Goal: Task Accomplishment & Management: Manage account settings

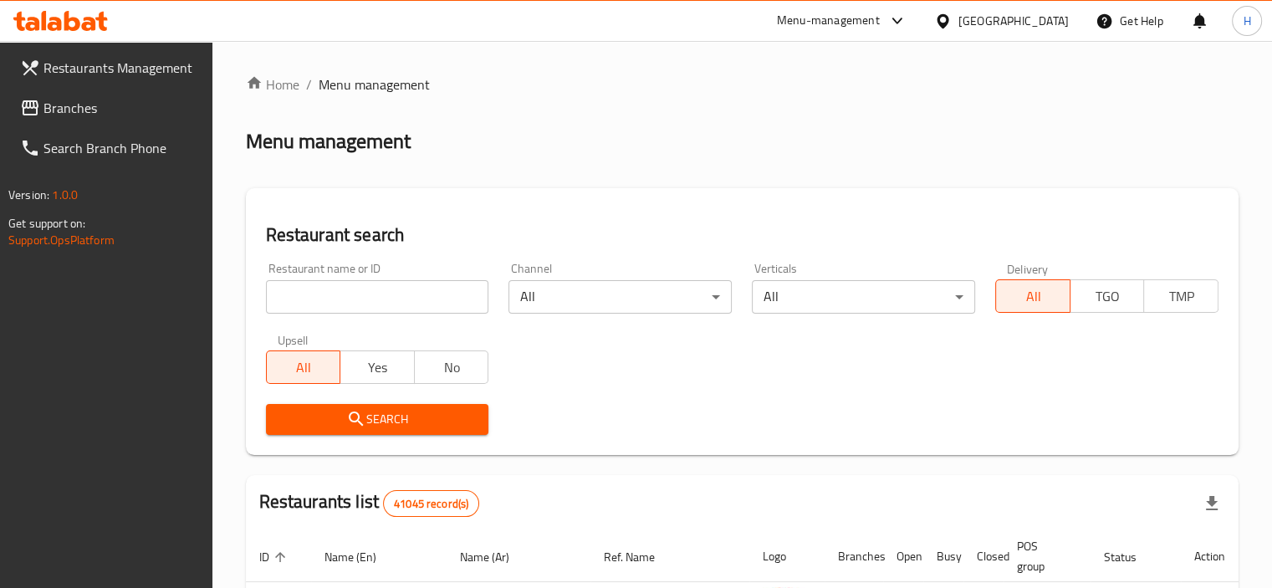
click at [13, 100] on link "Branches" at bounding box center [110, 108] width 206 height 40
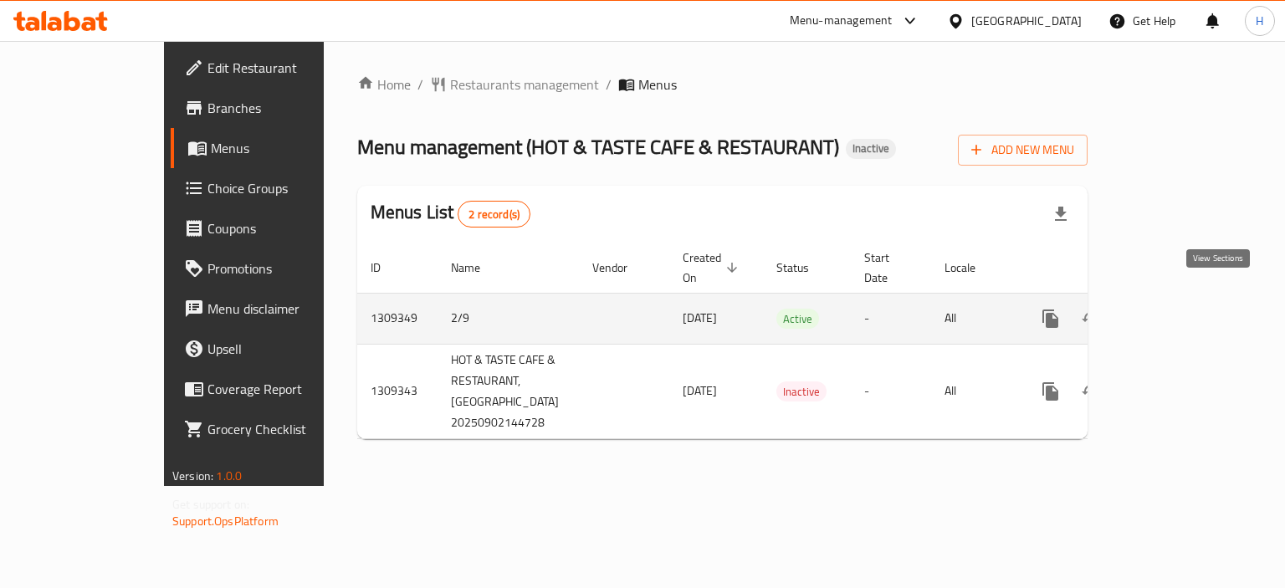
click at [1181, 309] on icon "enhanced table" at bounding box center [1171, 319] width 20 height 20
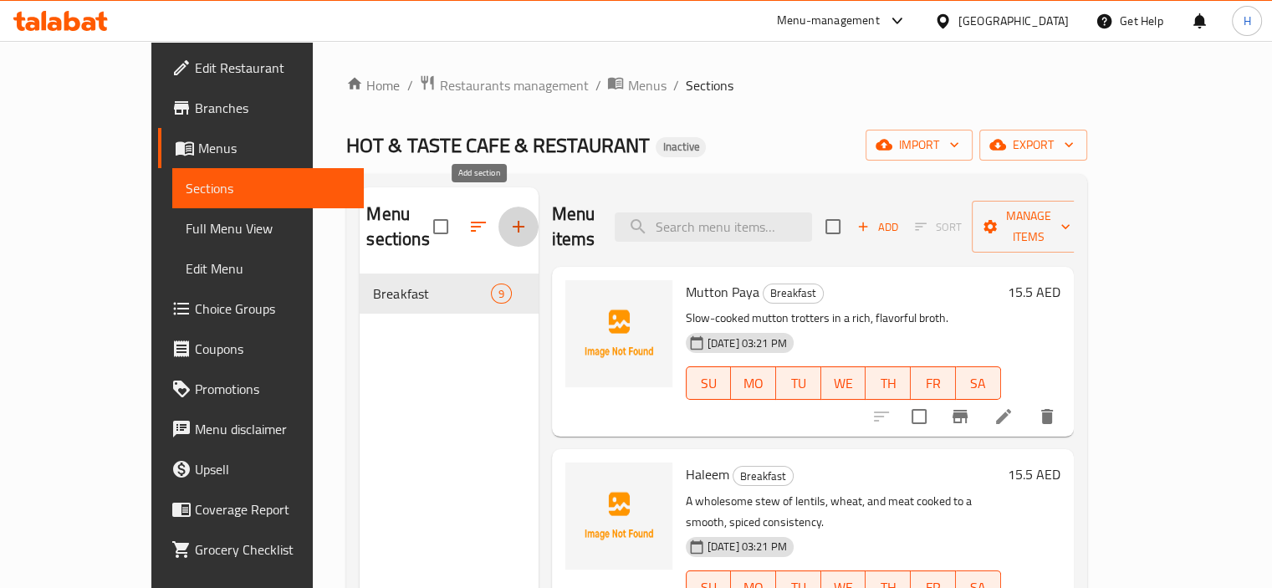
click at [513, 221] on icon "button" at bounding box center [519, 227] width 12 height 12
click at [973, 156] on button "import" at bounding box center [919, 145] width 107 height 31
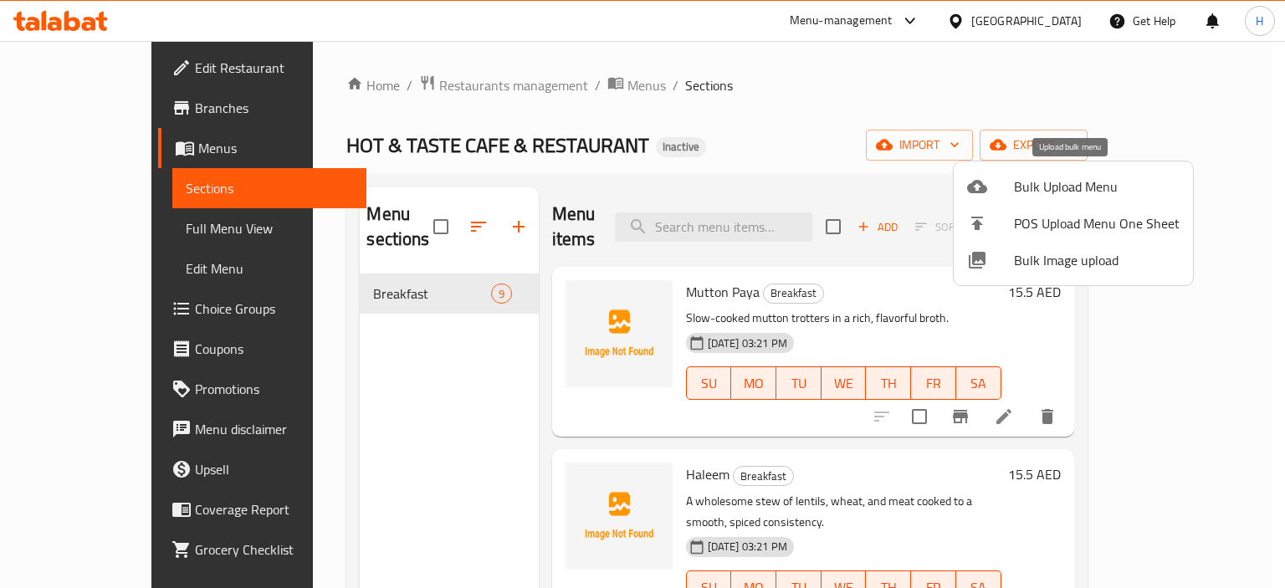
click at [1033, 180] on span "Bulk Upload Menu" at bounding box center [1097, 186] width 166 height 20
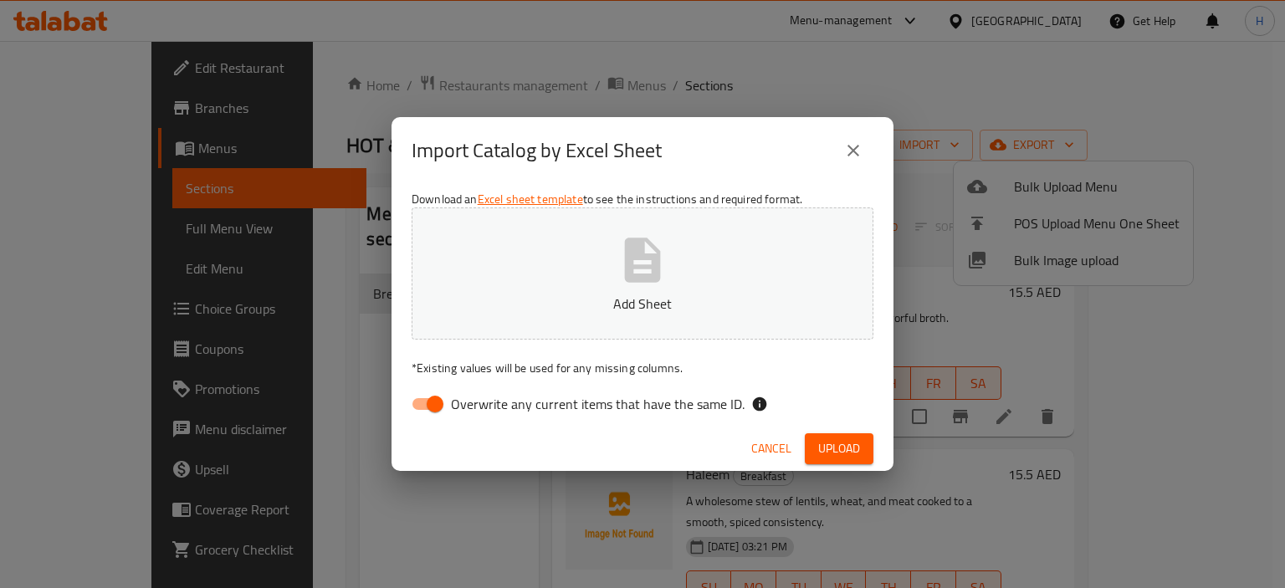
click at [500, 397] on span "Overwrite any current items that have the same ID." at bounding box center [598, 404] width 294 height 20
click at [483, 397] on input "Overwrite any current items that have the same ID." at bounding box center [434, 404] width 95 height 32
checkbox input "false"
click at [826, 446] on span "Upload" at bounding box center [839, 448] width 42 height 21
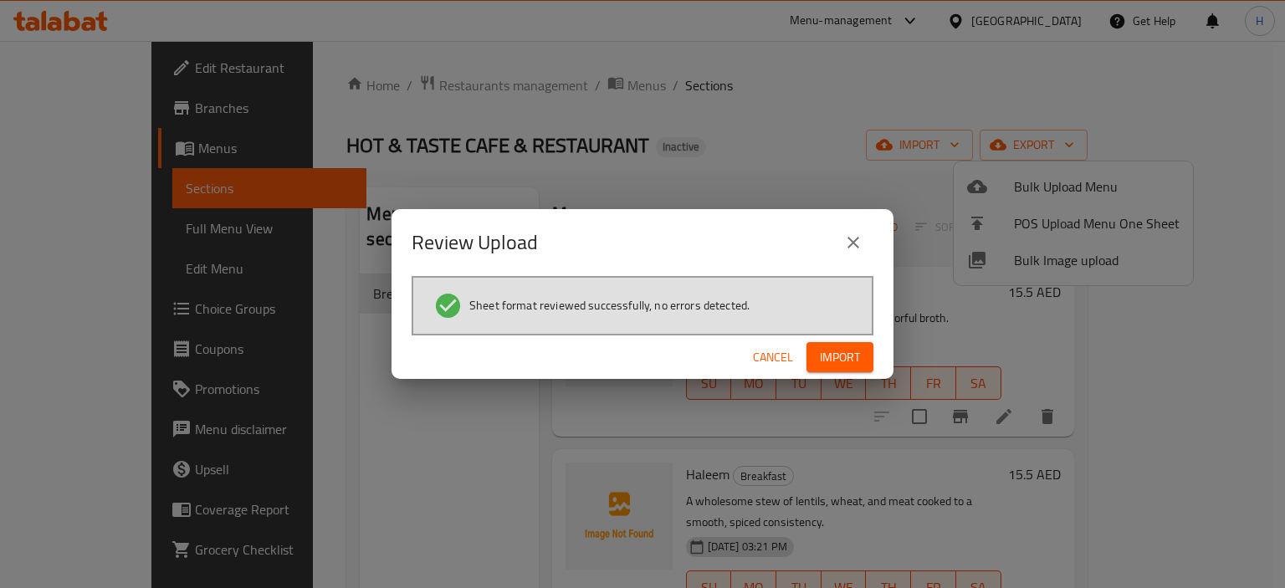
click at [823, 343] on button "Import" at bounding box center [839, 357] width 67 height 31
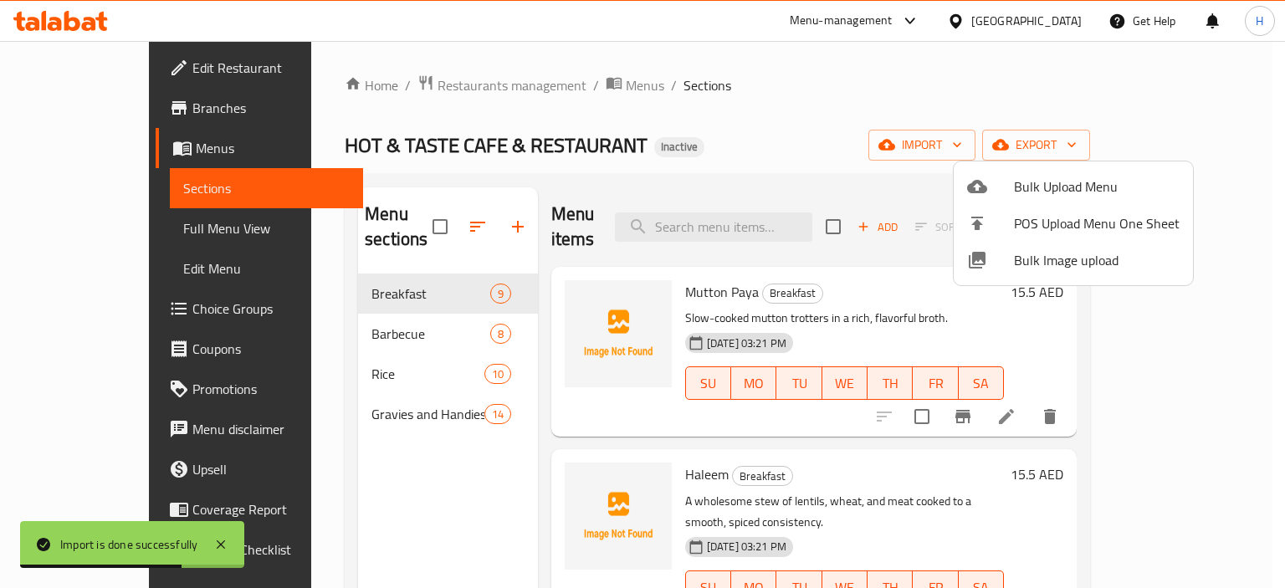
click at [515, 451] on div at bounding box center [642, 294] width 1285 height 588
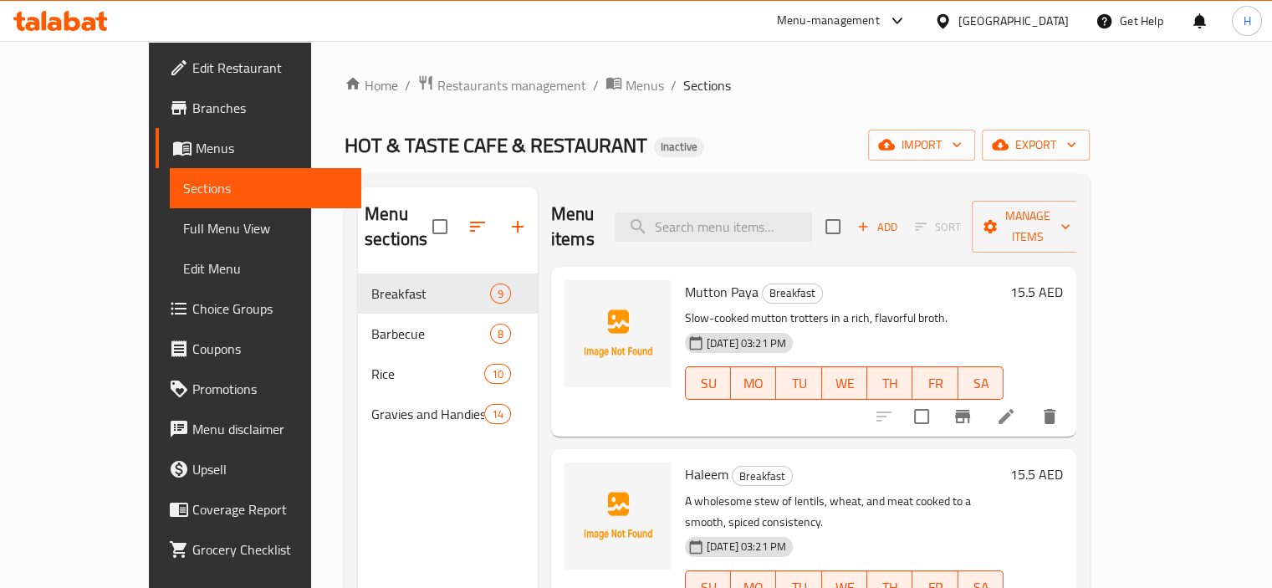
click at [183, 232] on span "Full Menu View" at bounding box center [265, 228] width 165 height 20
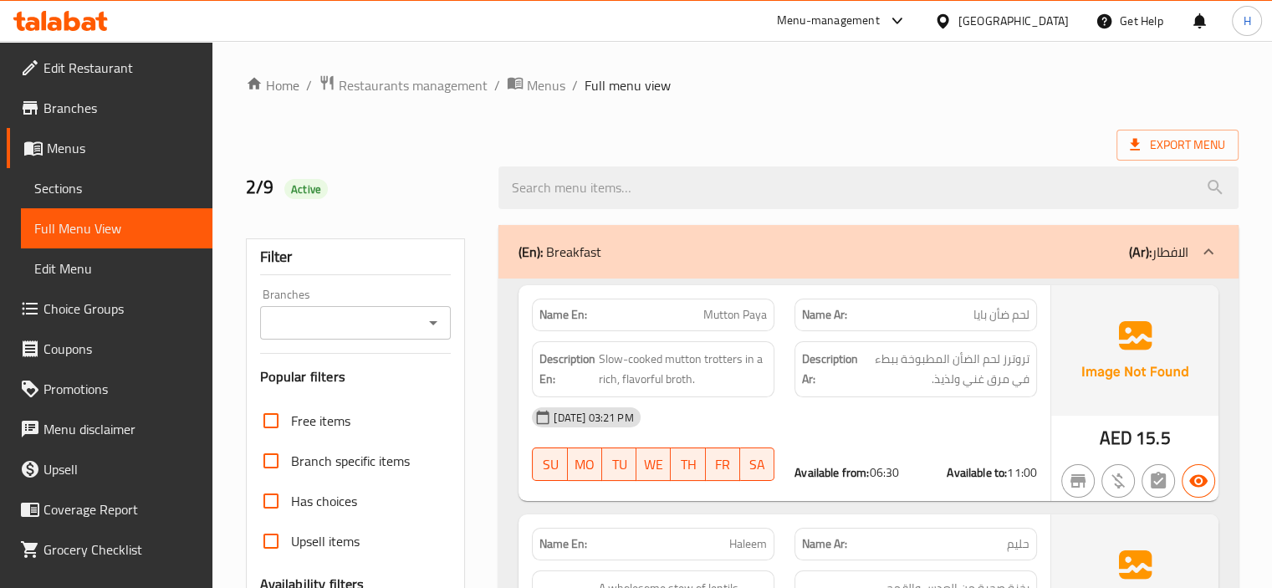
click at [853, 230] on div "(En): Breakfast (Ar): الافطار" at bounding box center [869, 252] width 740 height 54
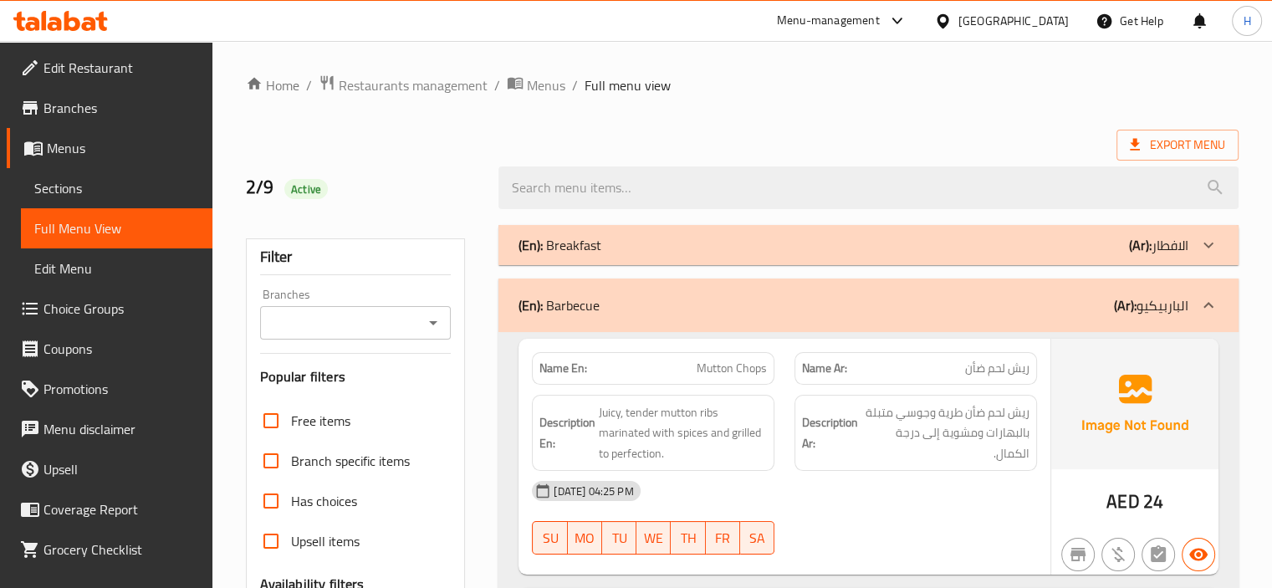
click at [820, 235] on div "(En): Breakfast (Ar): الافطار" at bounding box center [854, 245] width 670 height 20
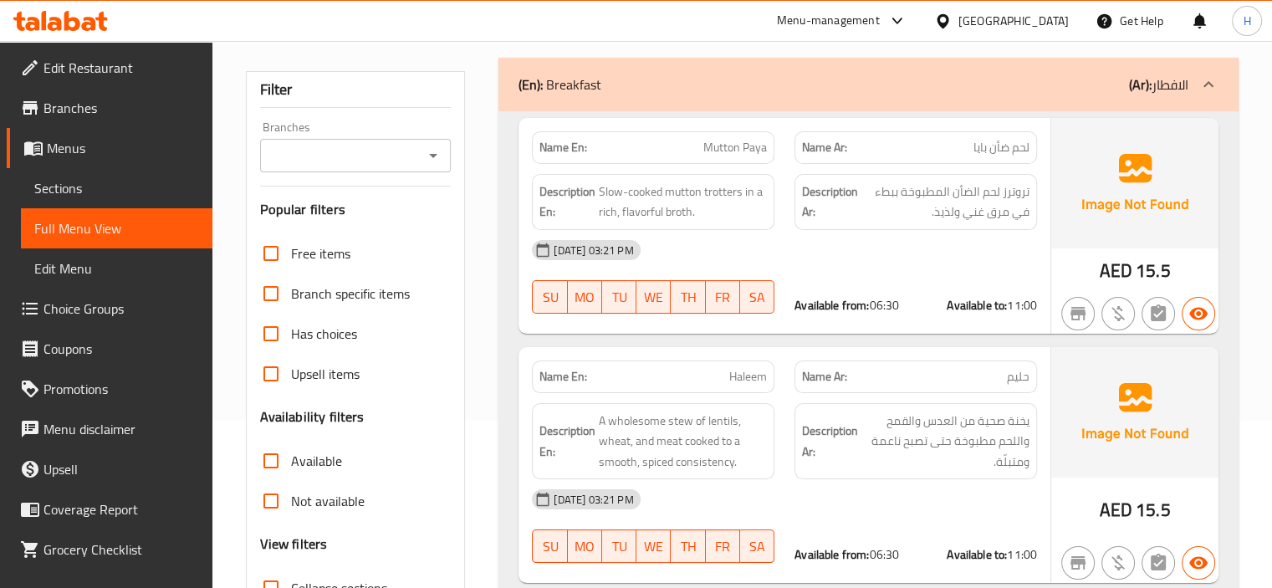
scroll to position [84, 0]
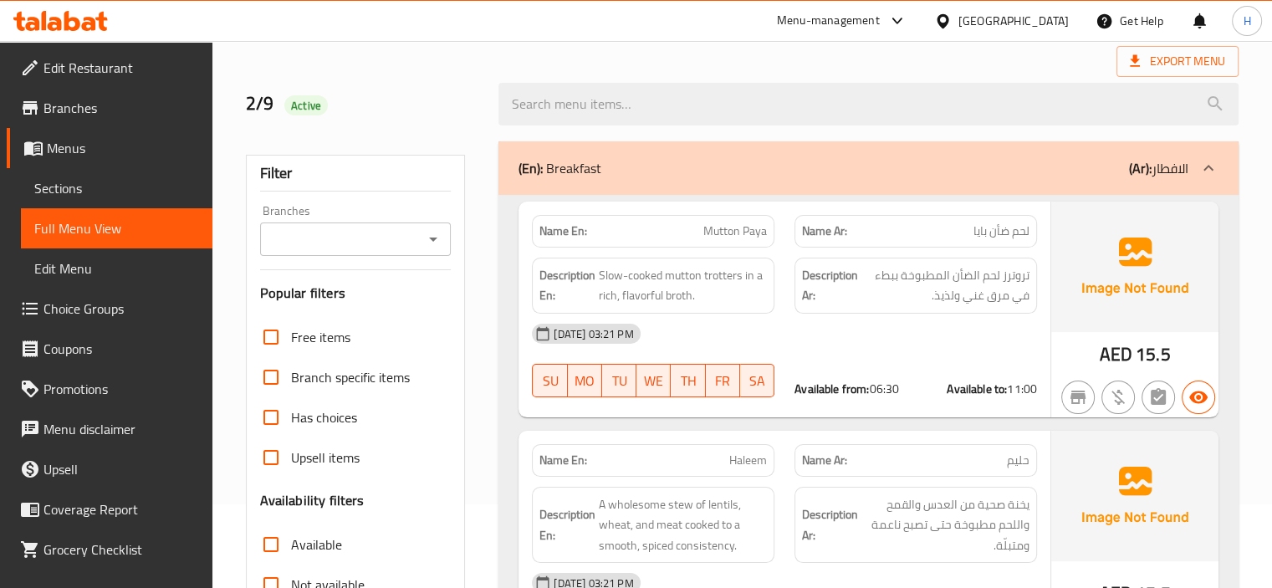
click at [767, 184] on div "(En): Breakfast (Ar): الافطار" at bounding box center [869, 168] width 740 height 54
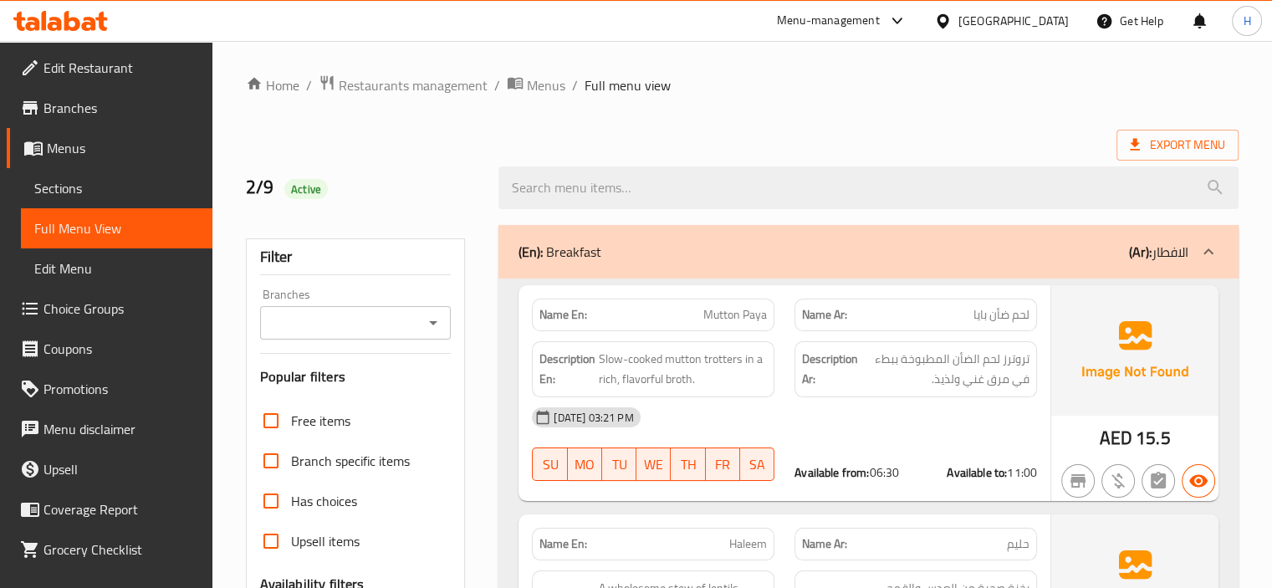
click at [71, 181] on span "Sections" at bounding box center [116, 188] width 165 height 20
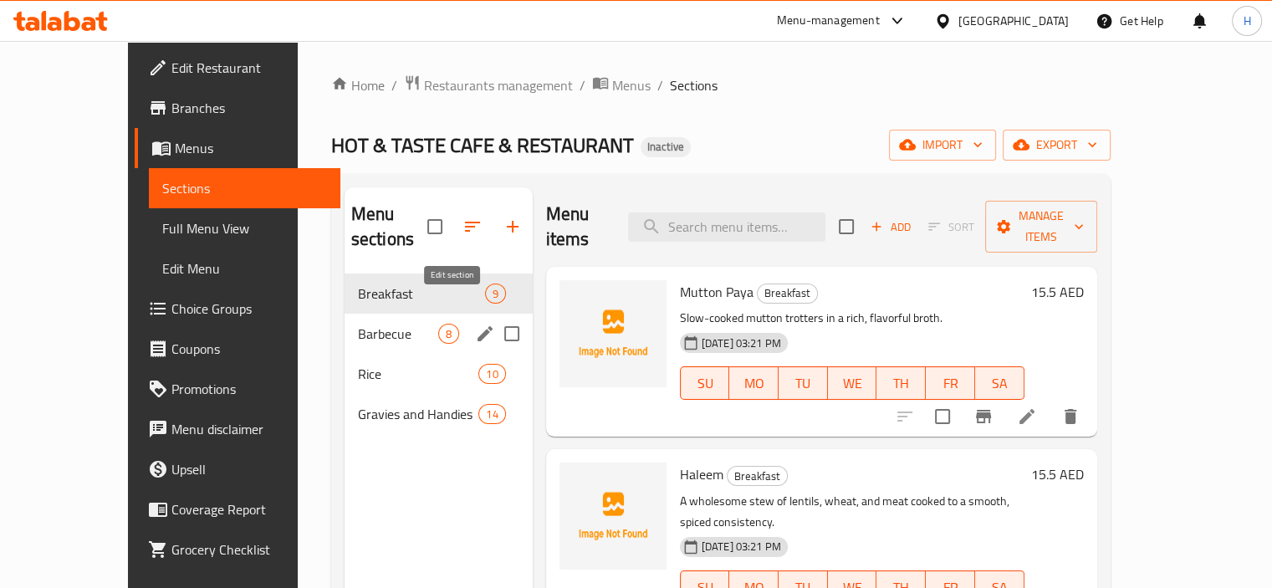
click at [475, 324] on icon "edit" at bounding box center [485, 334] width 20 height 20
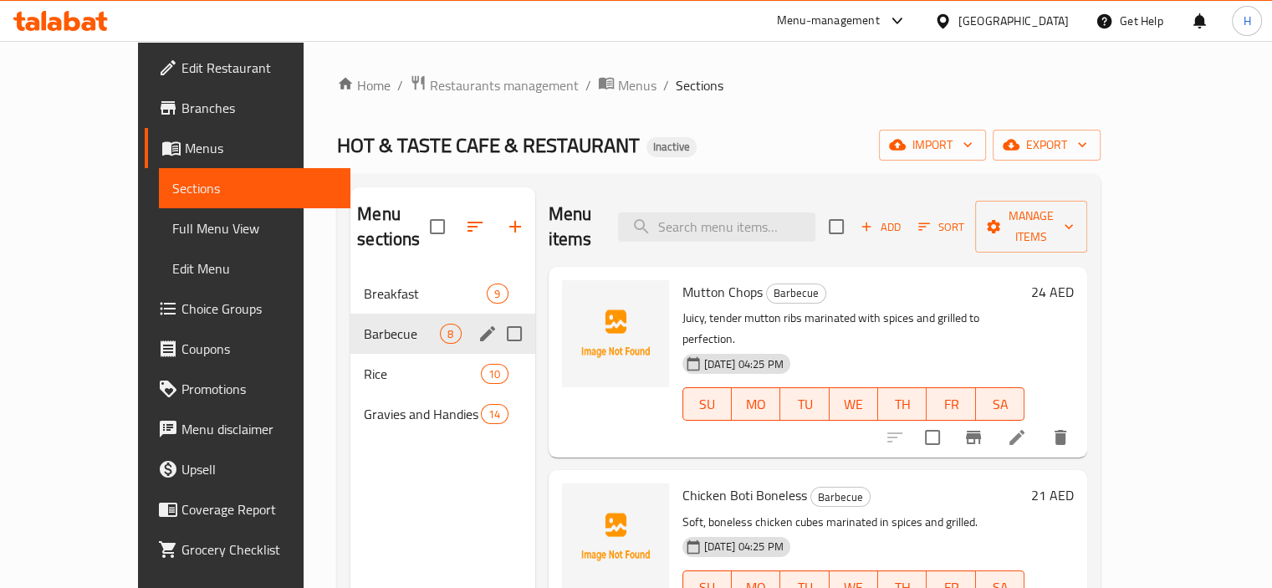
click at [1032, 347] on div "02-09-2025 04:25 PM SU MO TU WE TH FR SA" at bounding box center [854, 392] width 356 height 90
click at [950, 420] on input "checkbox" at bounding box center [932, 437] width 35 height 35
checkbox input "true"
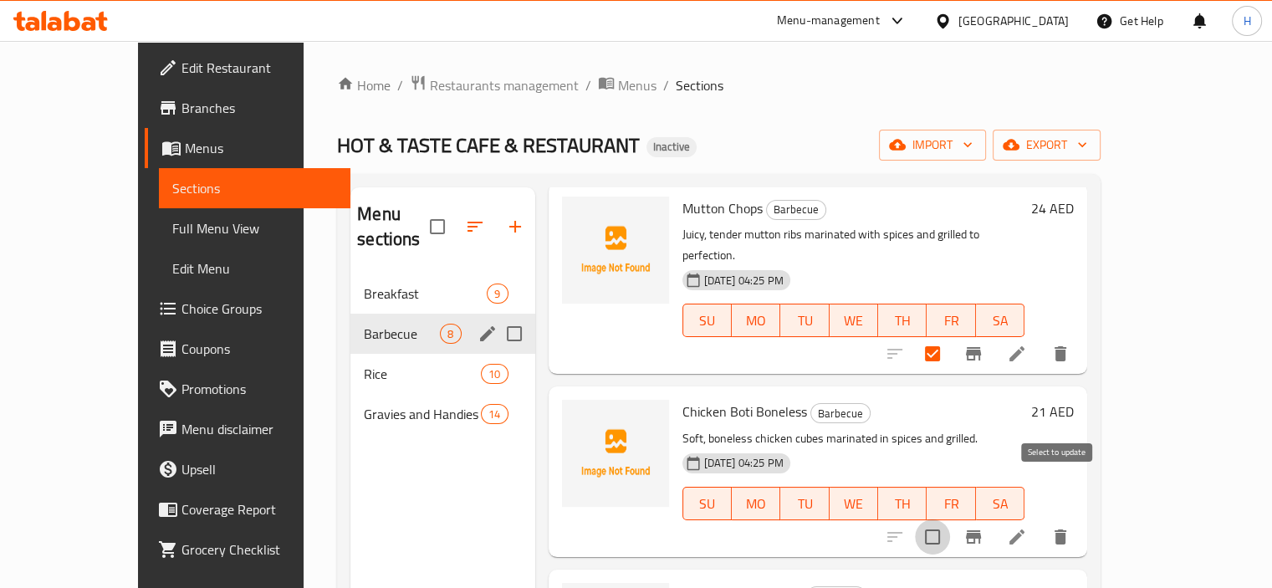
click at [950, 519] on input "checkbox" at bounding box center [932, 536] width 35 height 35
checkbox input "true"
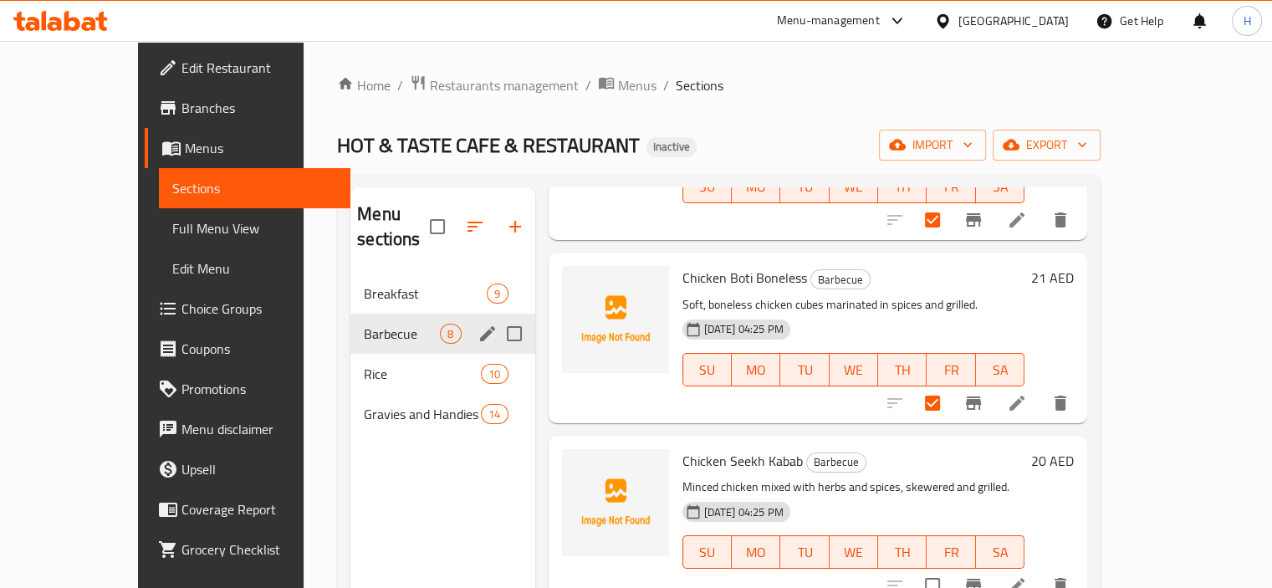
scroll to position [251, 0]
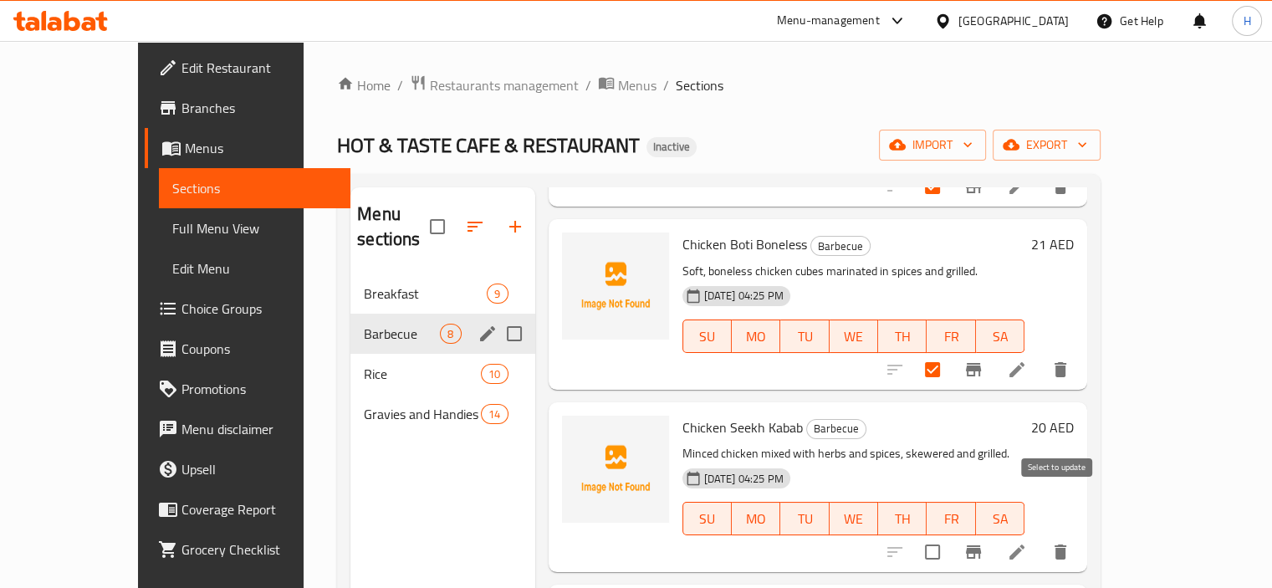
click at [950, 534] on input "checkbox" at bounding box center [932, 551] width 35 height 35
checkbox input "true"
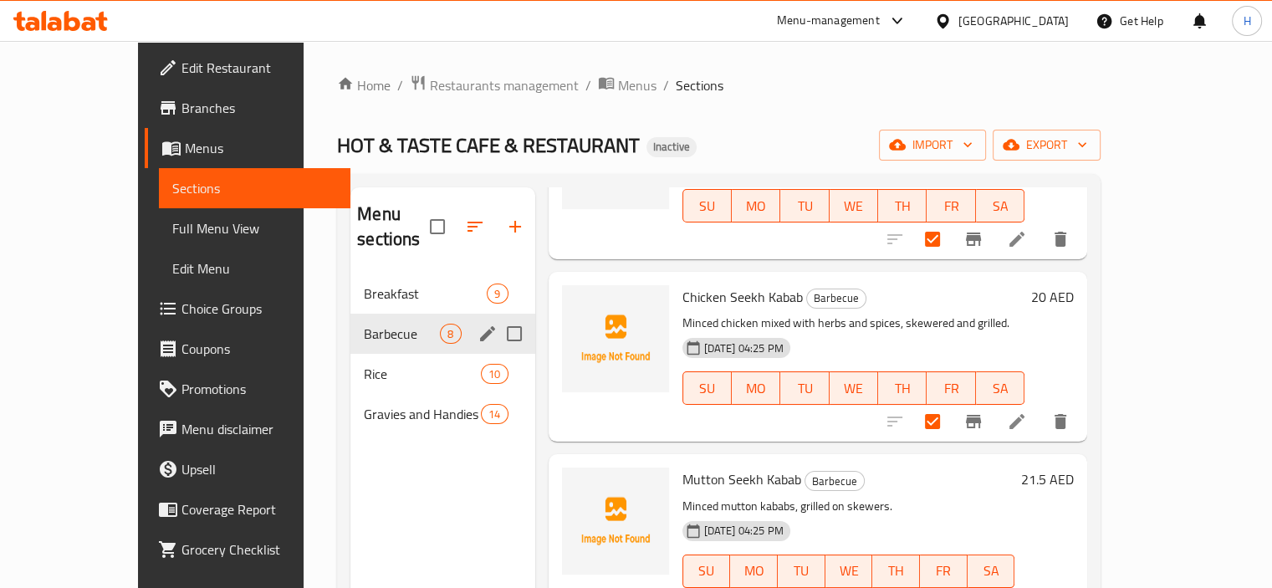
scroll to position [586, 0]
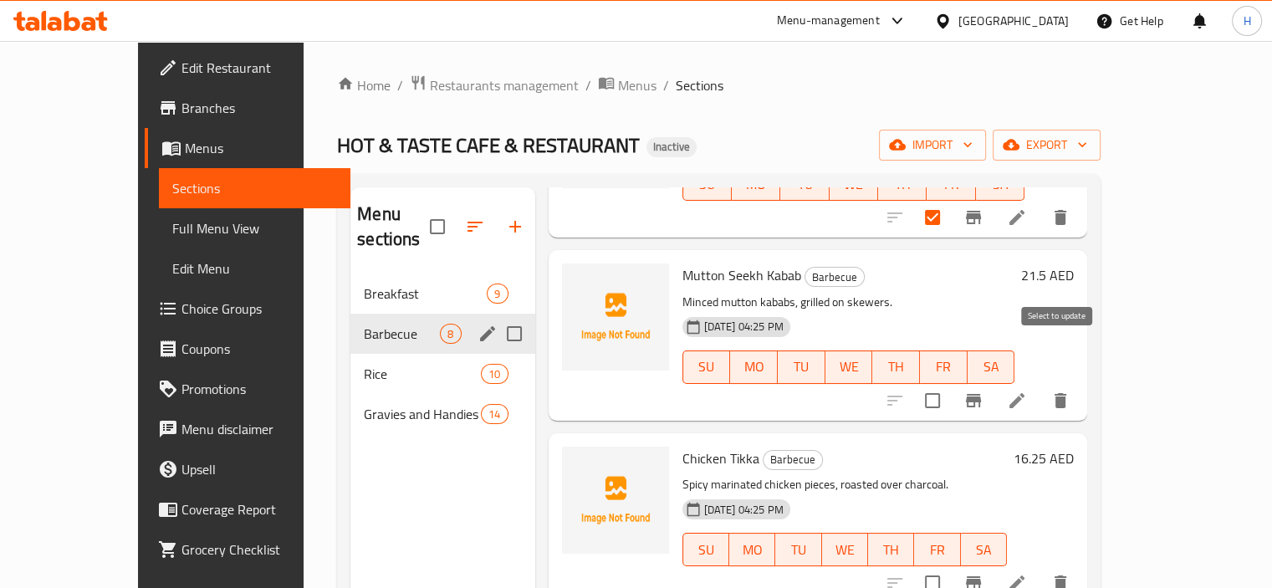
click at [950, 383] on input "checkbox" at bounding box center [932, 400] width 35 height 35
checkbox input "true"
click at [950, 565] on input "checkbox" at bounding box center [932, 582] width 35 height 35
checkbox input "true"
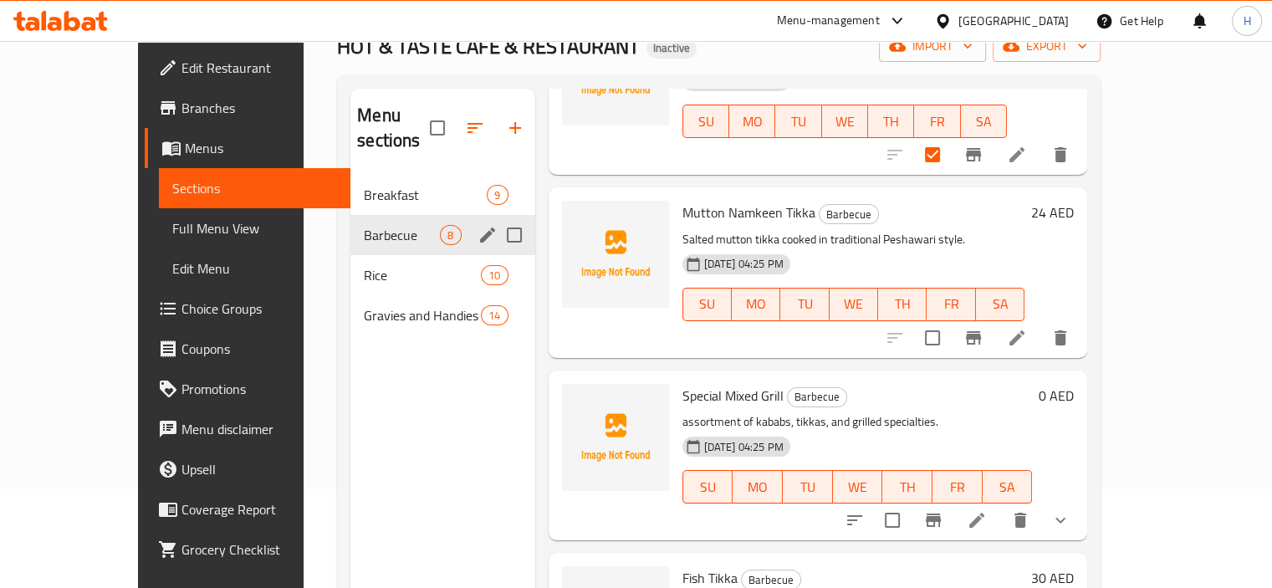
scroll to position [167, 0]
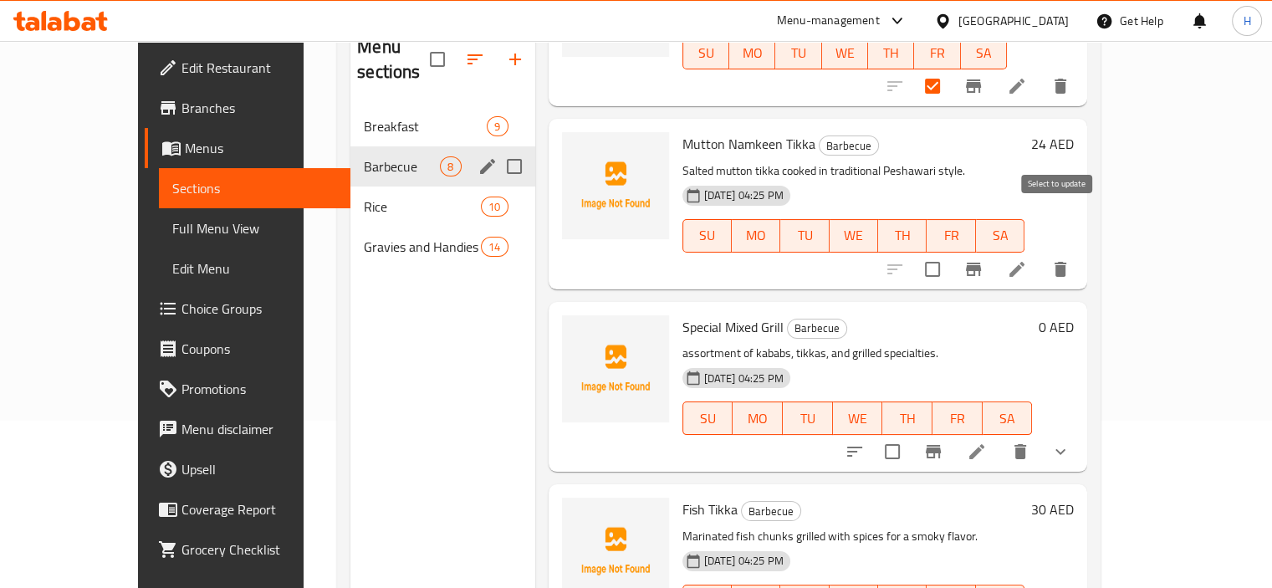
click at [950, 252] on input "checkbox" at bounding box center [932, 269] width 35 height 35
checkbox input "true"
click at [910, 434] on input "checkbox" at bounding box center [892, 451] width 35 height 35
checkbox input "true"
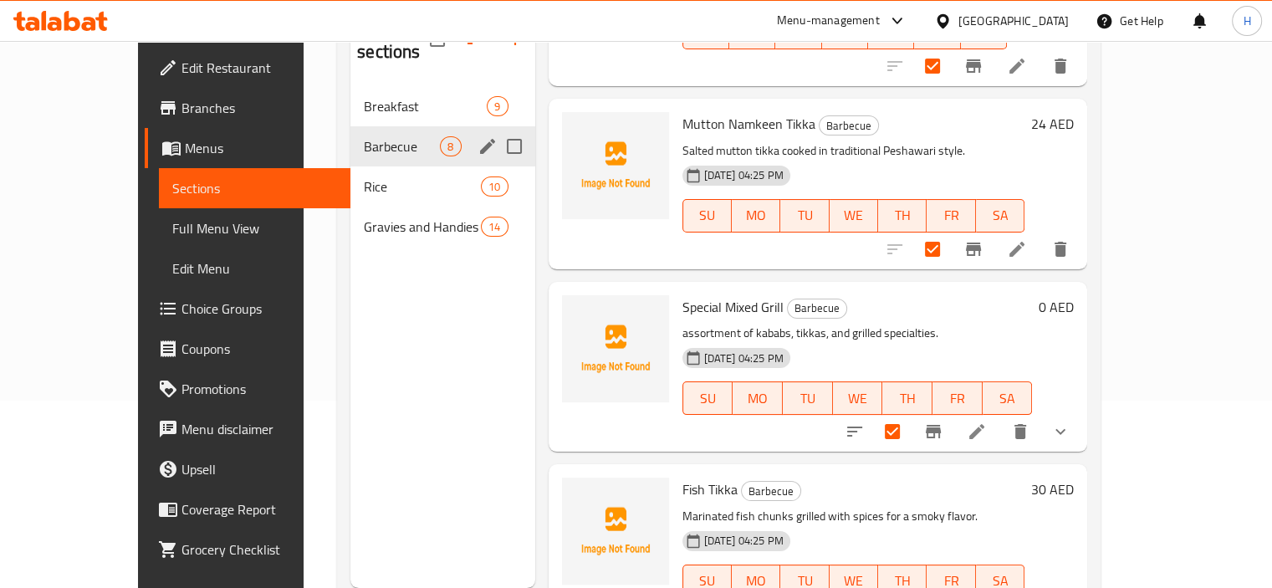
scroll to position [234, 0]
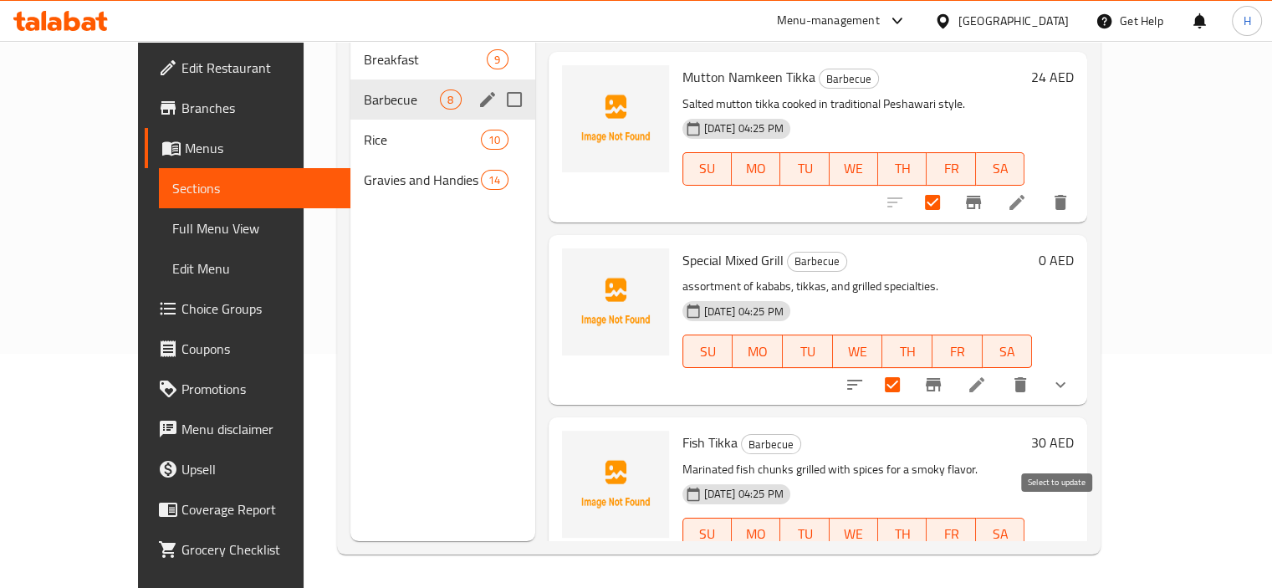
click at [950, 550] on input "checkbox" at bounding box center [932, 567] width 35 height 35
checkbox input "true"
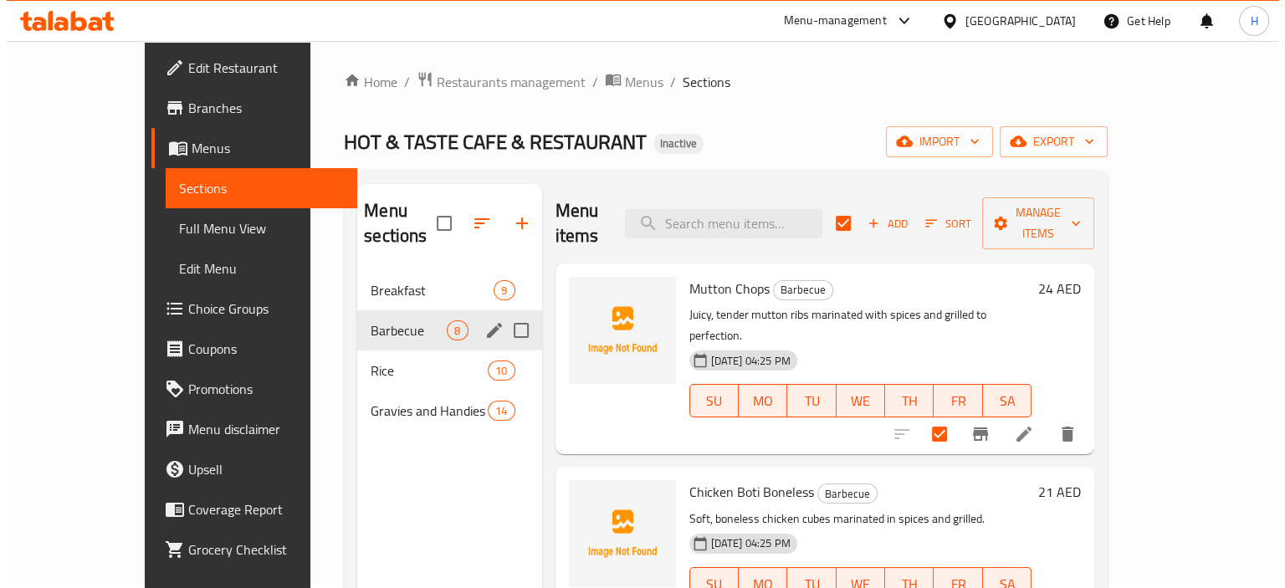
scroll to position [0, 0]
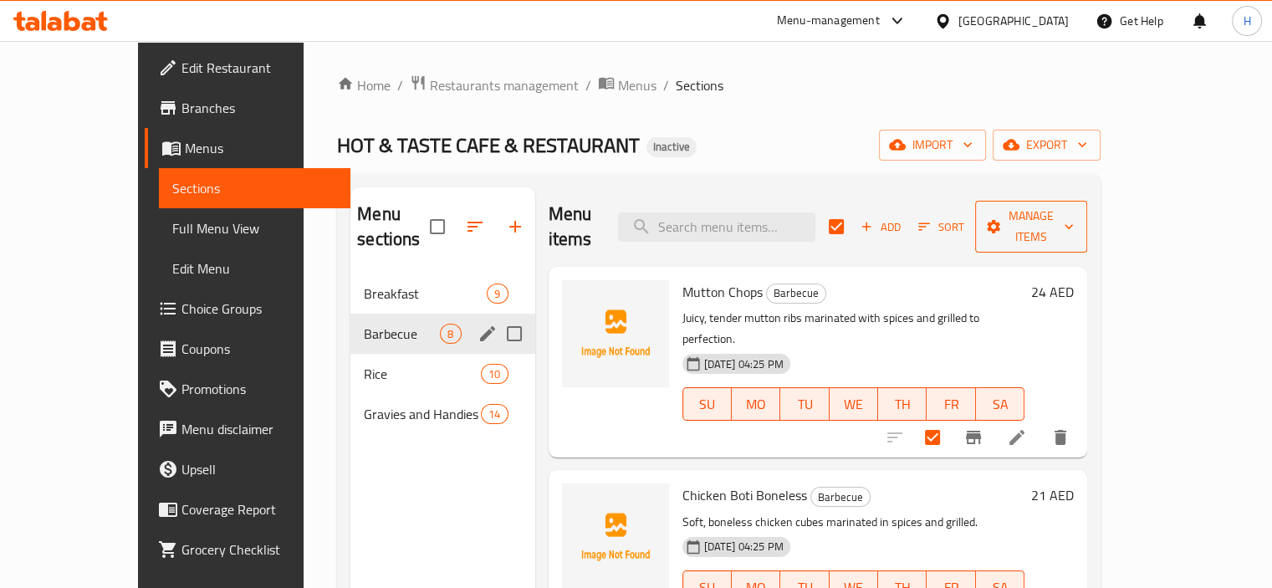
click at [1087, 201] on button "Manage items" at bounding box center [1031, 227] width 112 height 52
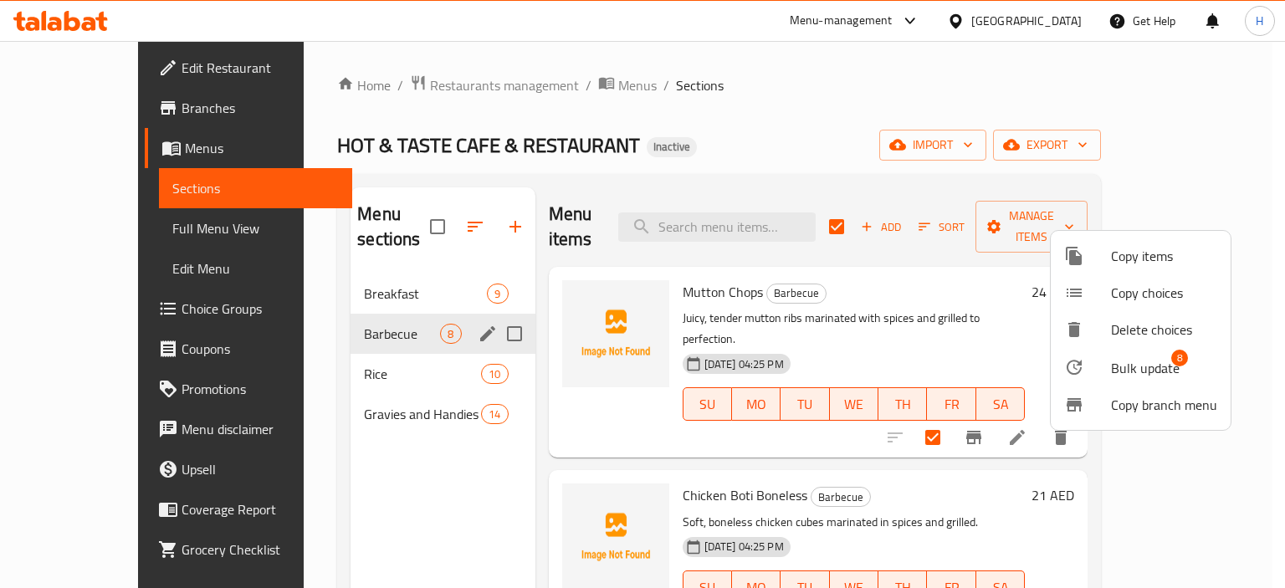
click at [1100, 361] on div at bounding box center [1087, 367] width 47 height 20
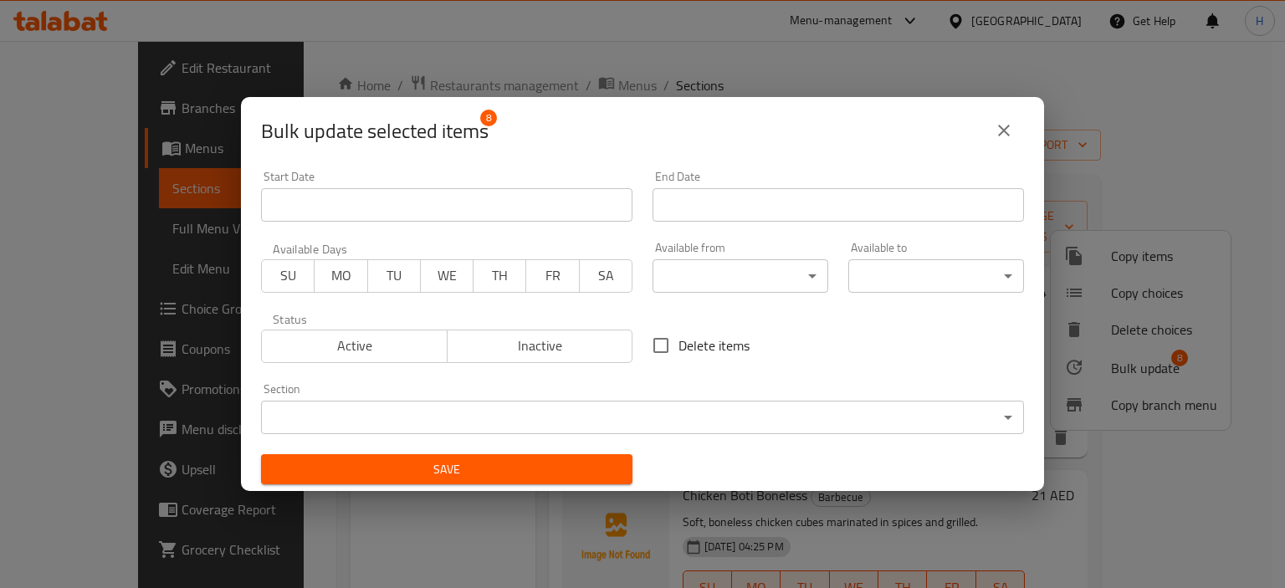
scroll to position [3, 0]
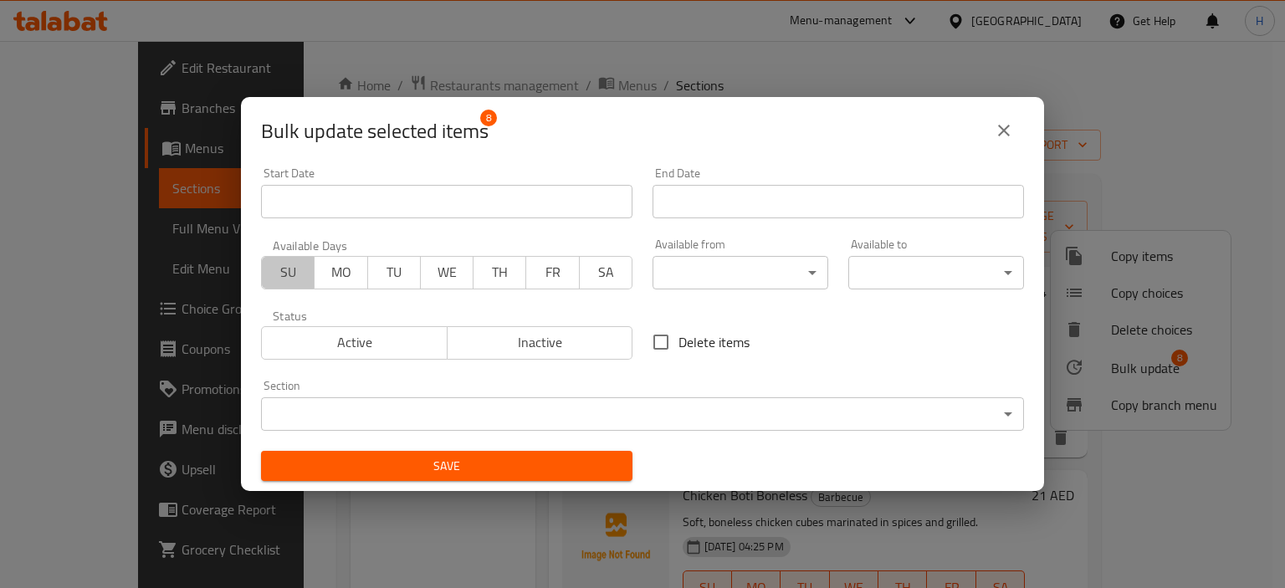
click at [278, 262] on span "SU" at bounding box center [287, 272] width 39 height 24
click at [348, 268] on span "MO" at bounding box center [340, 272] width 39 height 24
click at [398, 273] on span "TU" at bounding box center [394, 272] width 39 height 24
click at [455, 273] on span "WE" at bounding box center [446, 272] width 39 height 24
drag, startPoint x: 495, startPoint y: 273, endPoint x: 514, endPoint y: 273, distance: 18.4
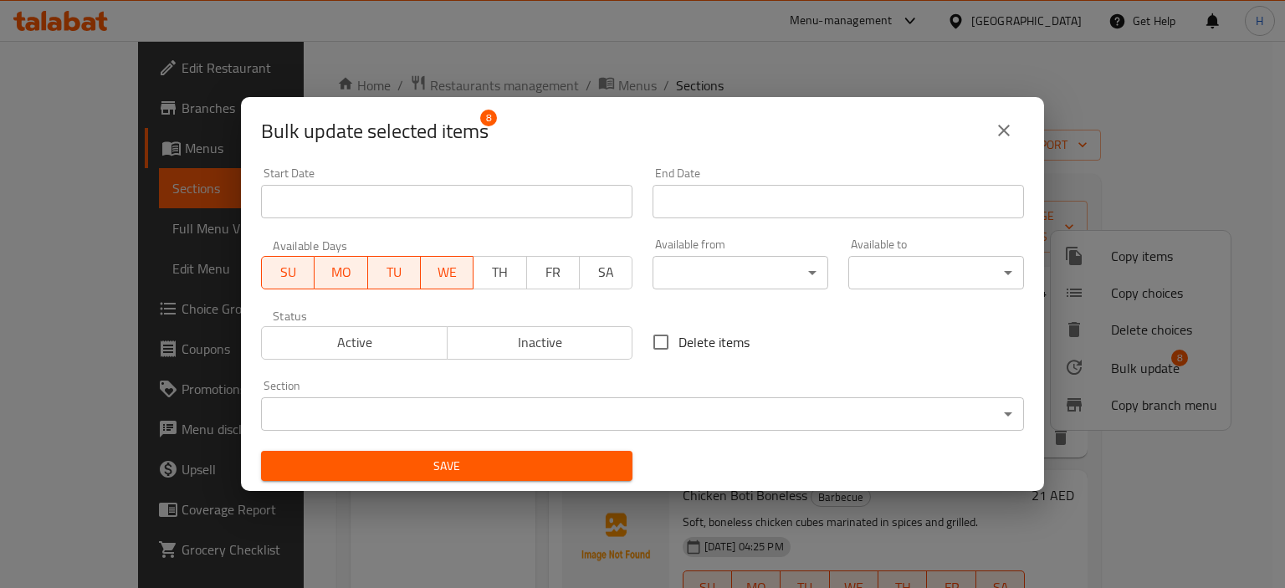
click at [499, 273] on span "TH" at bounding box center [499, 272] width 39 height 24
drag, startPoint x: 535, startPoint y: 273, endPoint x: 562, endPoint y: 273, distance: 26.8
click at [539, 273] on span "FR" at bounding box center [553, 272] width 39 height 24
click at [596, 273] on span "SA" at bounding box center [605, 272] width 39 height 24
click at [727, 274] on body "​ Menu-management United Arab Emirates Get Help H Edit Restaurant Branches Menu…" at bounding box center [642, 314] width 1285 height 547
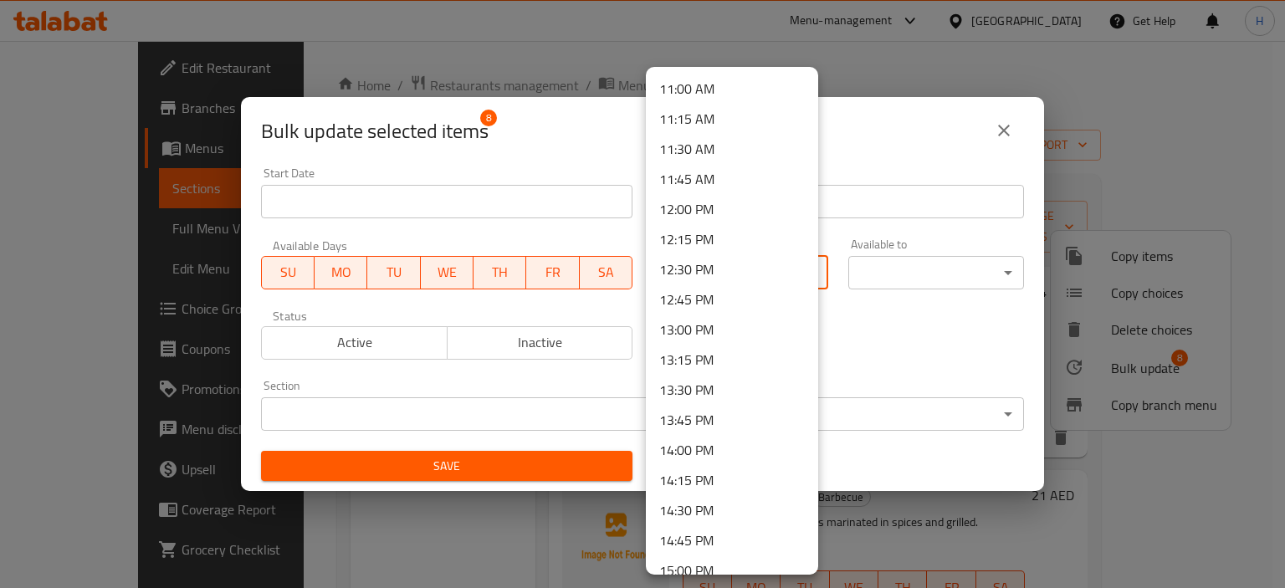
scroll to position [1338, 0]
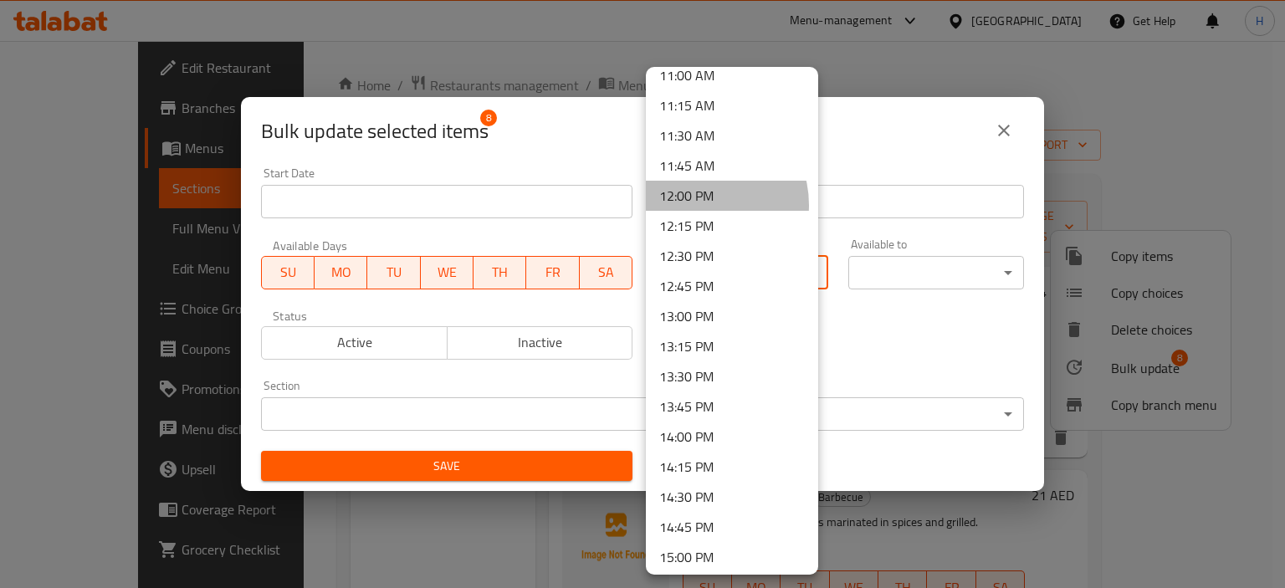
click at [697, 205] on li "12:00 PM" at bounding box center [732, 196] width 172 height 30
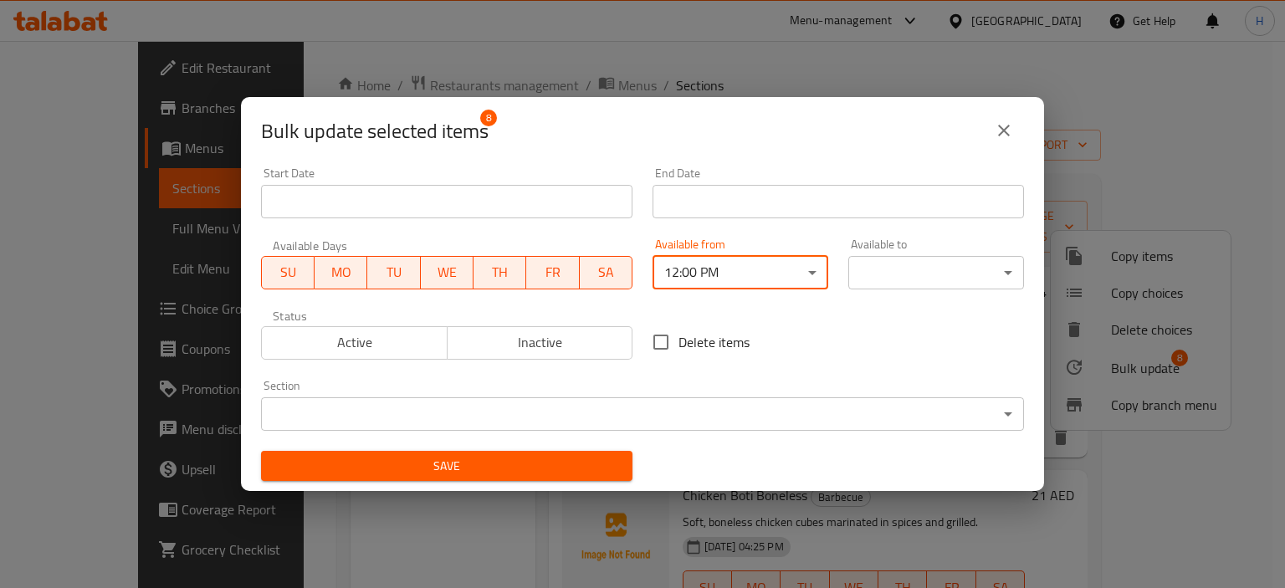
click at [979, 268] on body "​ Menu-management United Arab Emirates Get Help H Edit Restaurant Branches Menu…" at bounding box center [642, 314] width 1285 height 547
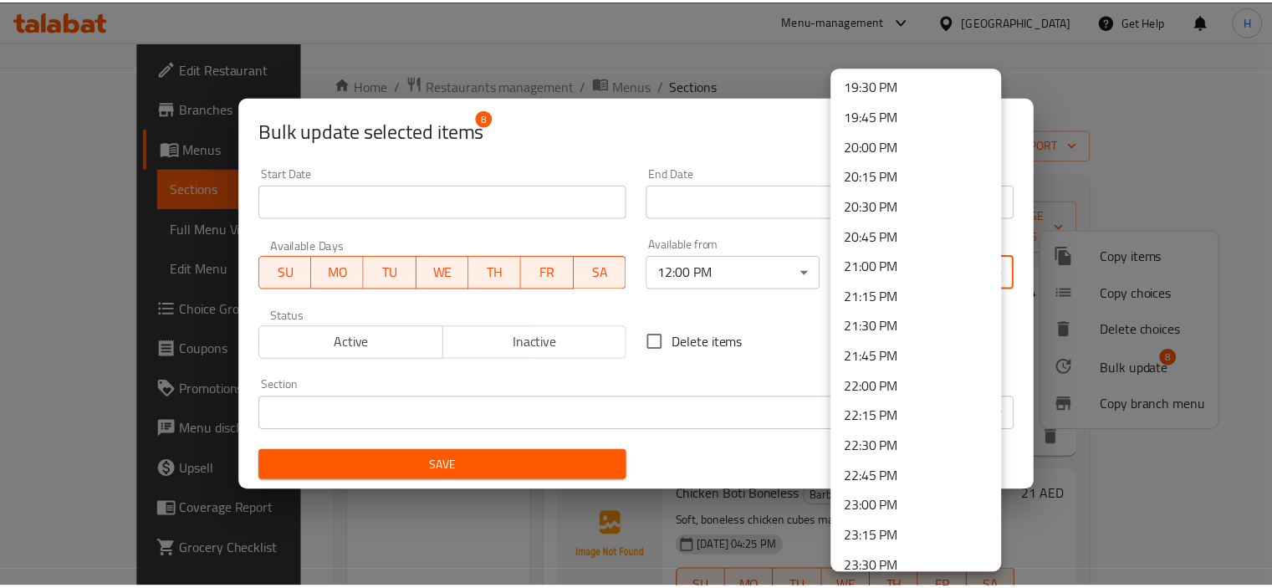
scroll to position [2426, 0]
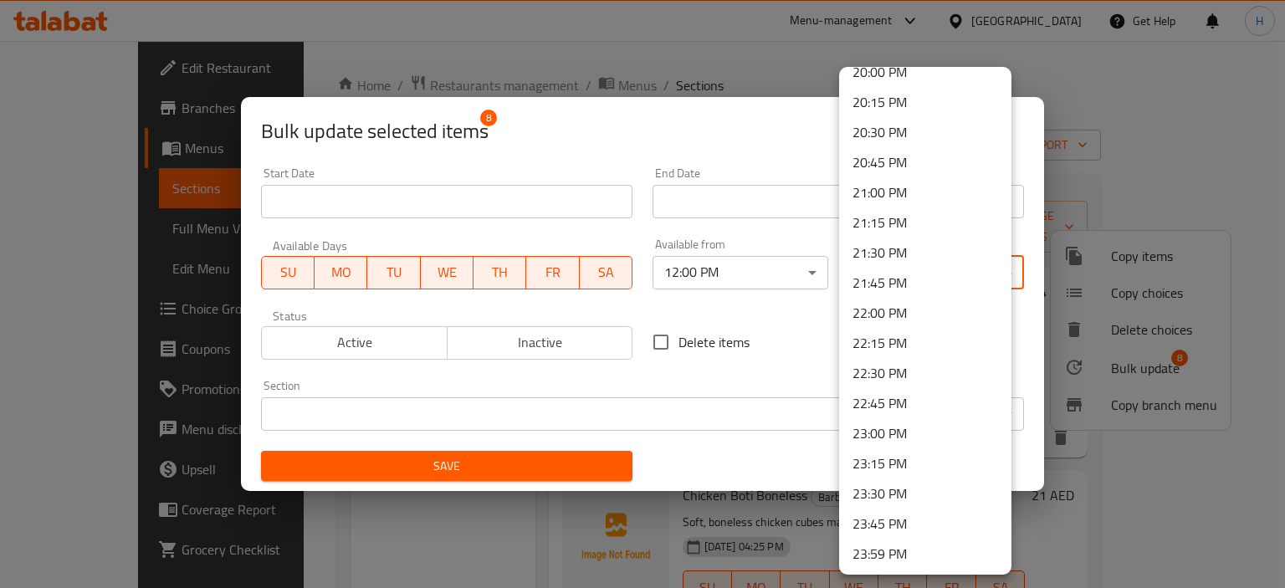
click at [908, 433] on li "23:00 PM" at bounding box center [925, 433] width 172 height 30
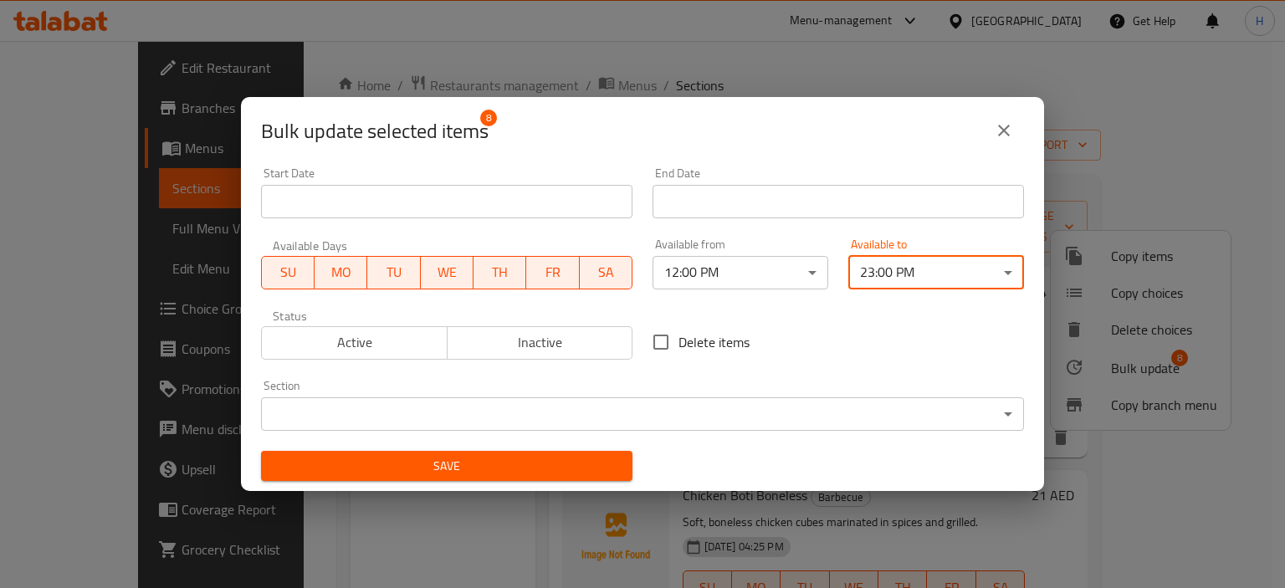
click at [785, 340] on div "Delete items" at bounding box center [837, 342] width 391 height 55
click at [418, 453] on button "Save" at bounding box center [446, 466] width 371 height 31
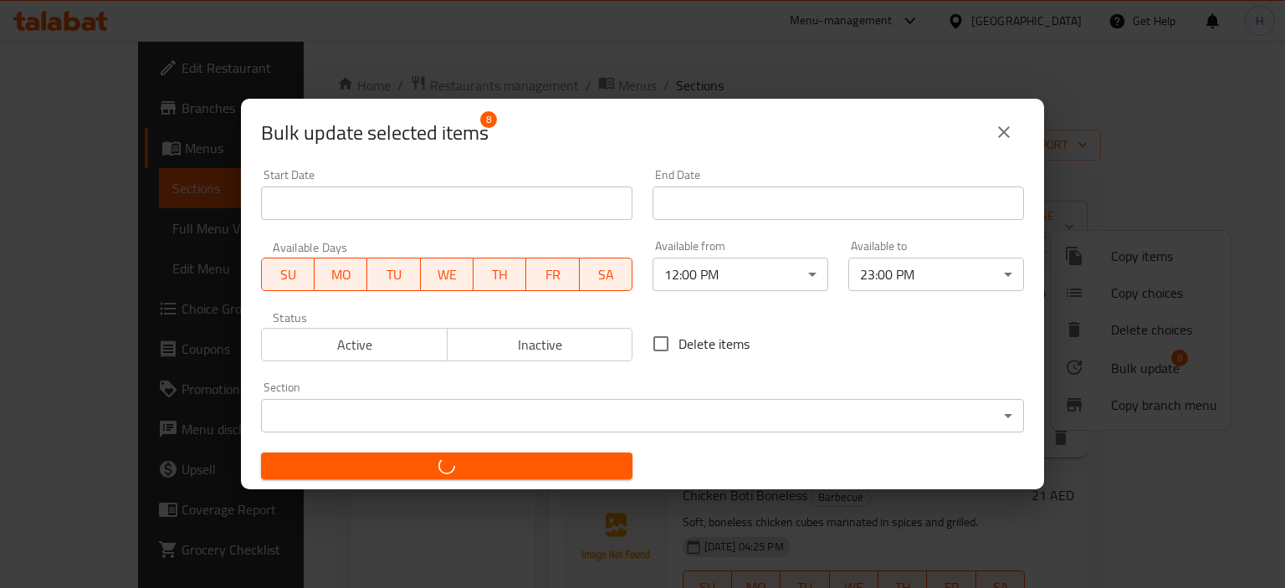
checkbox input "false"
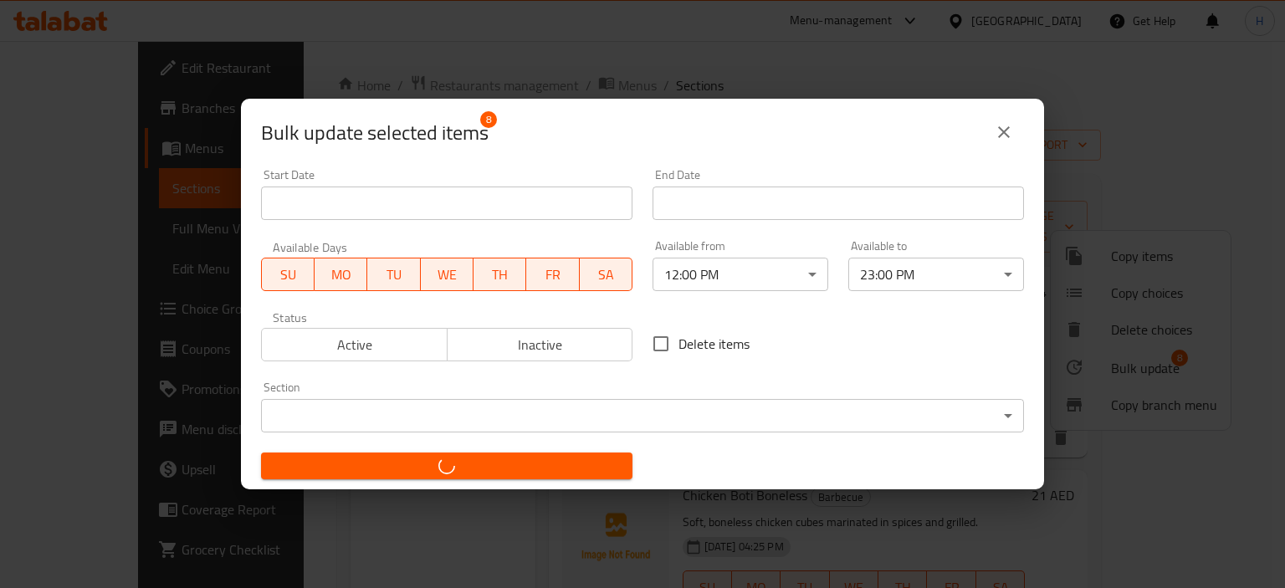
checkbox input "false"
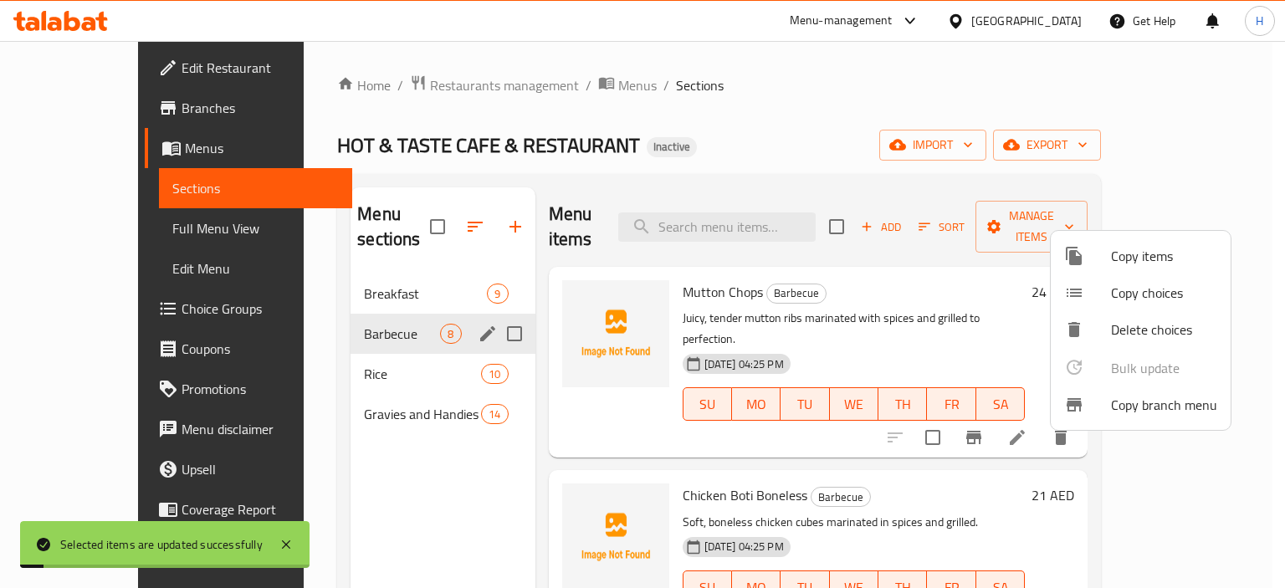
click at [928, 307] on div at bounding box center [642, 294] width 1285 height 588
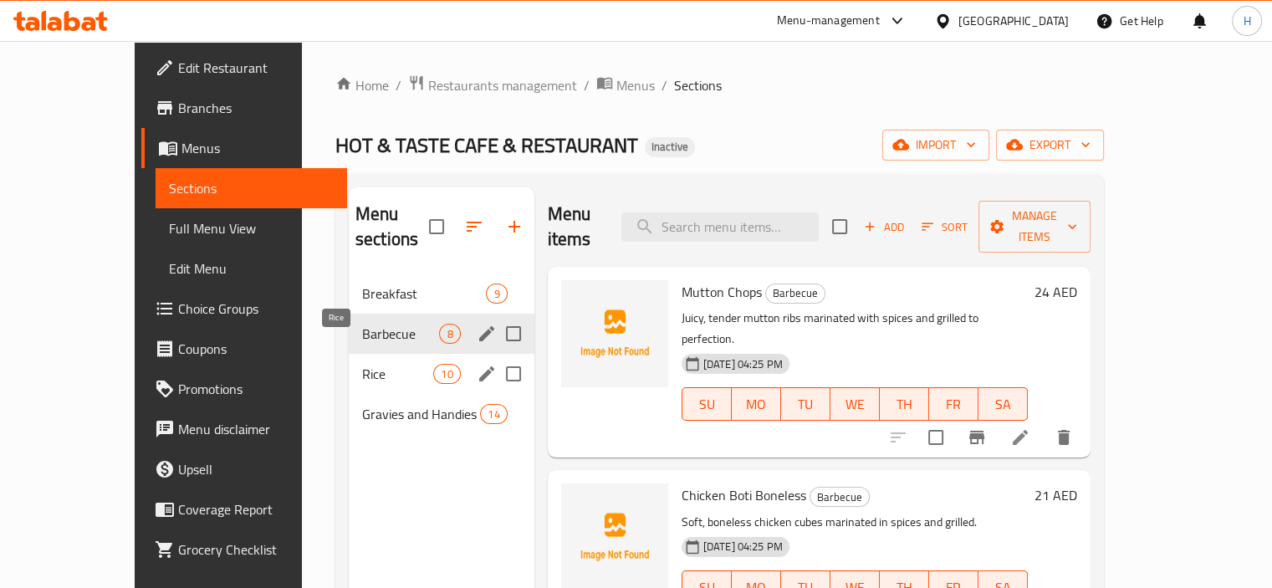
click at [362, 364] on span "Rice" at bounding box center [397, 374] width 71 height 20
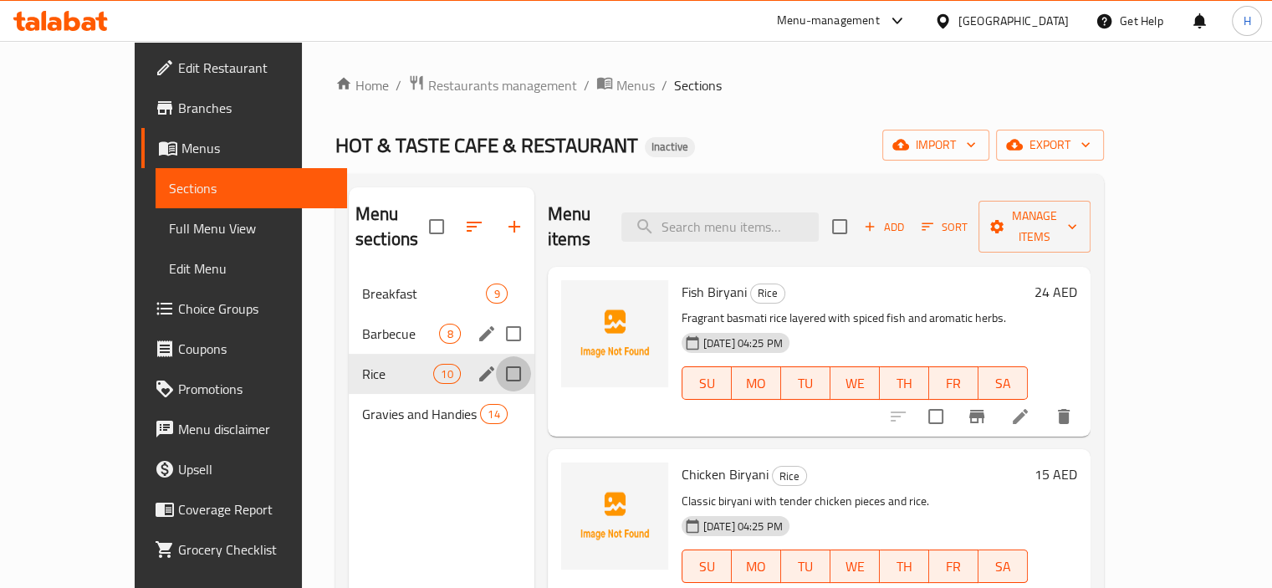
click at [496, 356] on input "Menu sections" at bounding box center [513, 373] width 35 height 35
checkbox input "true"
click at [496, 414] on input "Menu sections" at bounding box center [513, 413] width 35 height 35
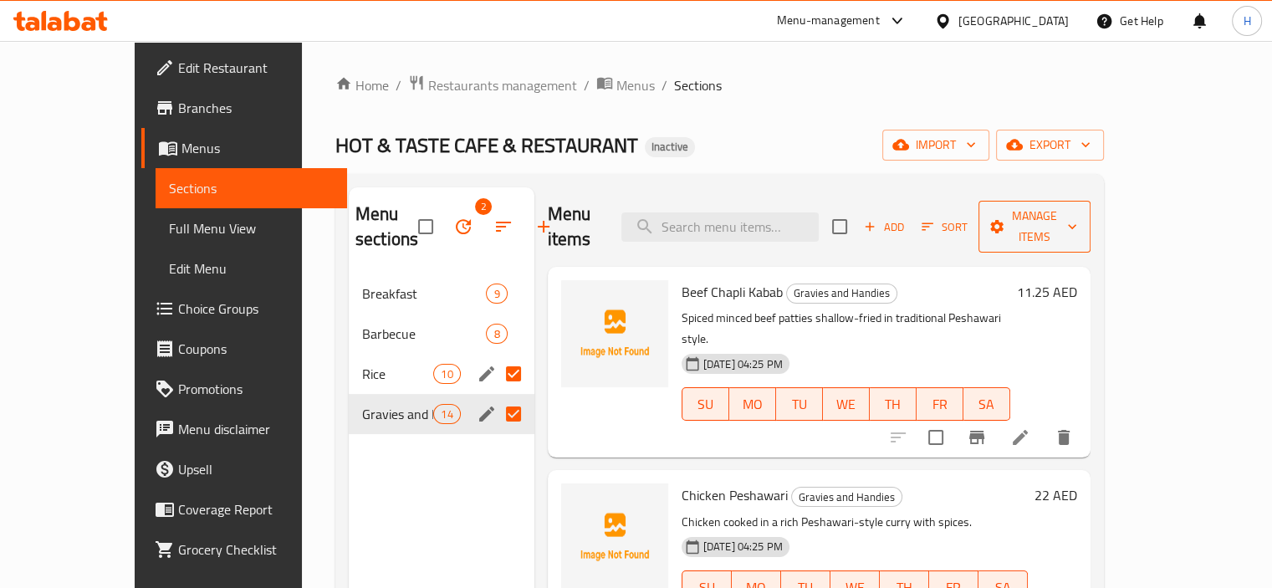
click at [1077, 223] on span "Manage items" at bounding box center [1034, 227] width 85 height 42
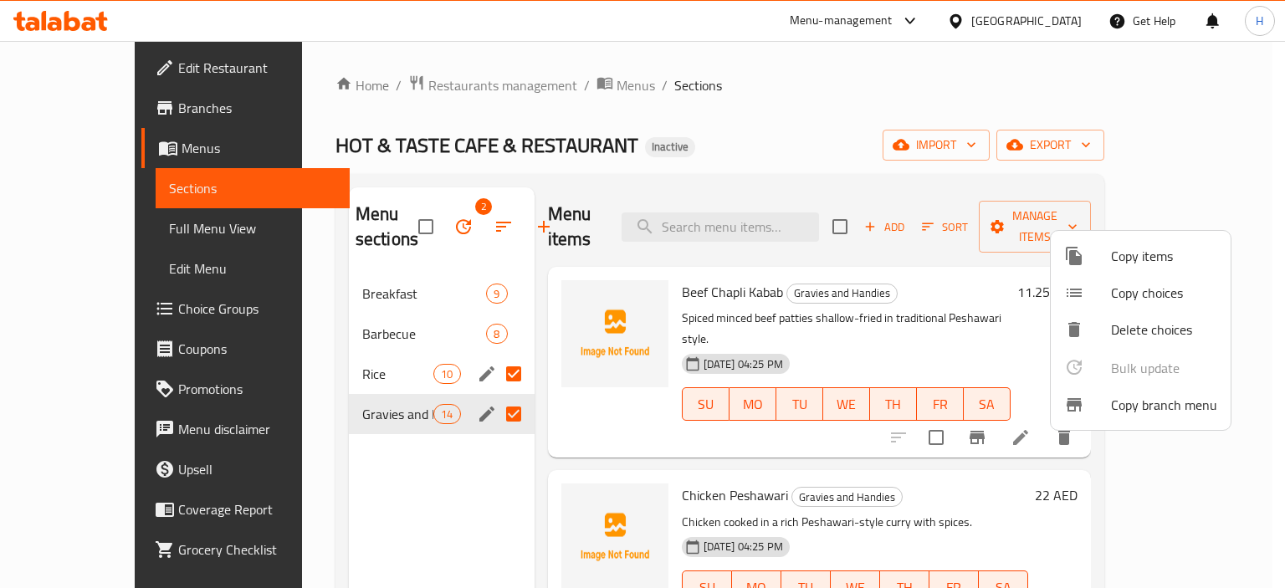
click at [925, 291] on div at bounding box center [642, 294] width 1285 height 588
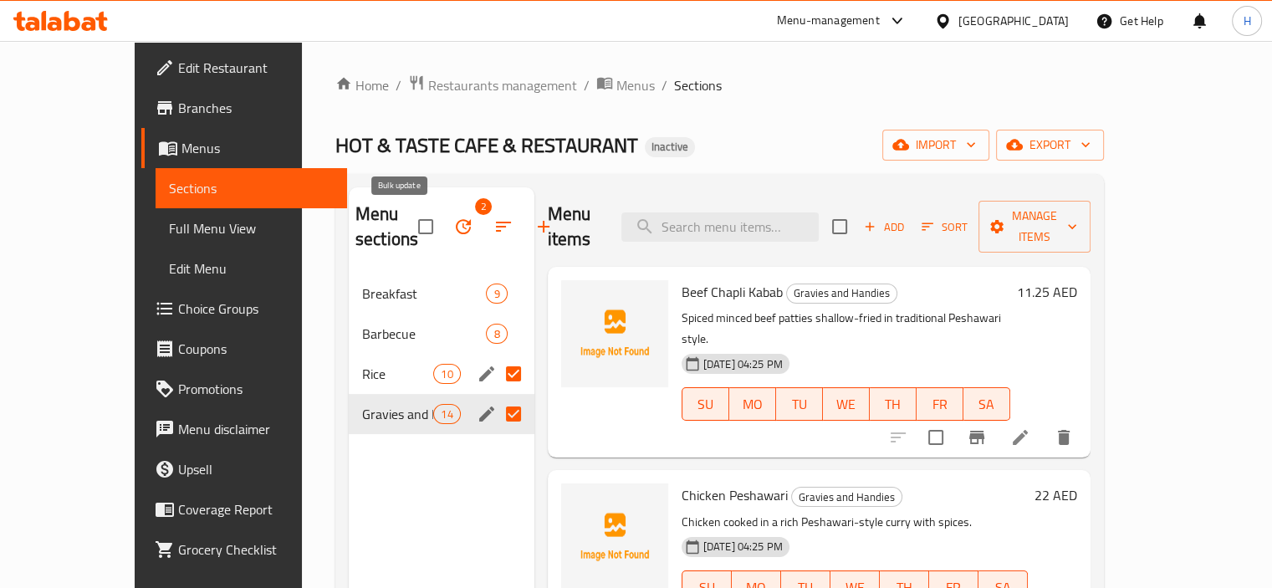
click at [456, 227] on icon "button" at bounding box center [463, 226] width 15 height 15
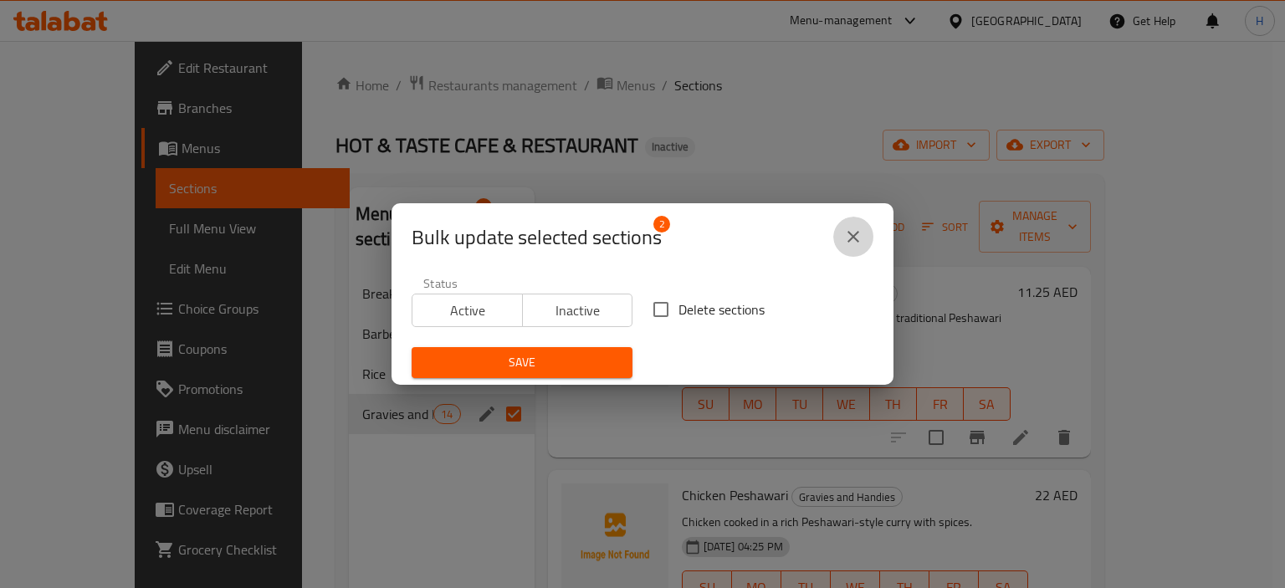
click at [847, 246] on icon "close" at bounding box center [853, 237] width 20 height 20
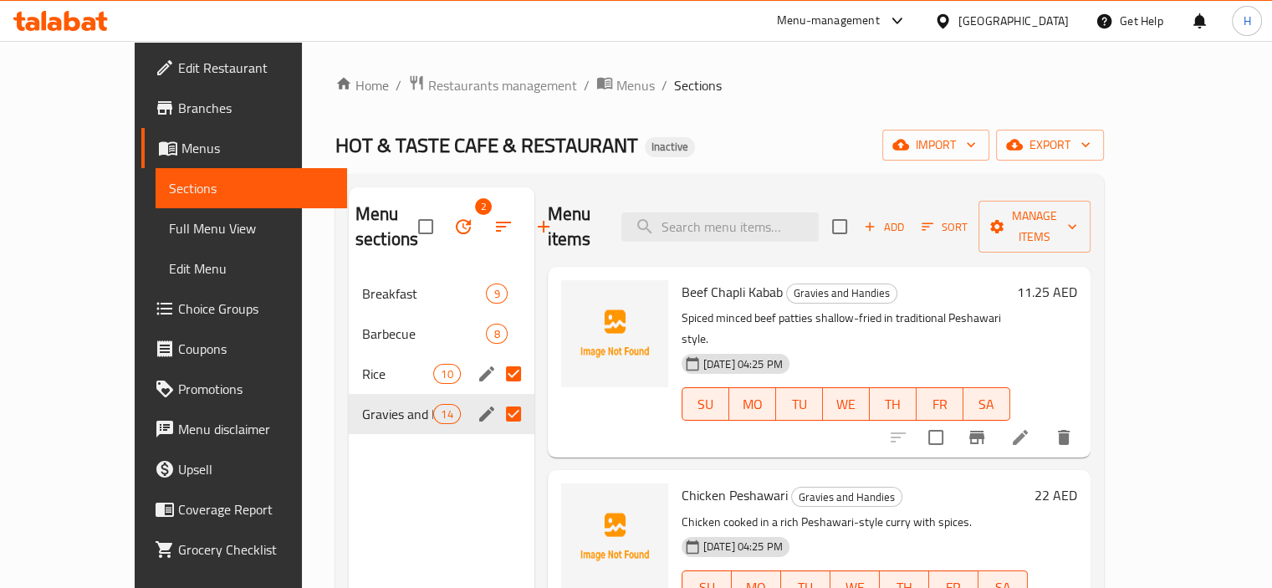
click at [496, 410] on input "Menu sections" at bounding box center [513, 413] width 35 height 35
checkbox input "false"
click at [496, 376] on input "Menu sections" at bounding box center [513, 373] width 35 height 35
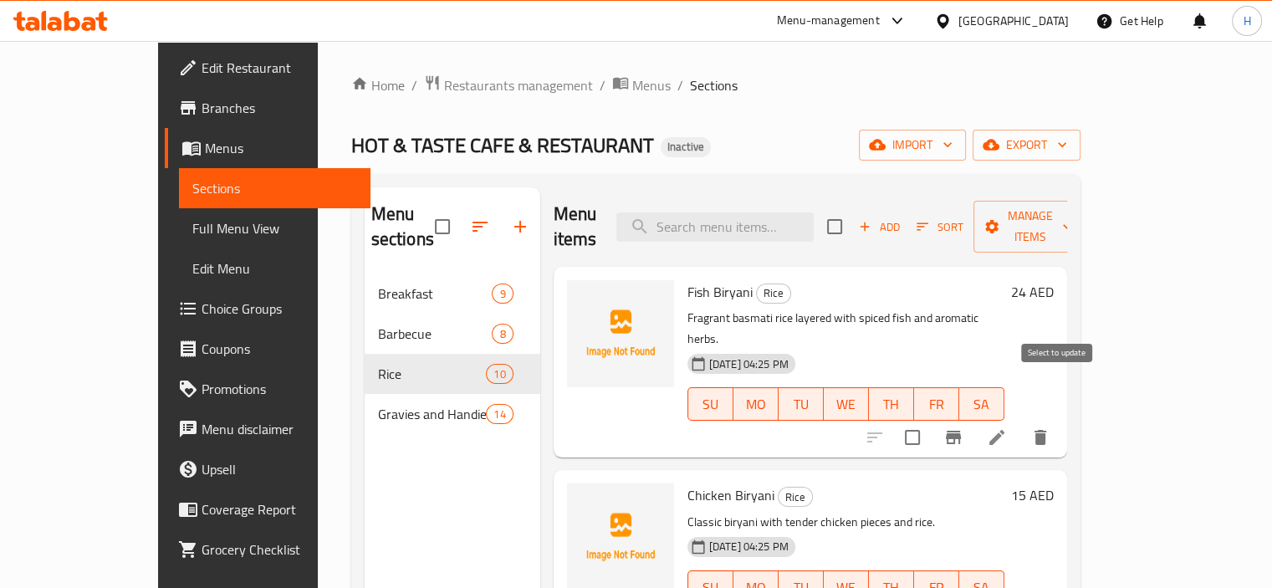
click at [930, 420] on input "checkbox" at bounding box center [912, 437] width 35 height 35
checkbox input "false"
click at [852, 213] on input "checkbox" at bounding box center [834, 226] width 35 height 35
checkbox input "true"
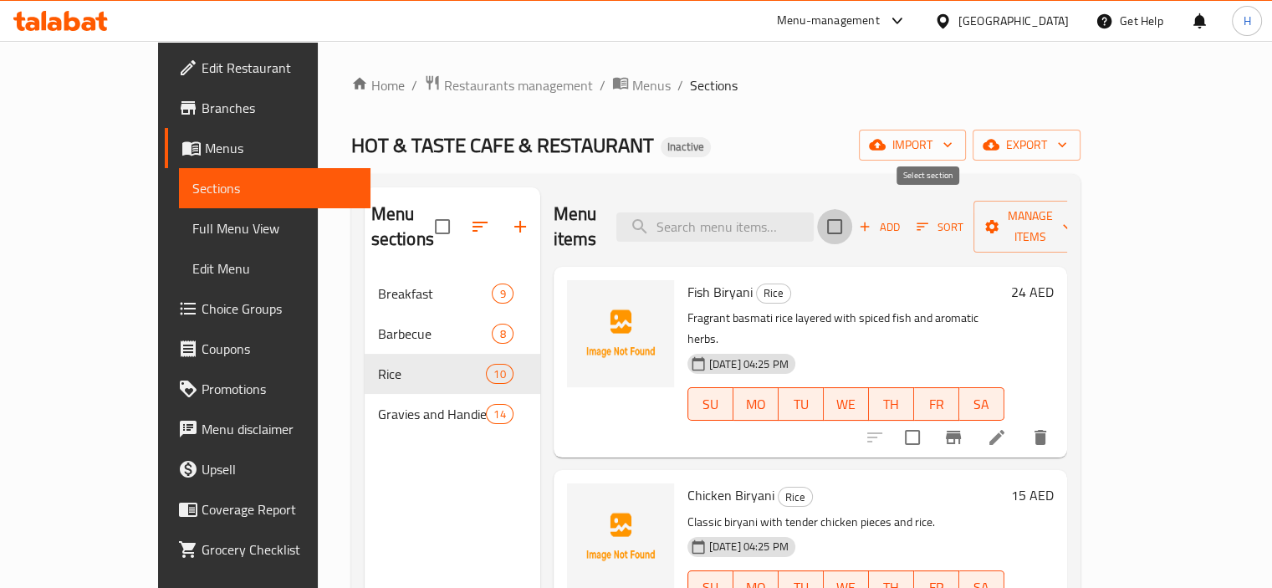
checkbox input "true"
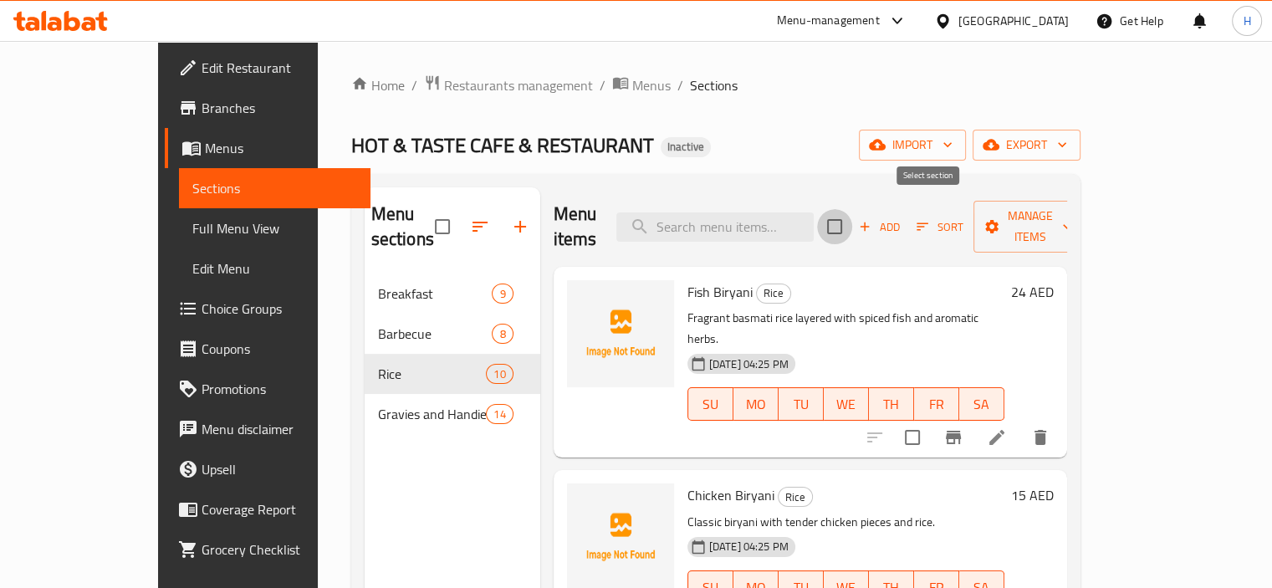
checkbox input "true"
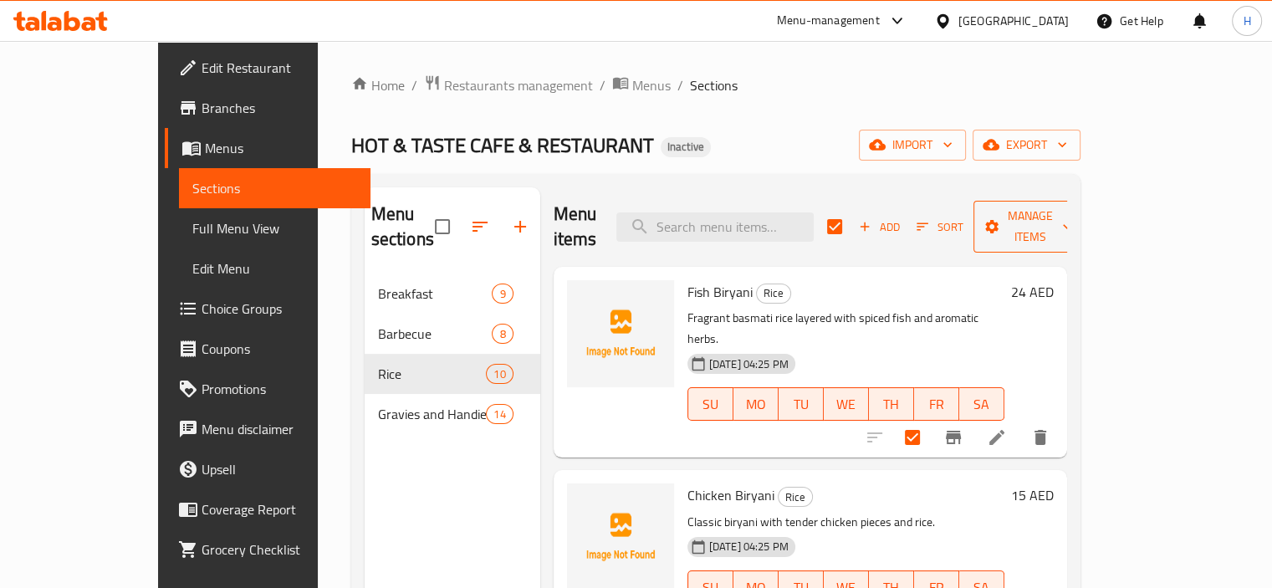
click at [1072, 215] on span "Manage items" at bounding box center [1029, 227] width 85 height 42
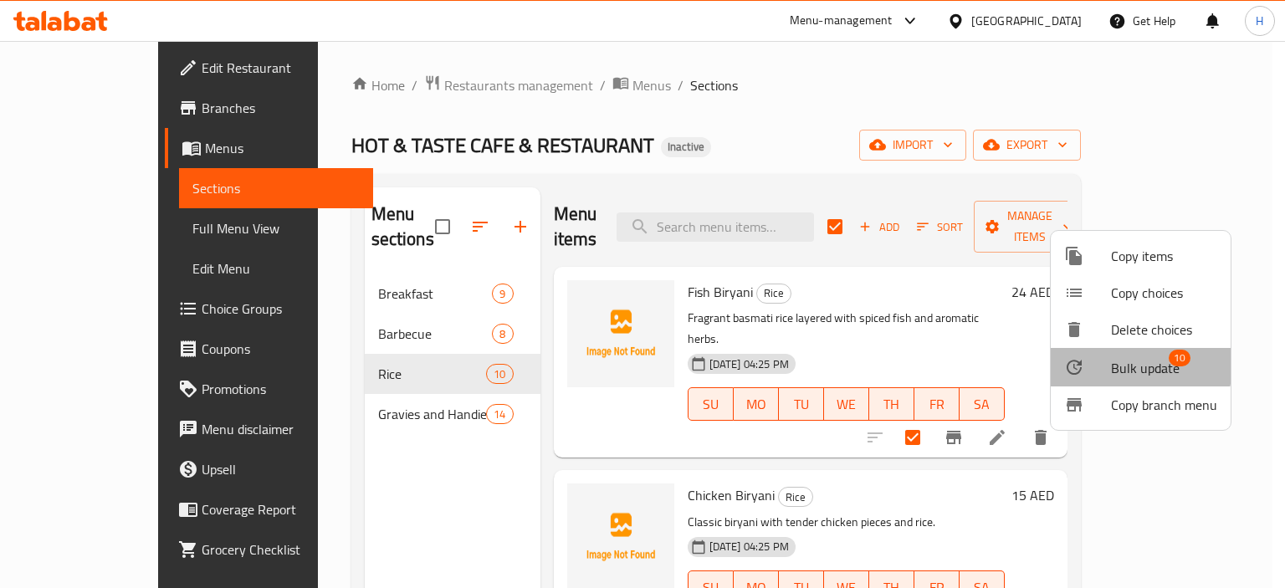
click at [1131, 366] on span "Bulk update" at bounding box center [1145, 368] width 69 height 20
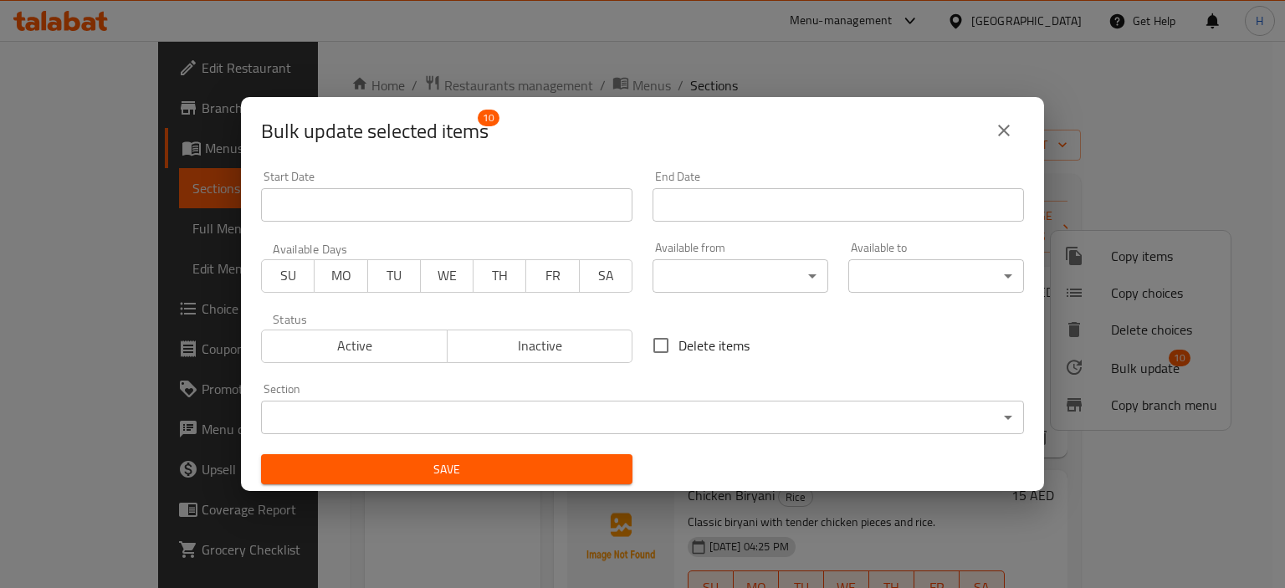
drag, startPoint x: 587, startPoint y: 277, endPoint x: 550, endPoint y: 278, distance: 36.8
click at [586, 277] on span "SA" at bounding box center [605, 275] width 39 height 24
click at [550, 278] on span "FR" at bounding box center [552, 275] width 39 height 24
click at [480, 280] on span "TH" at bounding box center [499, 275] width 39 height 24
click at [437, 277] on span "WE" at bounding box center [446, 275] width 39 height 24
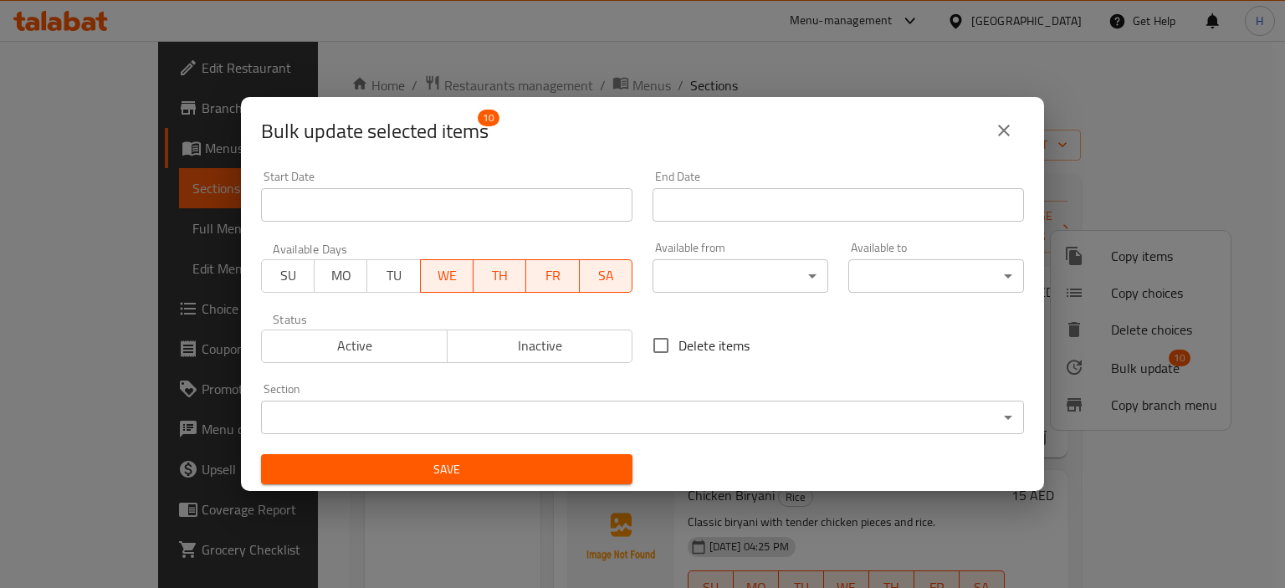
click at [386, 276] on span "TU" at bounding box center [393, 275] width 39 height 24
click at [330, 274] on span "MO" at bounding box center [340, 275] width 39 height 24
click at [284, 274] on span "SU" at bounding box center [287, 275] width 39 height 24
click at [803, 269] on body "​ Menu-management United Arab Emirates Get Help H Edit Restaurant Branches Menu…" at bounding box center [642, 314] width 1285 height 547
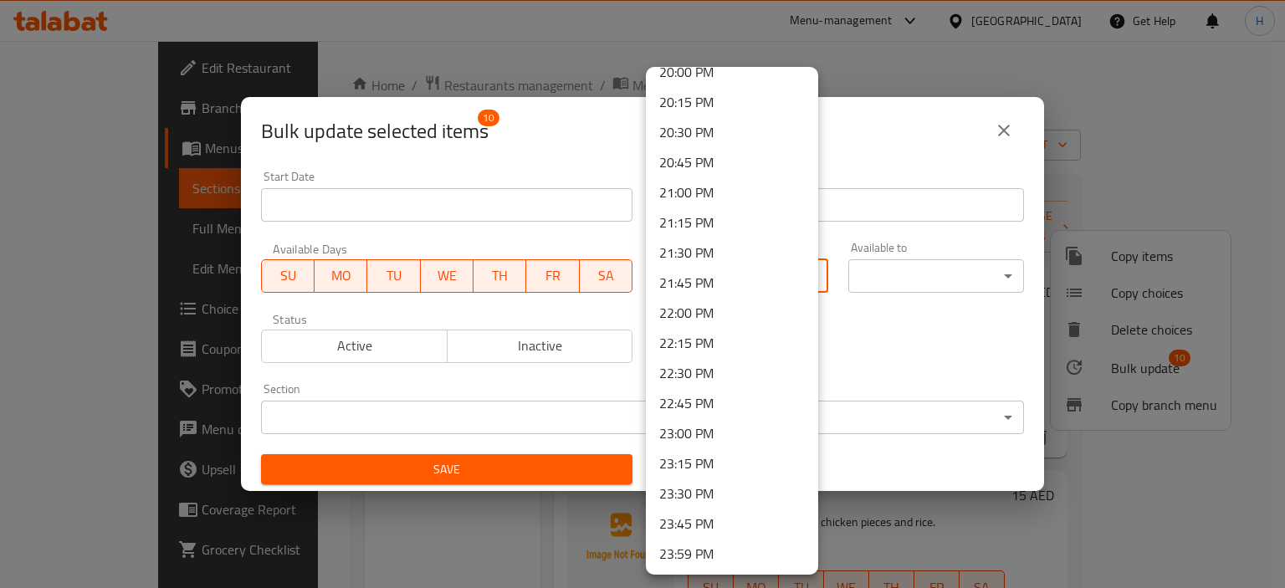
scroll to position [1757, 0]
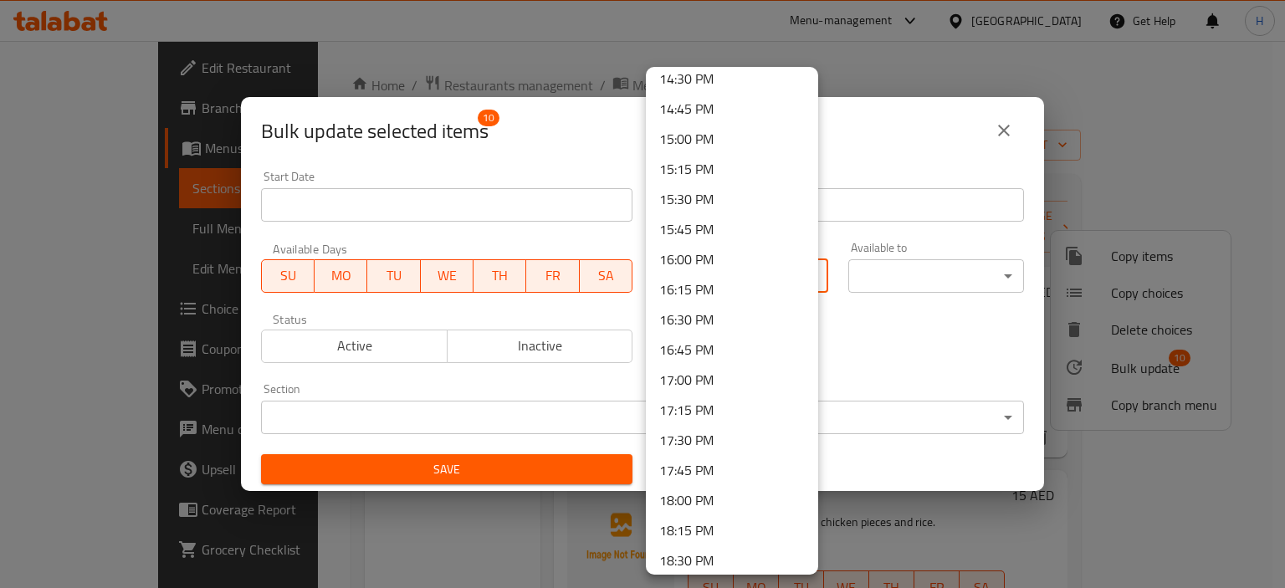
click at [371, 308] on div at bounding box center [642, 294] width 1285 height 588
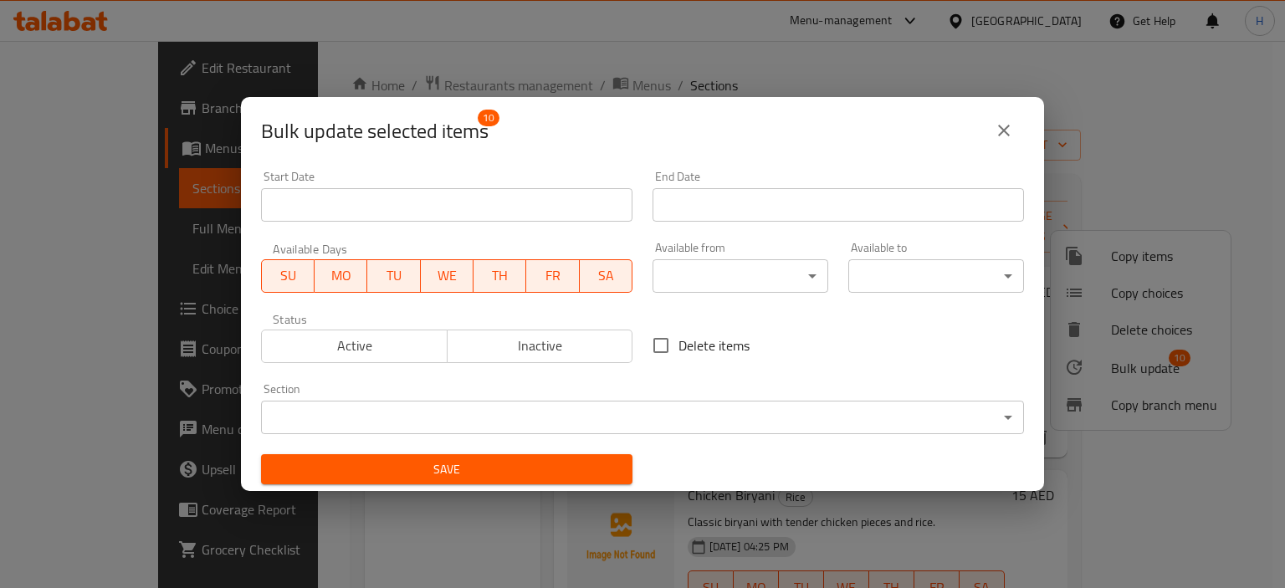
click at [348, 283] on span "MO" at bounding box center [340, 275] width 39 height 24
click at [306, 278] on span "SU" at bounding box center [287, 275] width 39 height 24
click at [435, 278] on span "WE" at bounding box center [446, 275] width 39 height 24
click at [995, 149] on button "close" at bounding box center [1004, 130] width 40 height 40
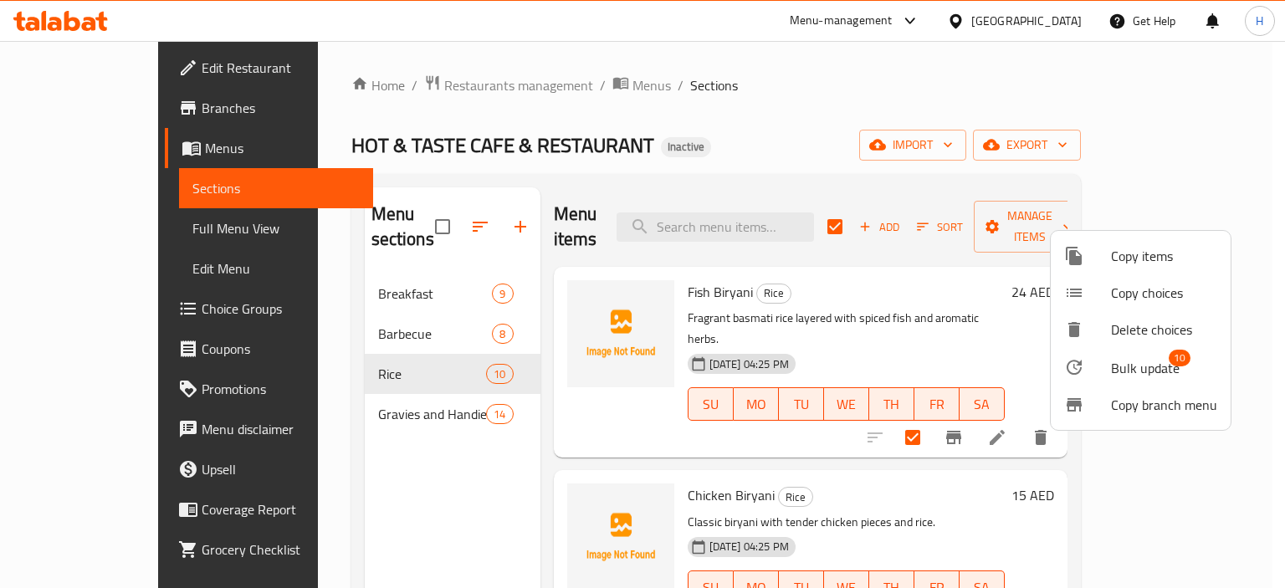
click at [308, 253] on div at bounding box center [642, 294] width 1285 height 588
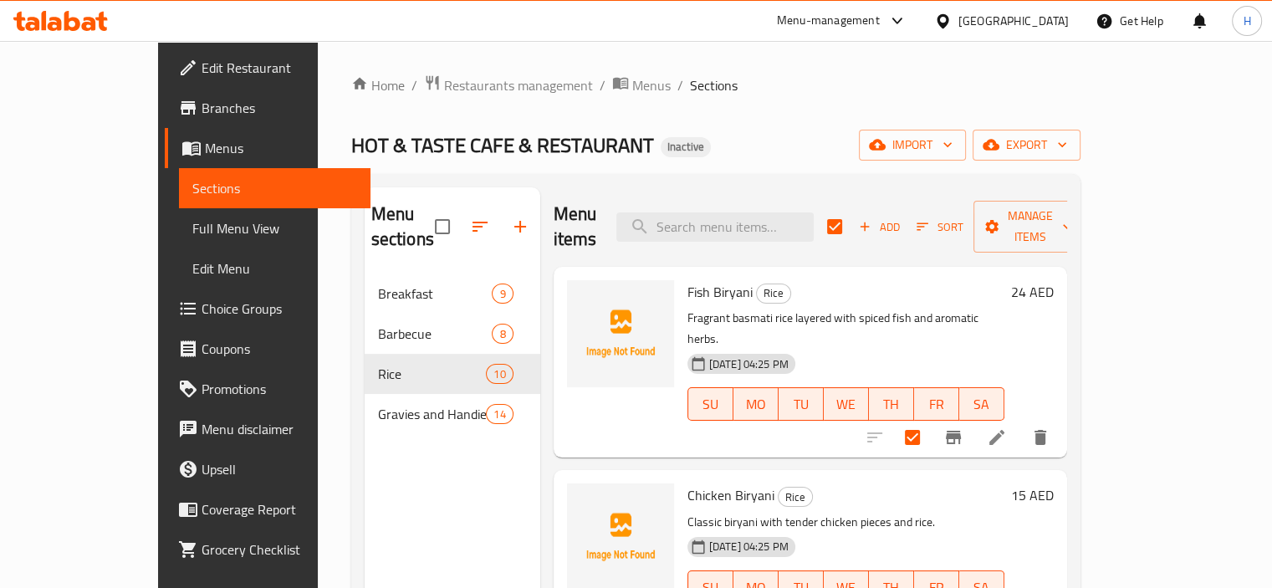
click at [378, 284] on span "Breakfast" at bounding box center [435, 294] width 115 height 20
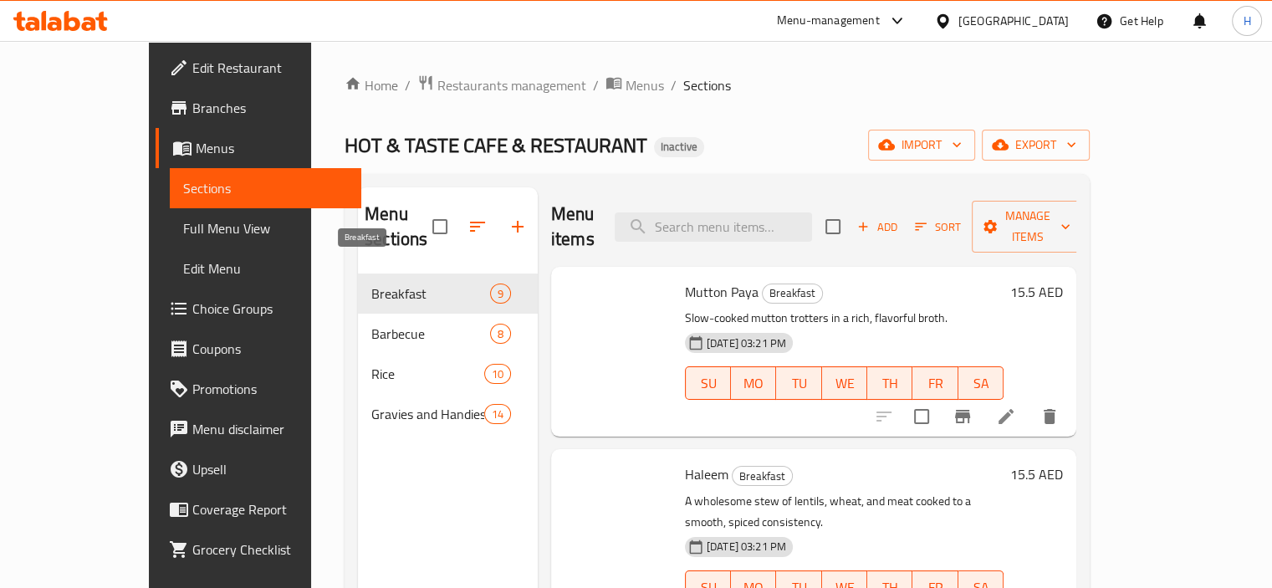
checkbox input "false"
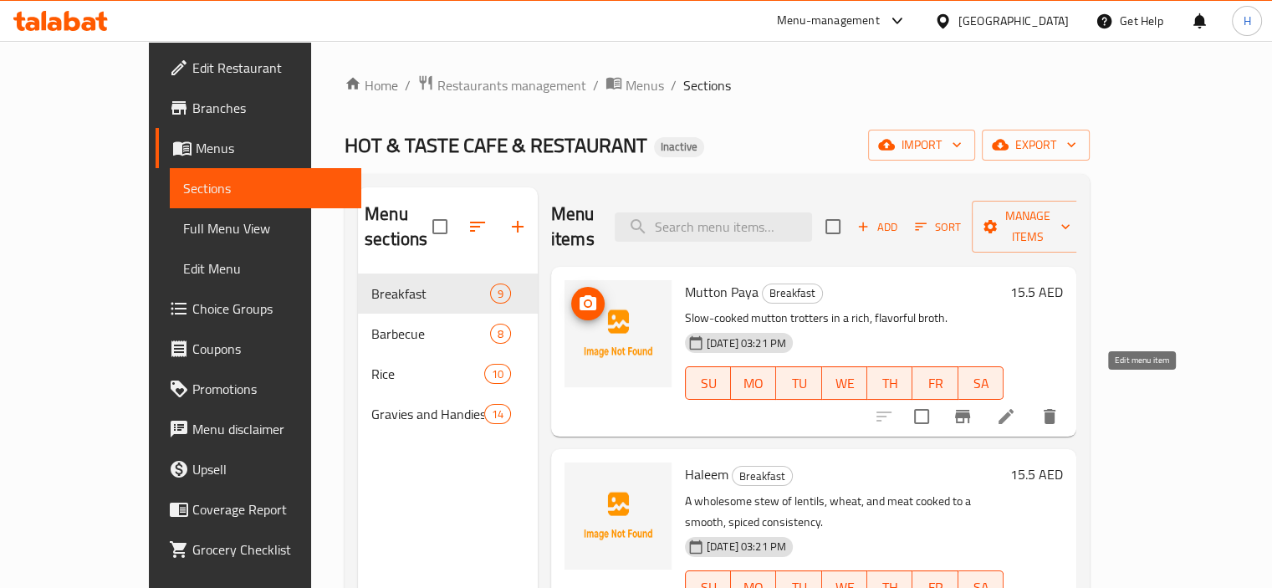
click at [1016, 407] on icon at bounding box center [1006, 417] width 20 height 20
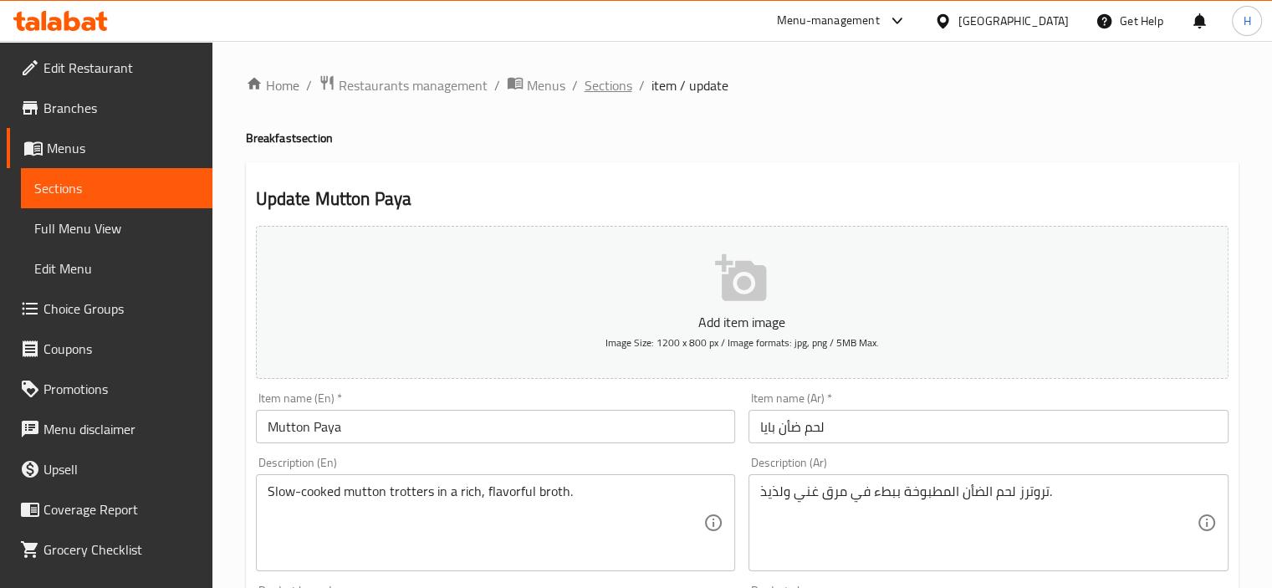
click at [608, 80] on span "Sections" at bounding box center [609, 85] width 48 height 20
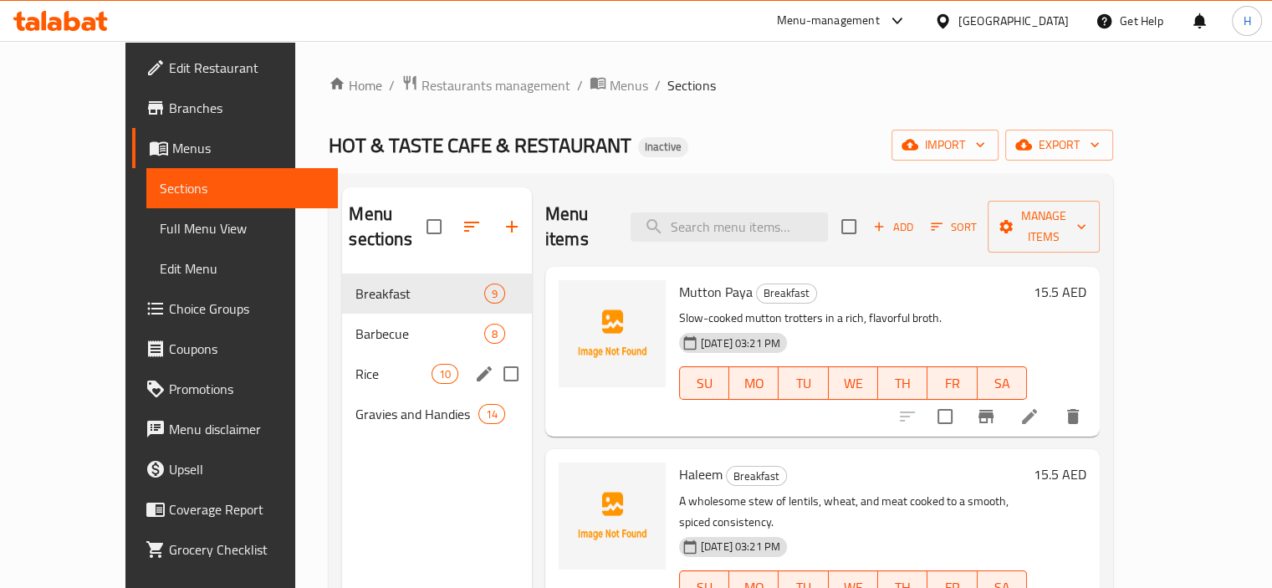
click at [368, 359] on div "Rice 10" at bounding box center [436, 374] width 189 height 40
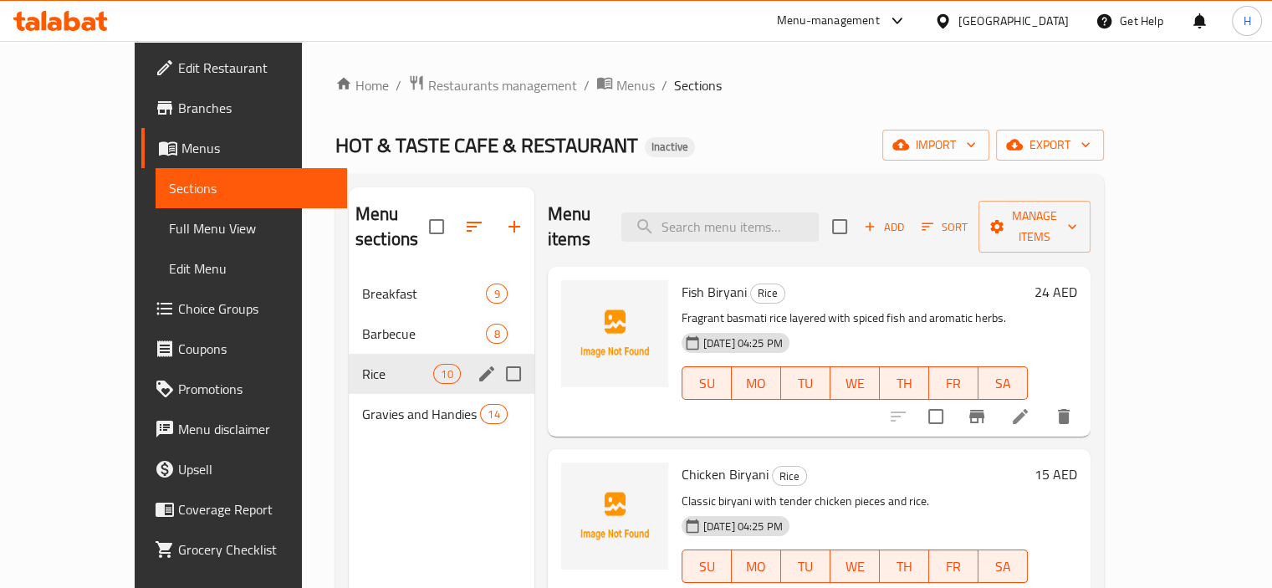
drag, startPoint x: 478, startPoint y: 351, endPoint x: 478, endPoint y: 365, distance: 13.4
click at [496, 356] on input "Menu sections" at bounding box center [513, 373] width 35 height 35
checkbox input "true"
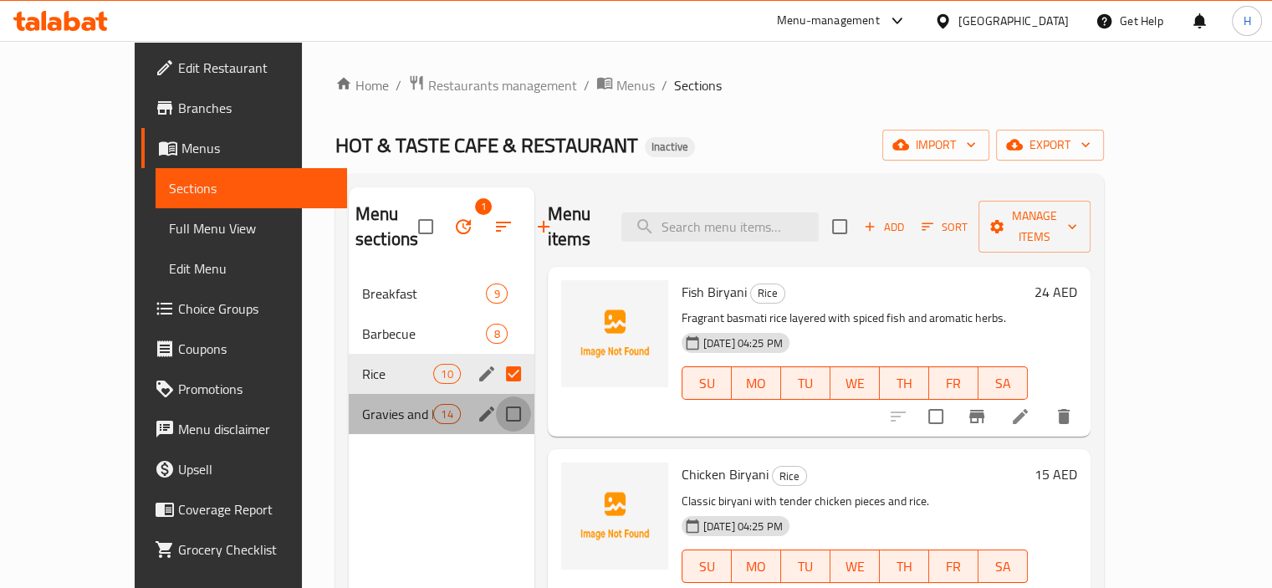
click at [496, 419] on input "Menu sections" at bounding box center [513, 413] width 35 height 35
checkbox input "true"
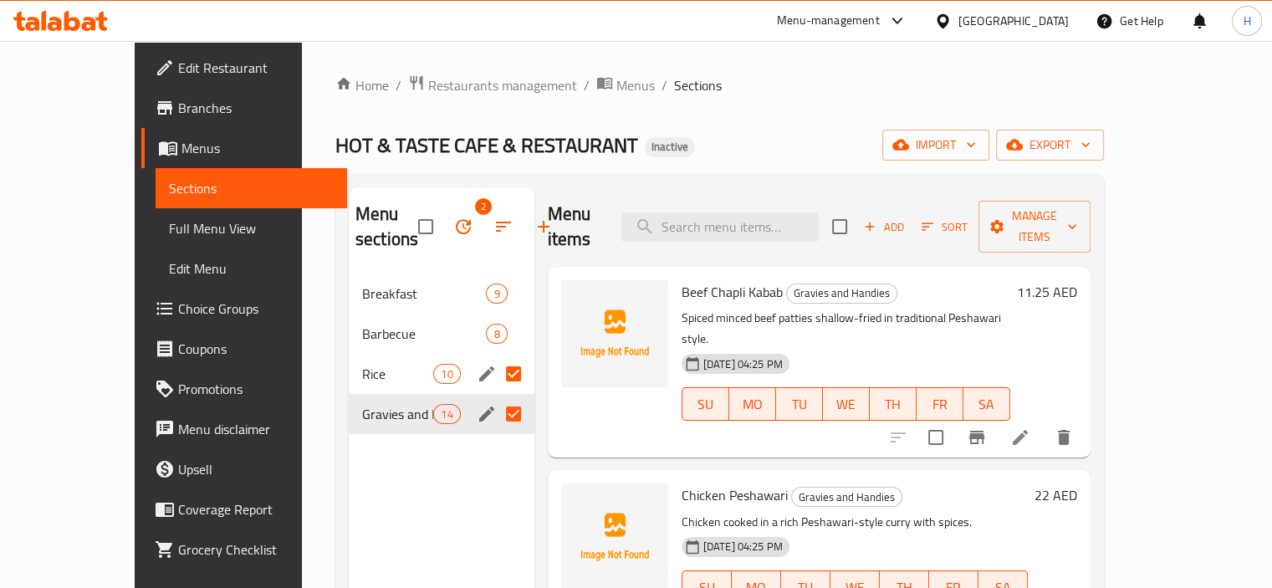
click at [456, 233] on icon "button" at bounding box center [463, 226] width 15 height 15
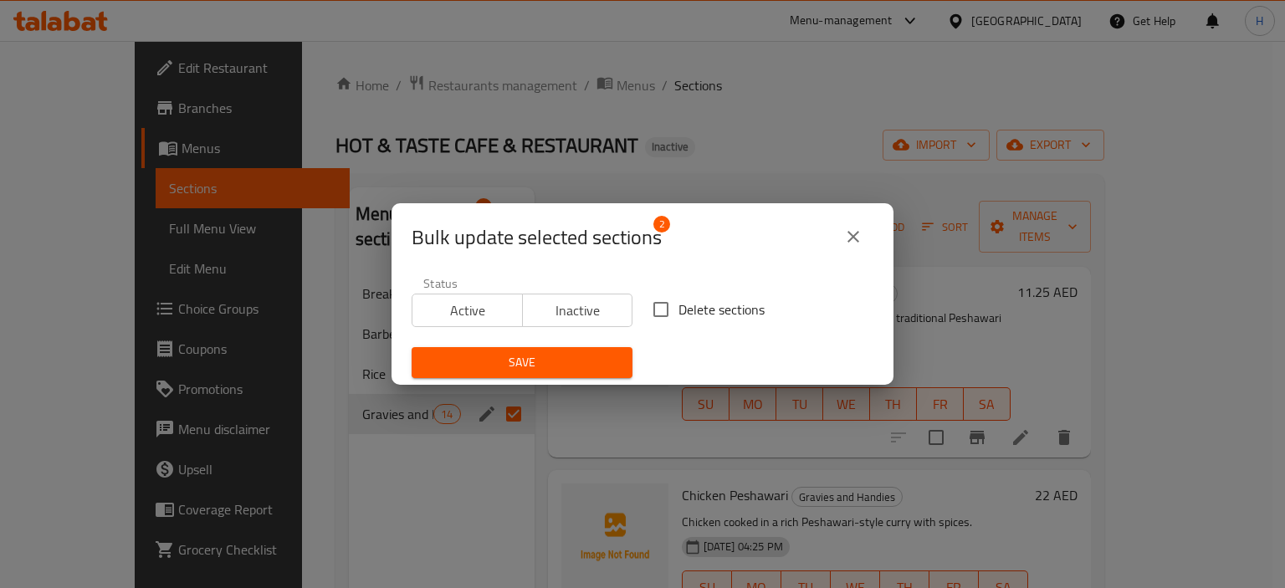
click at [463, 491] on div "Bulk update selected sections 2 Status Active Inactive Delete sections Save" at bounding box center [642, 294] width 1285 height 588
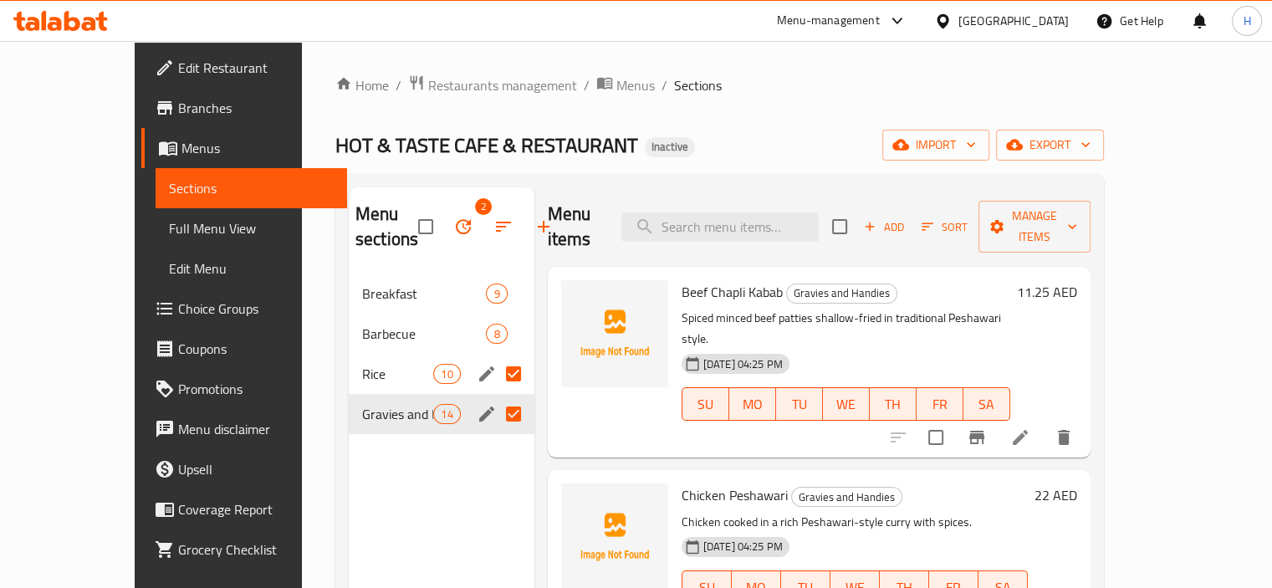
click at [496, 379] on input "Menu sections" at bounding box center [513, 373] width 35 height 35
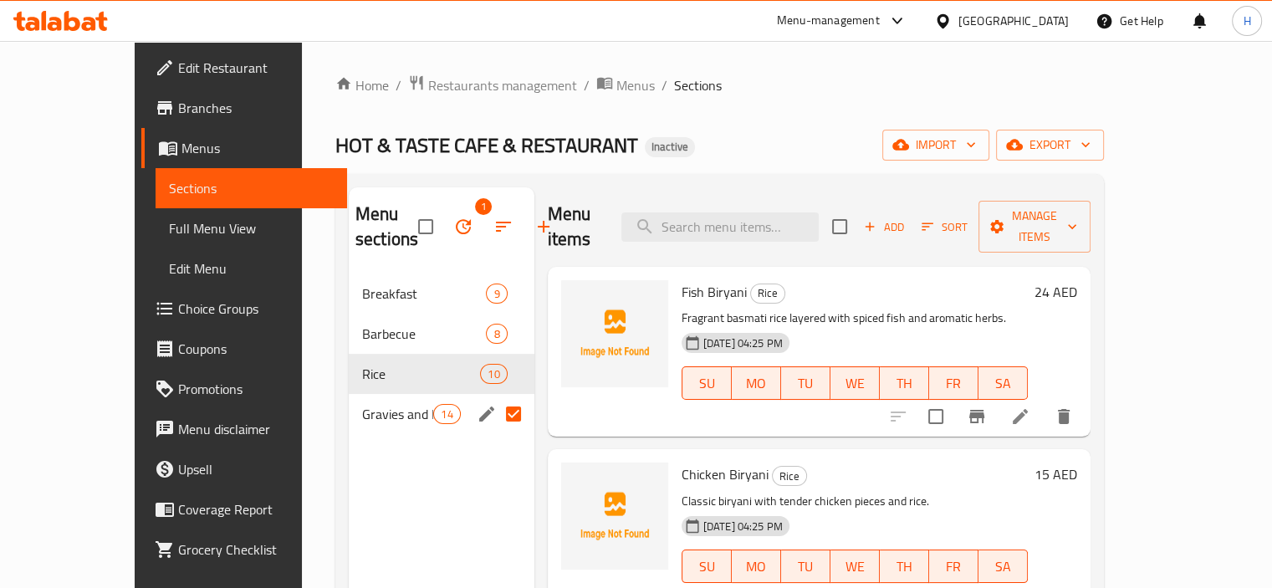
click at [496, 415] on input "Menu sections" at bounding box center [513, 413] width 35 height 35
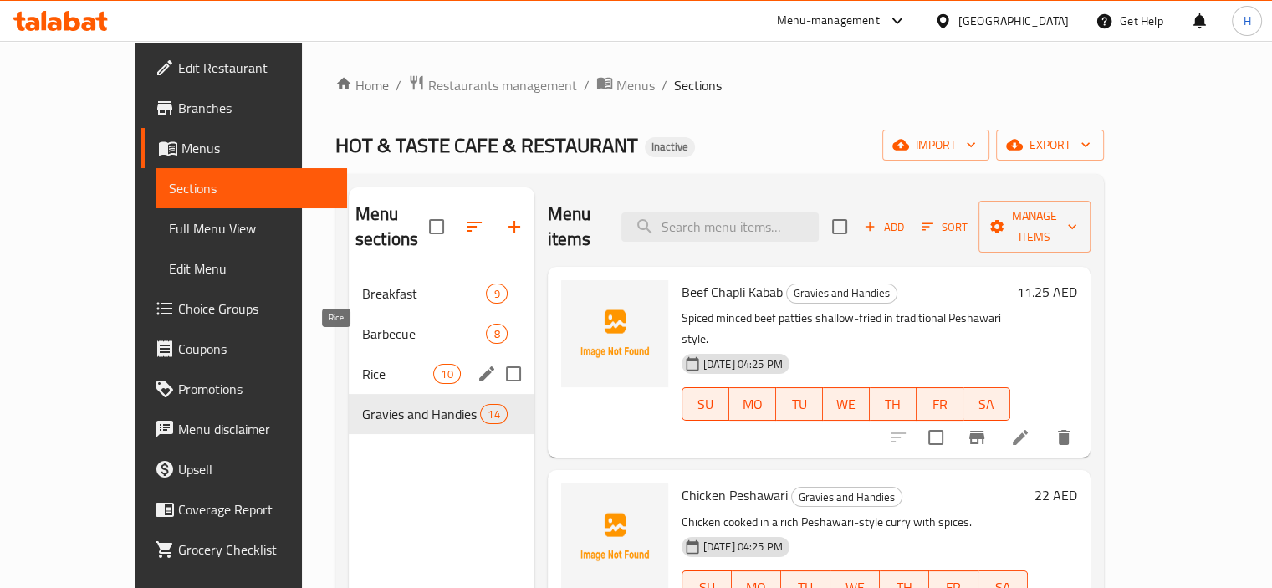
click at [362, 364] on span "Rice" at bounding box center [397, 374] width 71 height 20
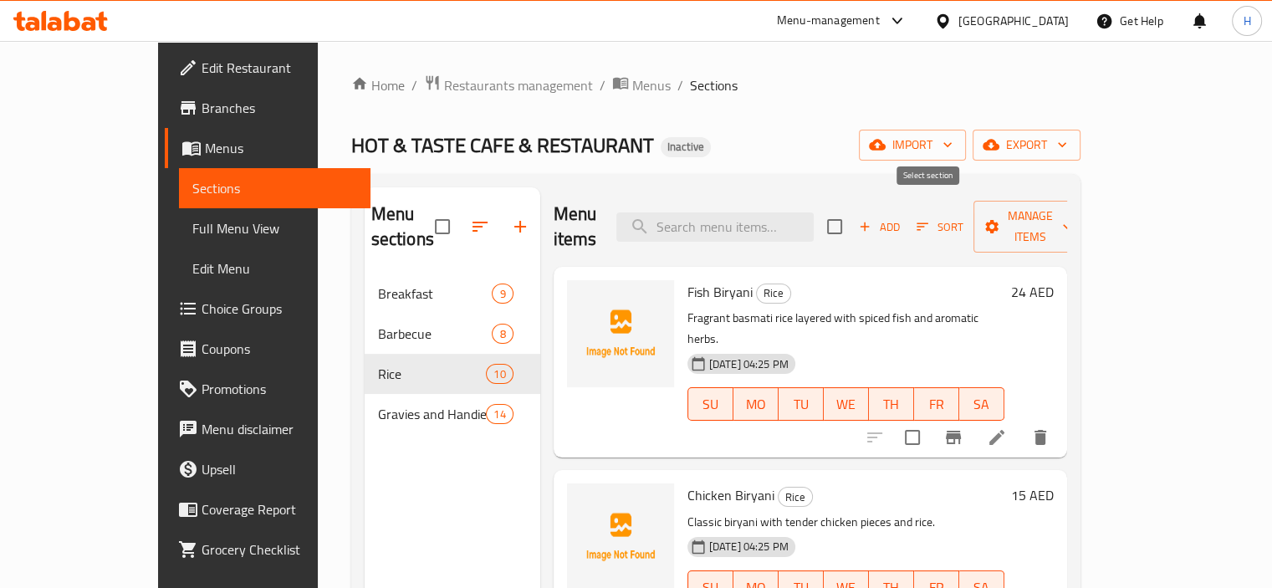
click at [852, 210] on input "checkbox" at bounding box center [834, 226] width 35 height 35
checkbox input "true"
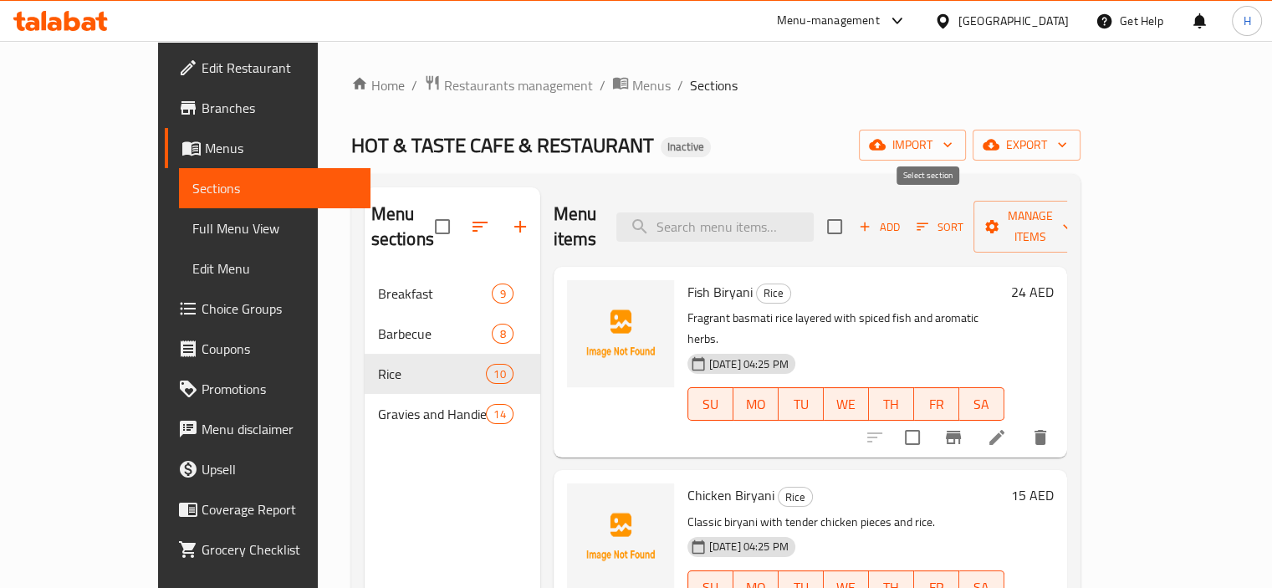
checkbox input "true"
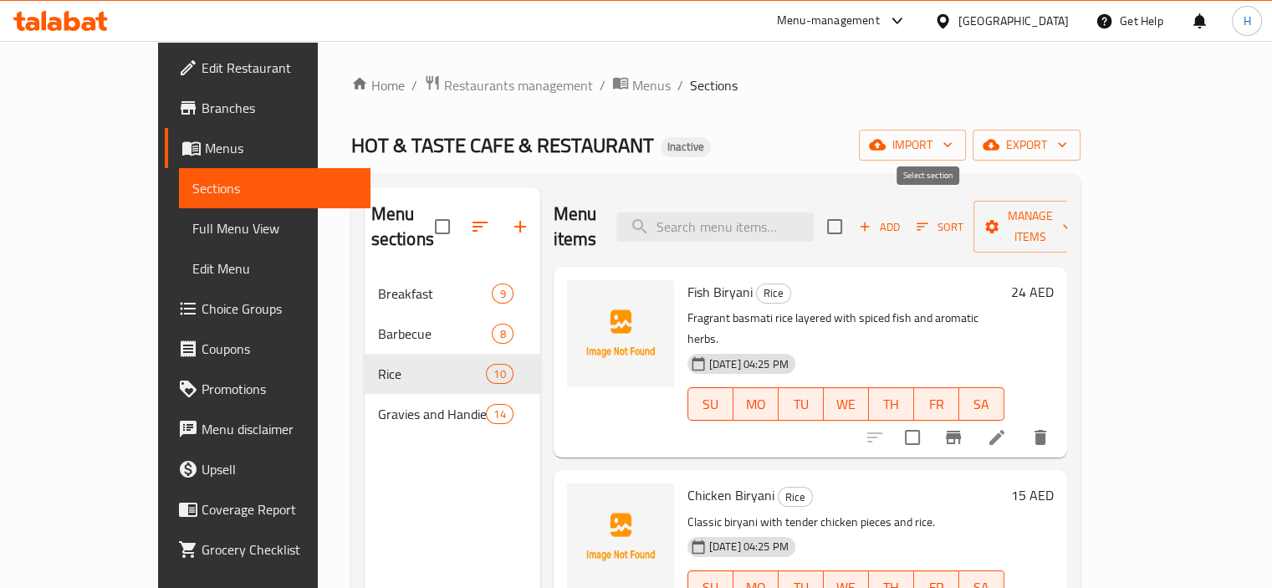
checkbox input "true"
click at [1072, 217] on span "Manage items" at bounding box center [1029, 227] width 85 height 42
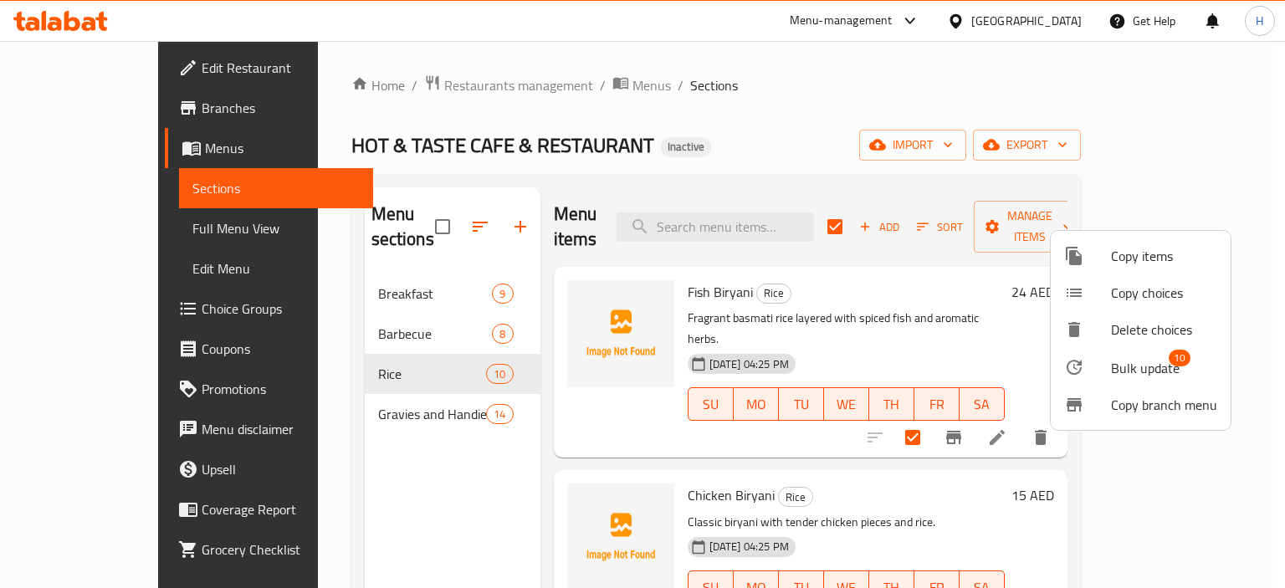
click at [1112, 373] on span "Bulk update" at bounding box center [1145, 368] width 69 height 20
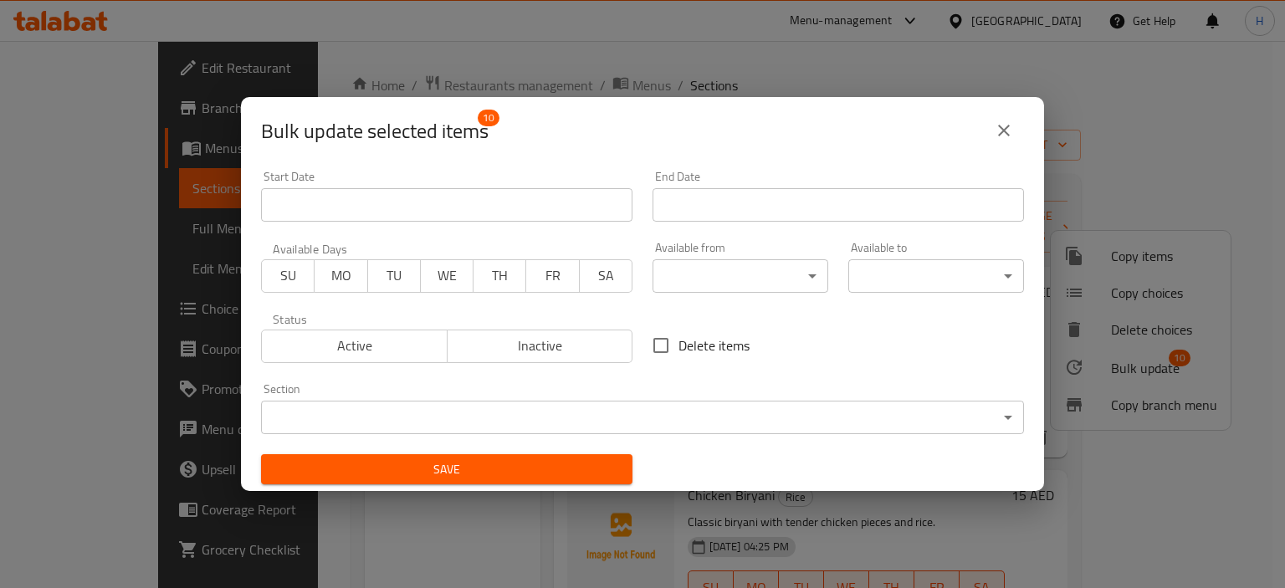
click at [610, 280] on span "SA" at bounding box center [605, 275] width 39 height 24
drag, startPoint x: 552, startPoint y: 275, endPoint x: 502, endPoint y: 275, distance: 50.2
click at [538, 275] on span "FR" at bounding box center [552, 275] width 39 height 24
drag, startPoint x: 483, startPoint y: 274, endPoint x: 411, endPoint y: 274, distance: 71.9
click at [480, 274] on span "TH" at bounding box center [499, 275] width 39 height 24
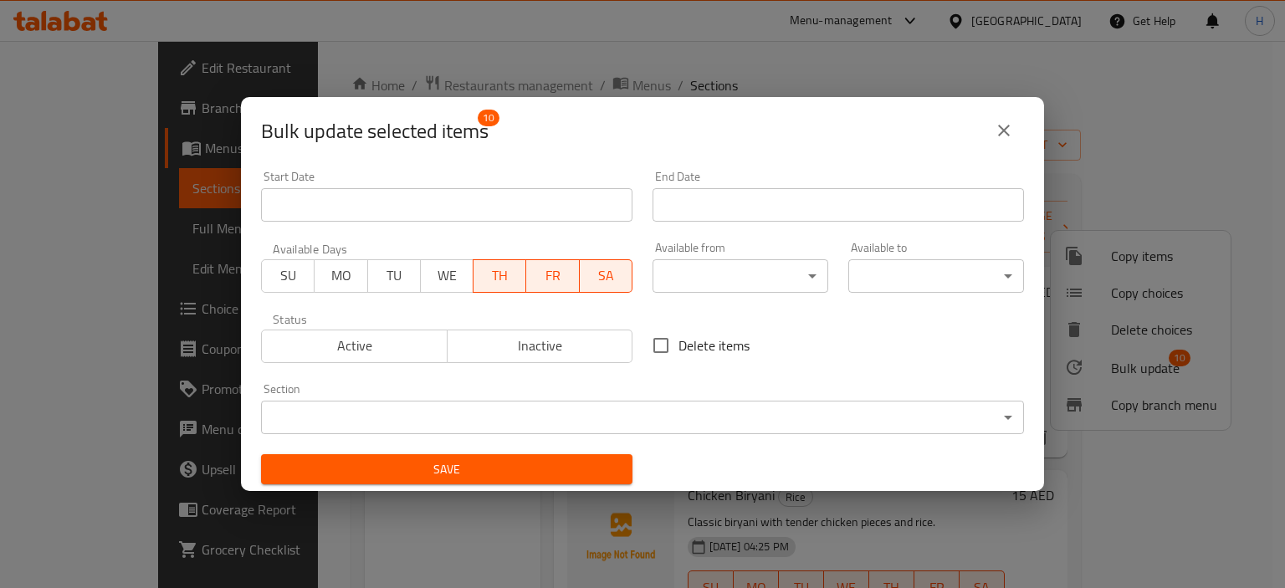
click at [388, 274] on span "TU" at bounding box center [394, 275] width 39 height 24
click at [297, 280] on span "SU" at bounding box center [287, 275] width 39 height 24
drag, startPoint x: 343, startPoint y: 283, endPoint x: 378, endPoint y: 287, distance: 35.4
click at [351, 284] on span "MO" at bounding box center [340, 275] width 39 height 24
click at [448, 287] on span "WE" at bounding box center [446, 275] width 39 height 24
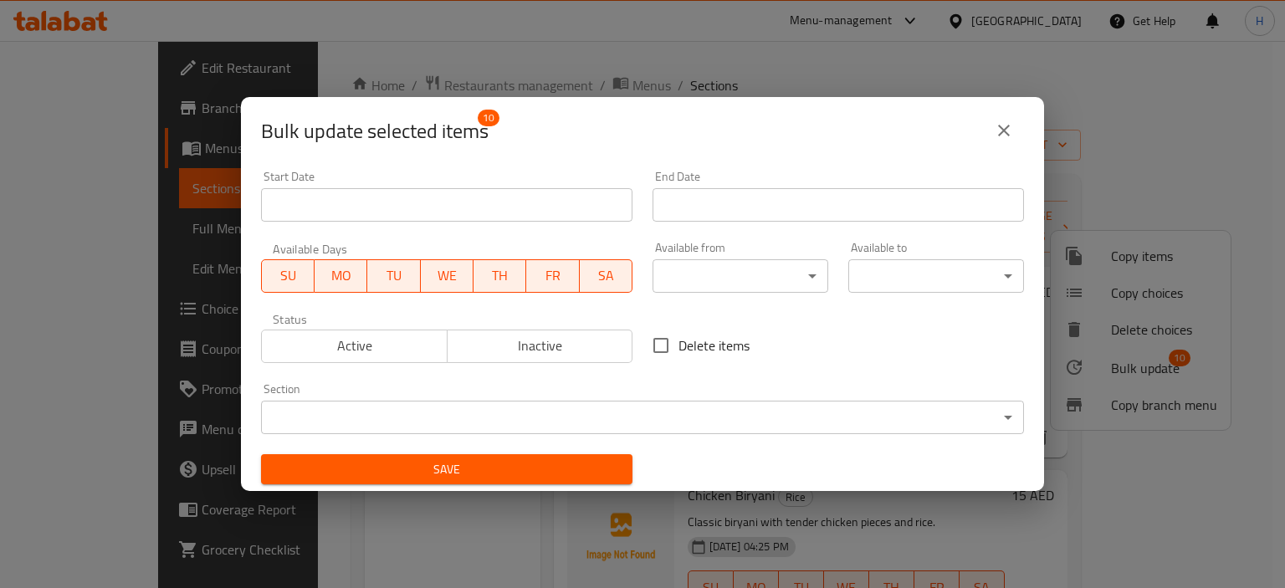
click at [757, 272] on body "​ Menu-management United Arab Emirates Get Help H Edit Restaurant Branches Menu…" at bounding box center [642, 314] width 1285 height 547
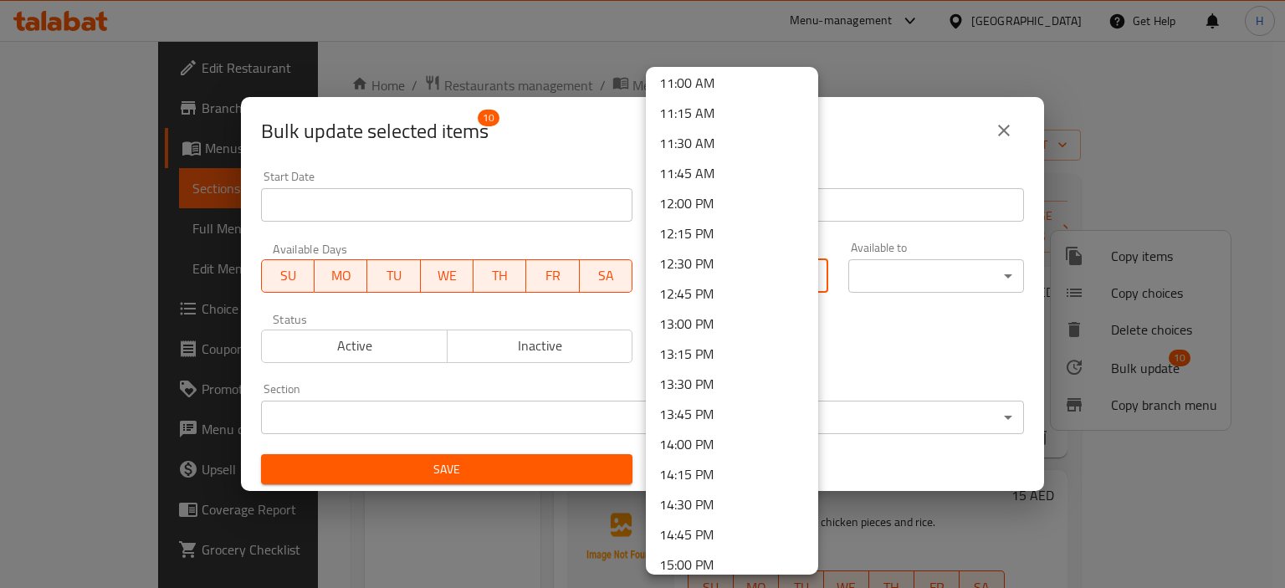
scroll to position [1255, 0]
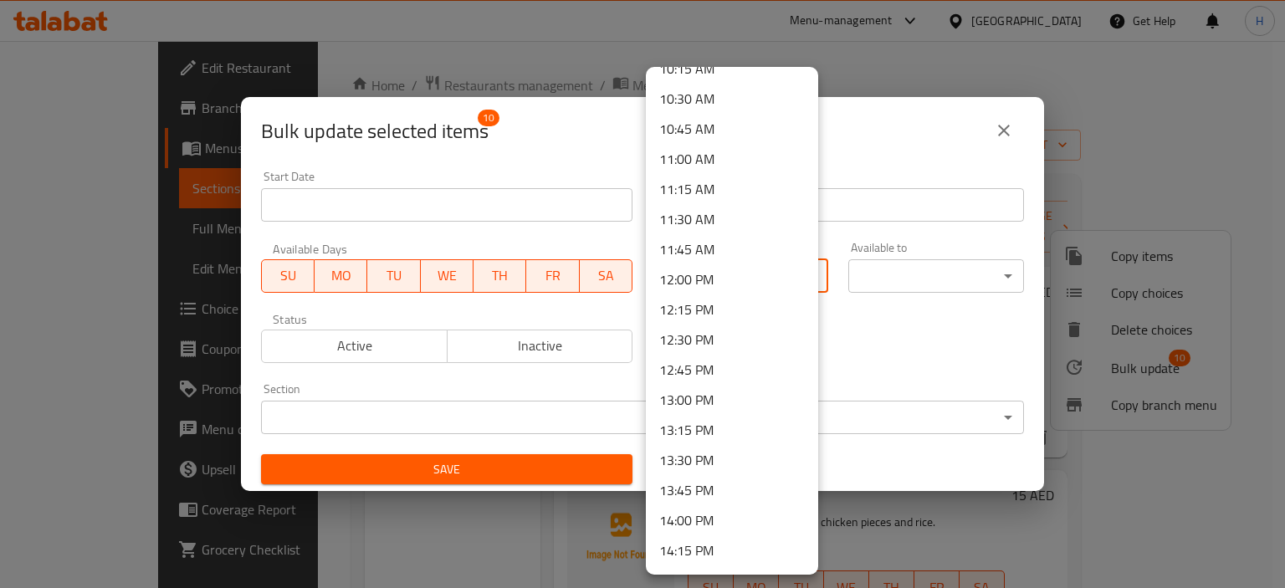
click at [695, 284] on li "12:00 PM" at bounding box center [732, 279] width 172 height 30
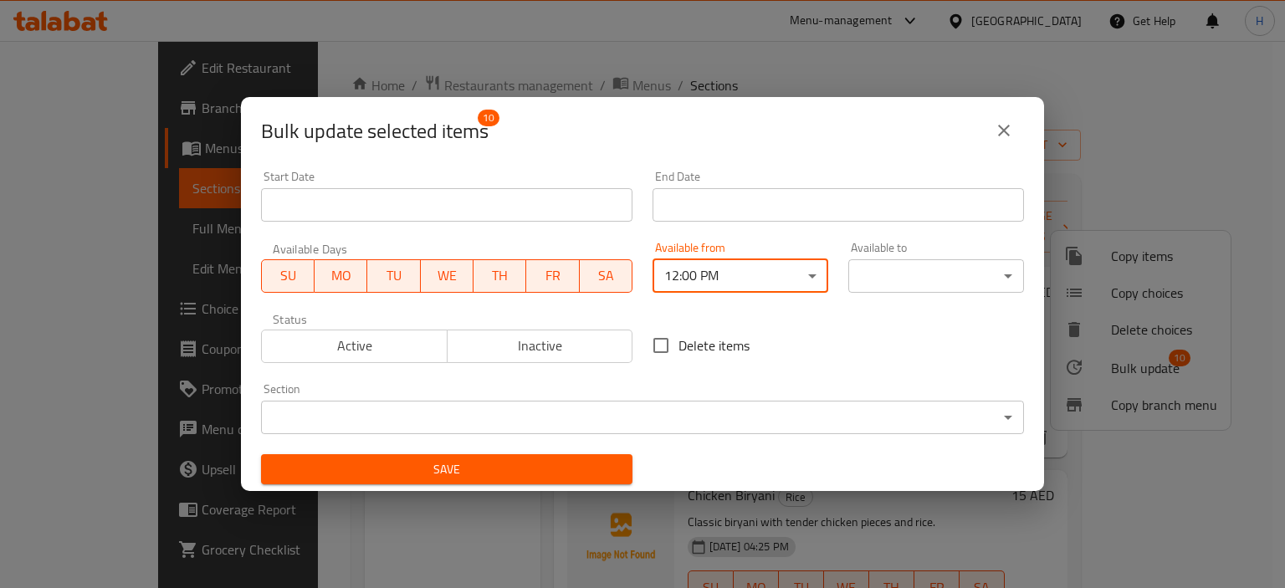
click at [977, 271] on body "​ Menu-management United Arab Emirates Get Help H Edit Restaurant Branches Menu…" at bounding box center [642, 314] width 1285 height 547
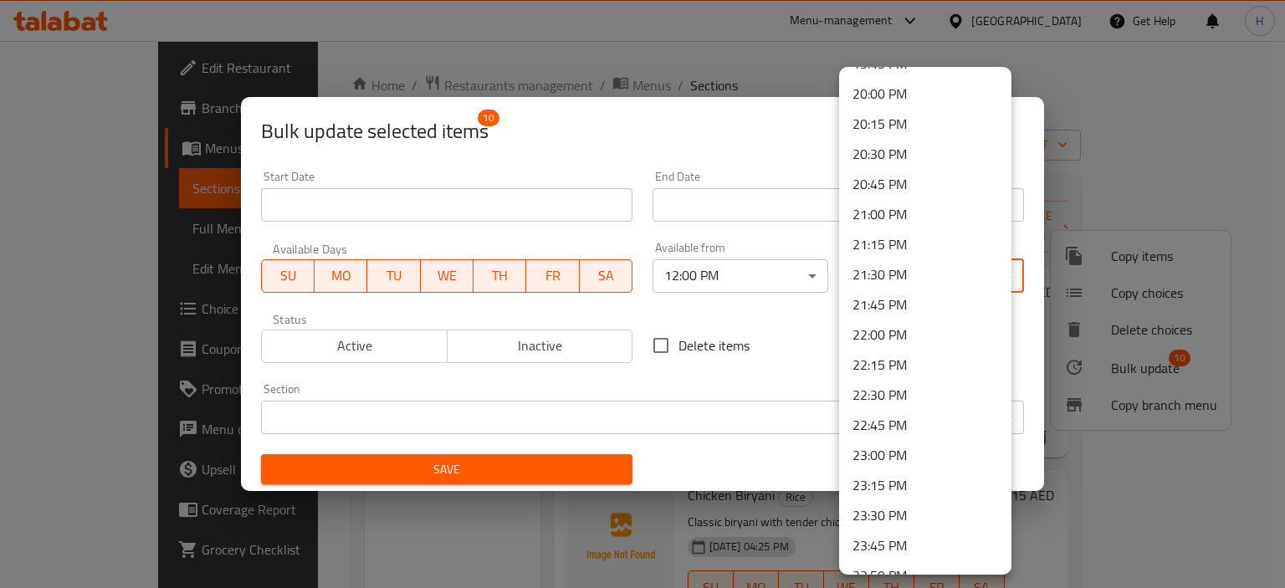
scroll to position [2426, 0]
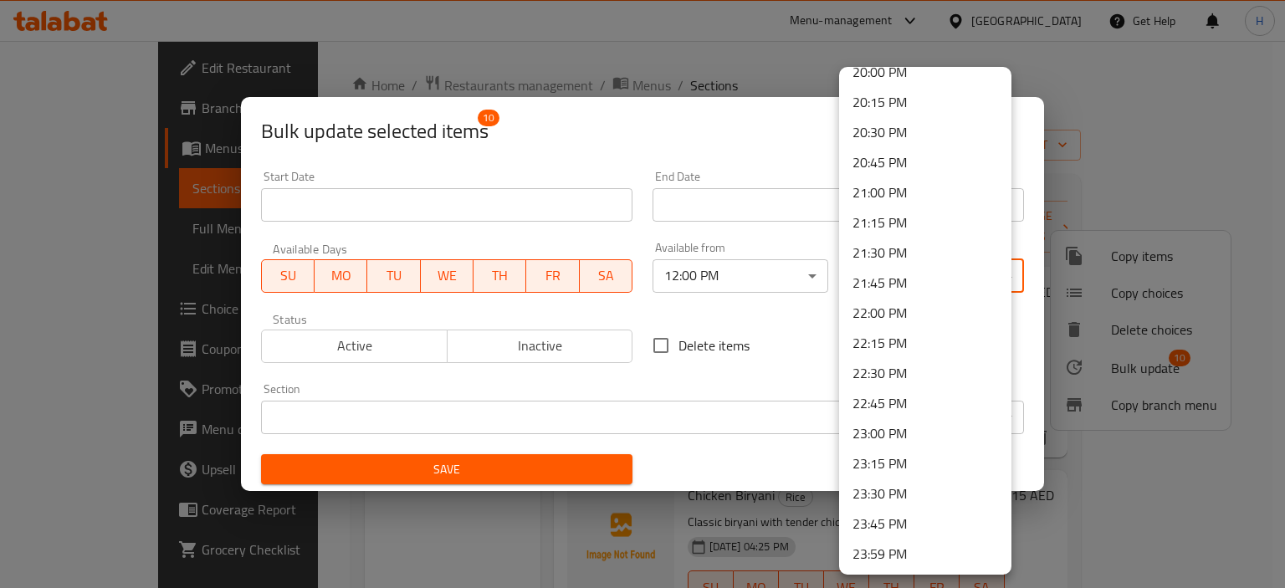
click at [860, 431] on li "23:00 PM" at bounding box center [925, 433] width 172 height 30
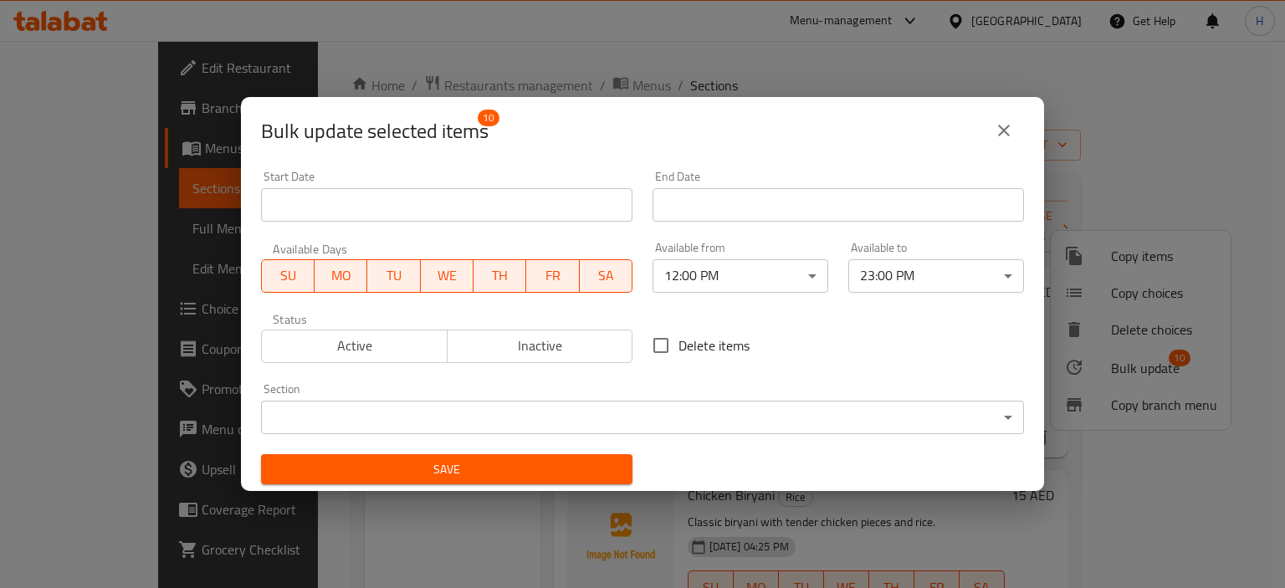
click at [788, 338] on div "Delete items" at bounding box center [837, 345] width 391 height 55
click at [477, 467] on span "Save" at bounding box center [446, 469] width 345 height 21
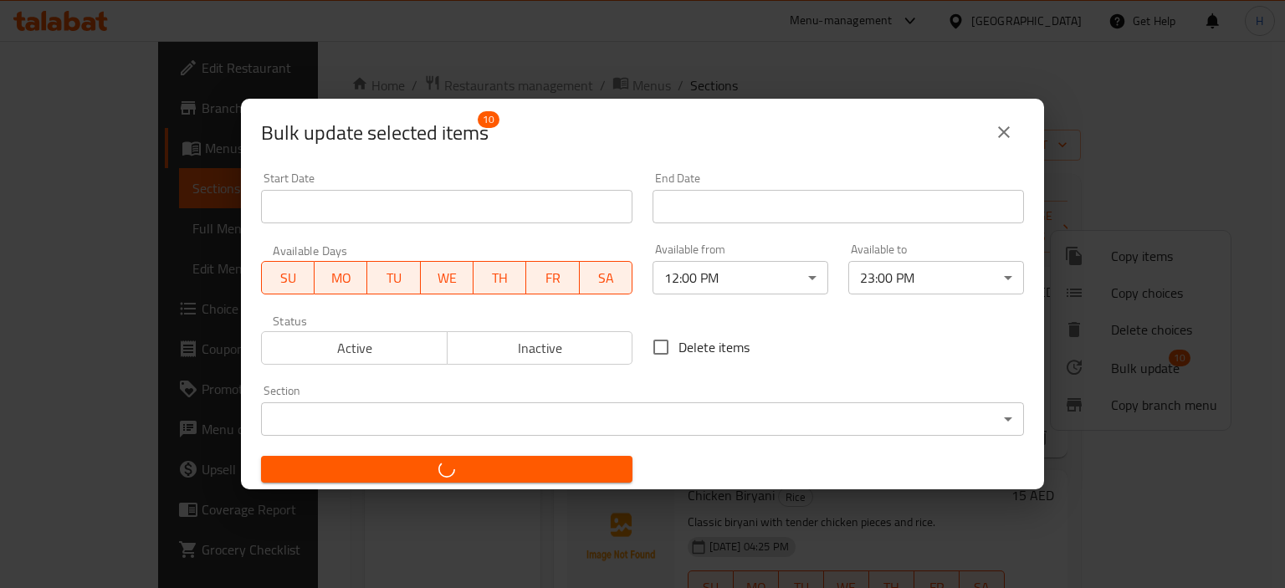
checkbox input "false"
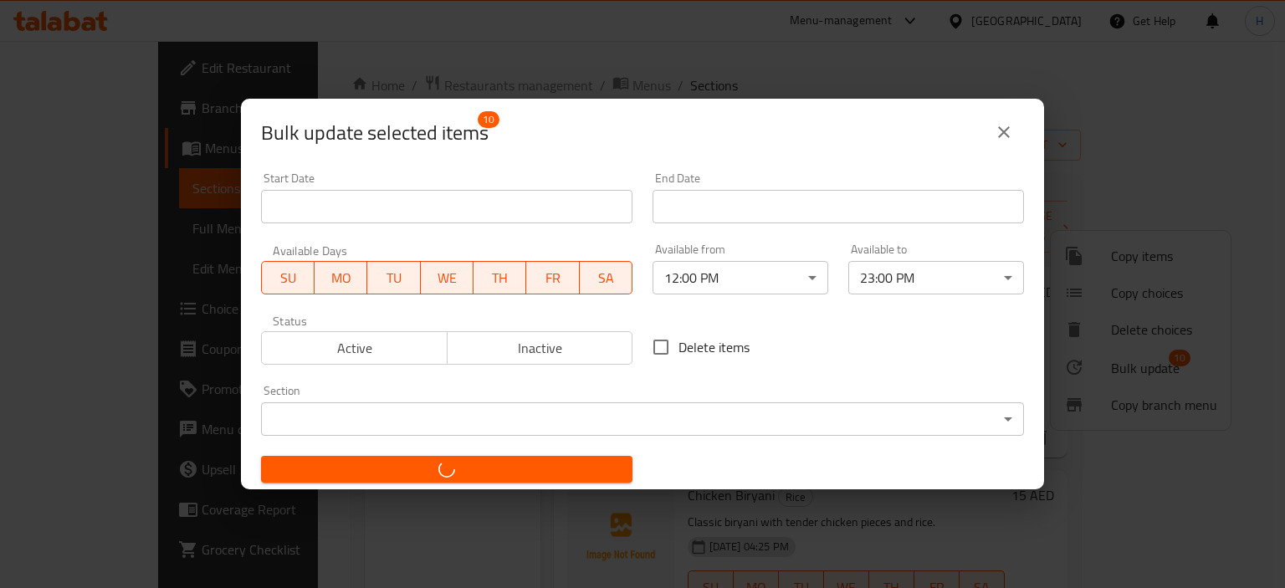
checkbox input "false"
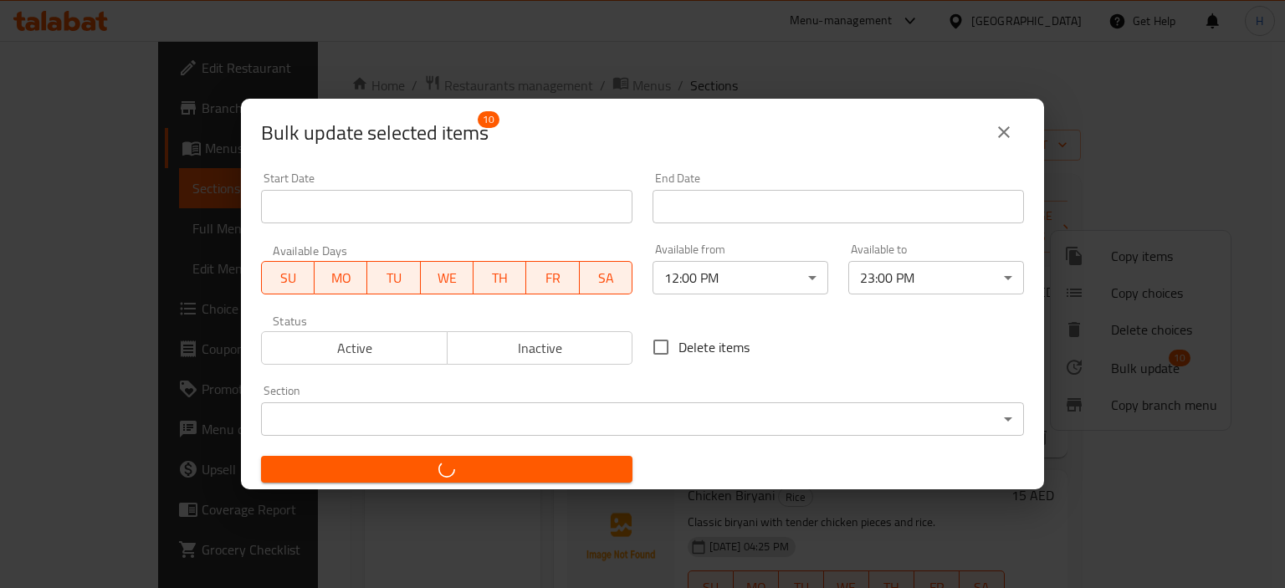
checkbox input "false"
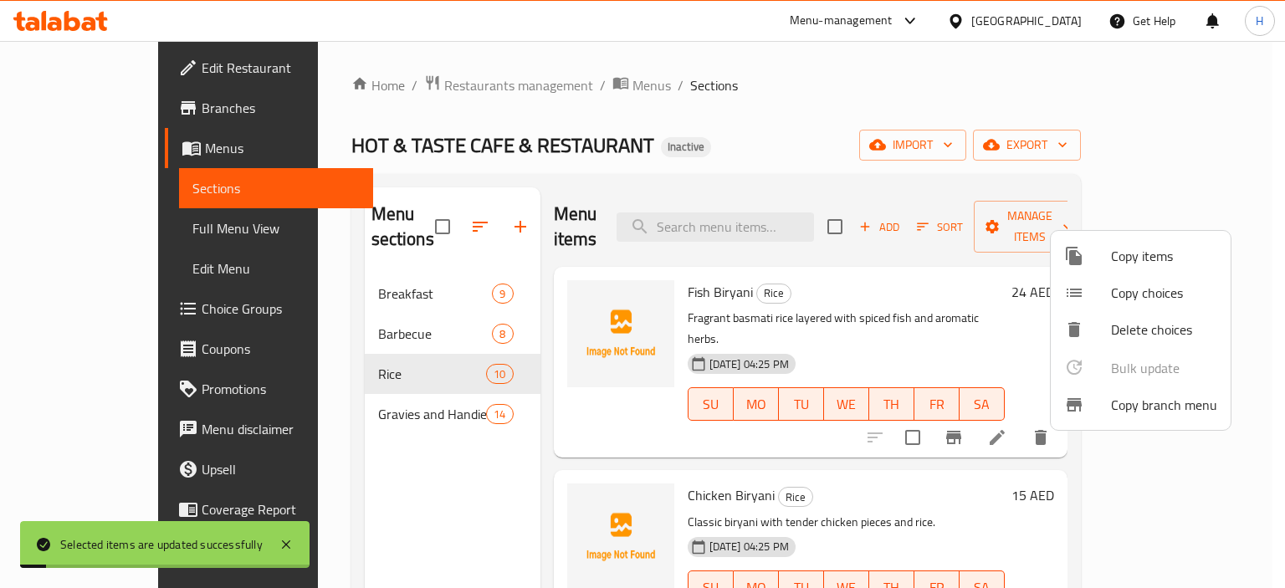
click at [340, 393] on div at bounding box center [642, 294] width 1285 height 588
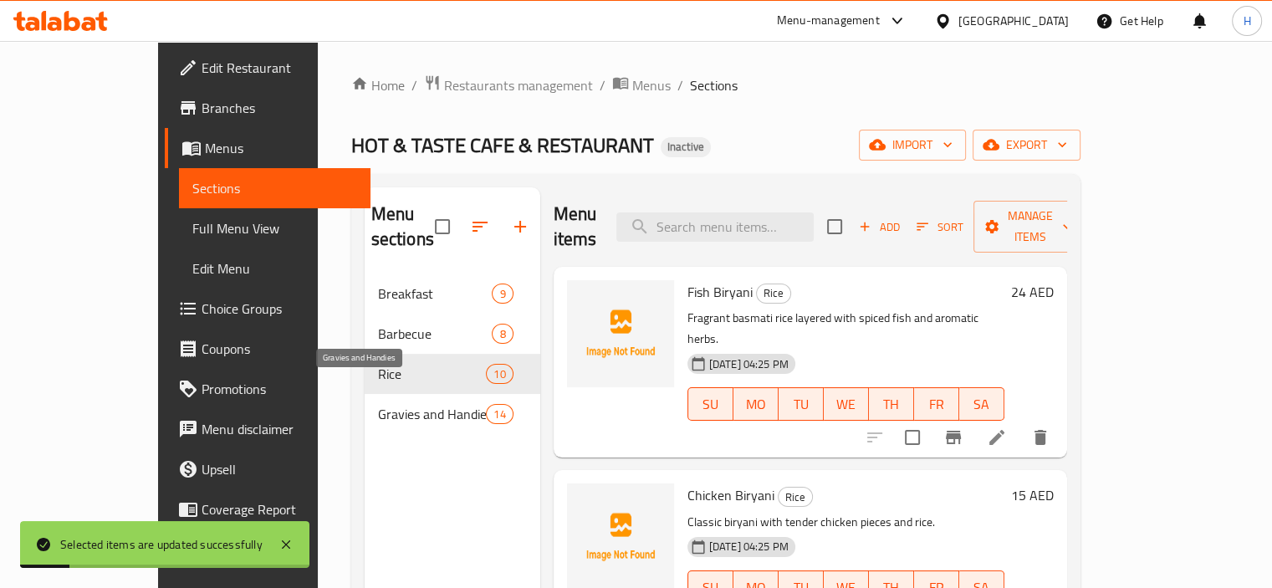
click at [378, 404] on span "Gravies and Handies" at bounding box center [432, 414] width 109 height 20
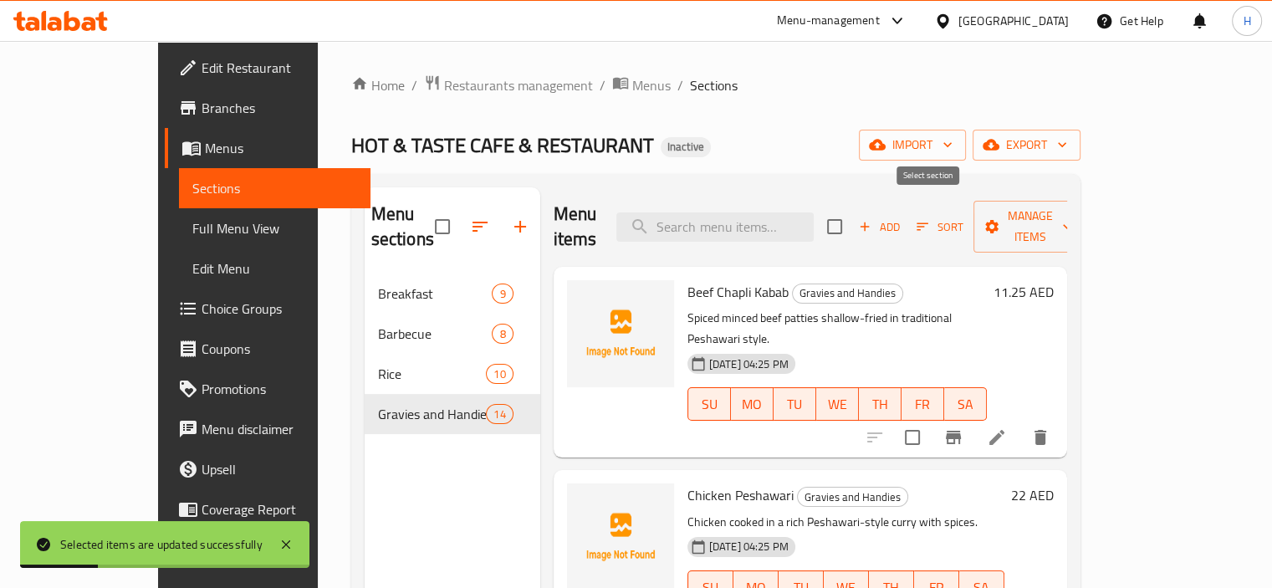
click at [852, 220] on input "checkbox" at bounding box center [834, 226] width 35 height 35
checkbox input "true"
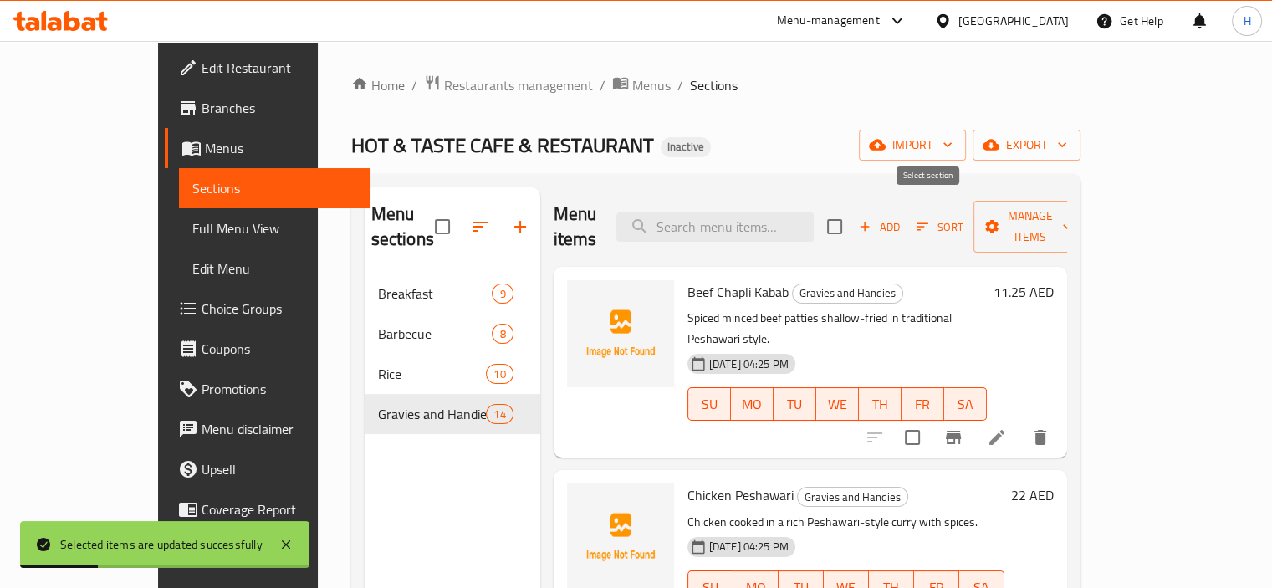
checkbox input "true"
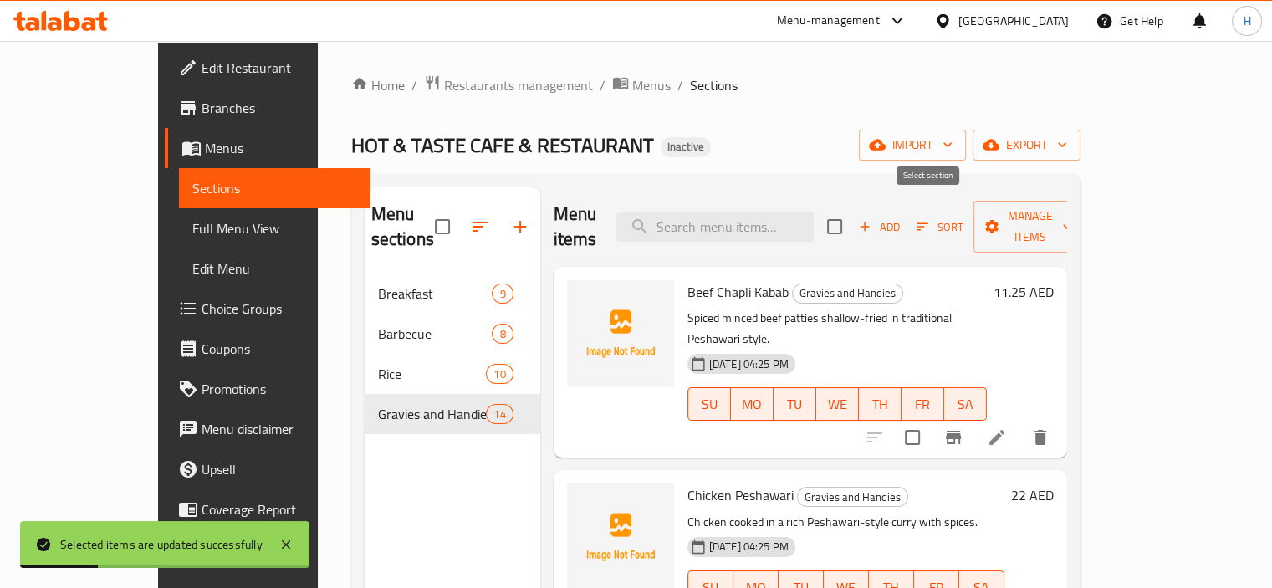
checkbox input "true"
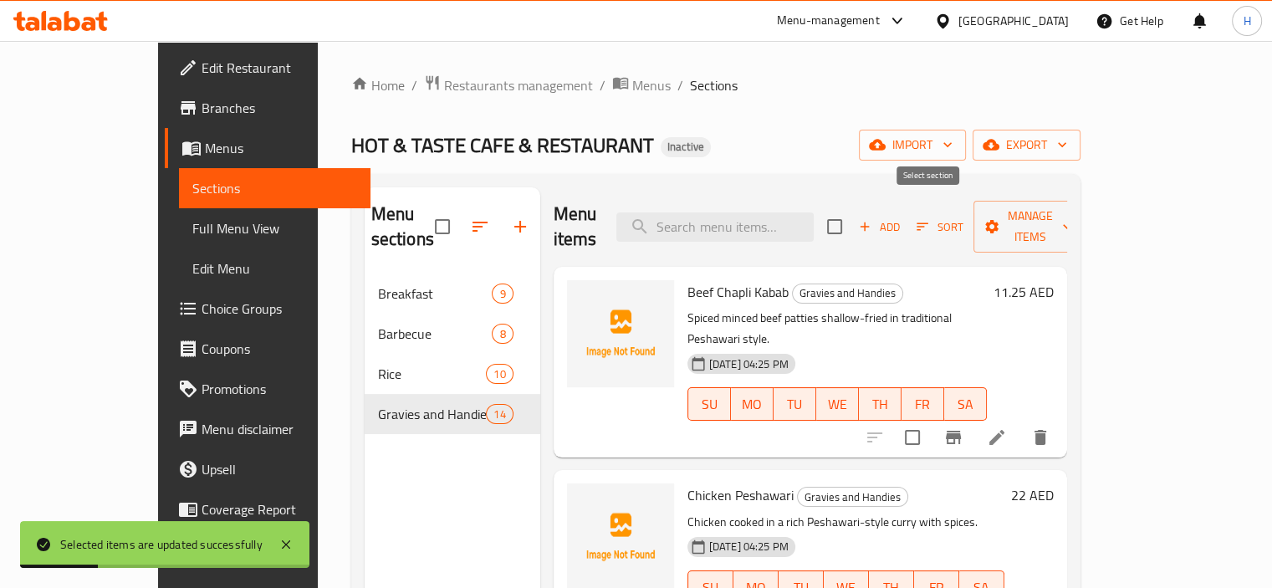
checkbox input "true"
click at [1072, 223] on span "Manage items" at bounding box center [1029, 227] width 85 height 42
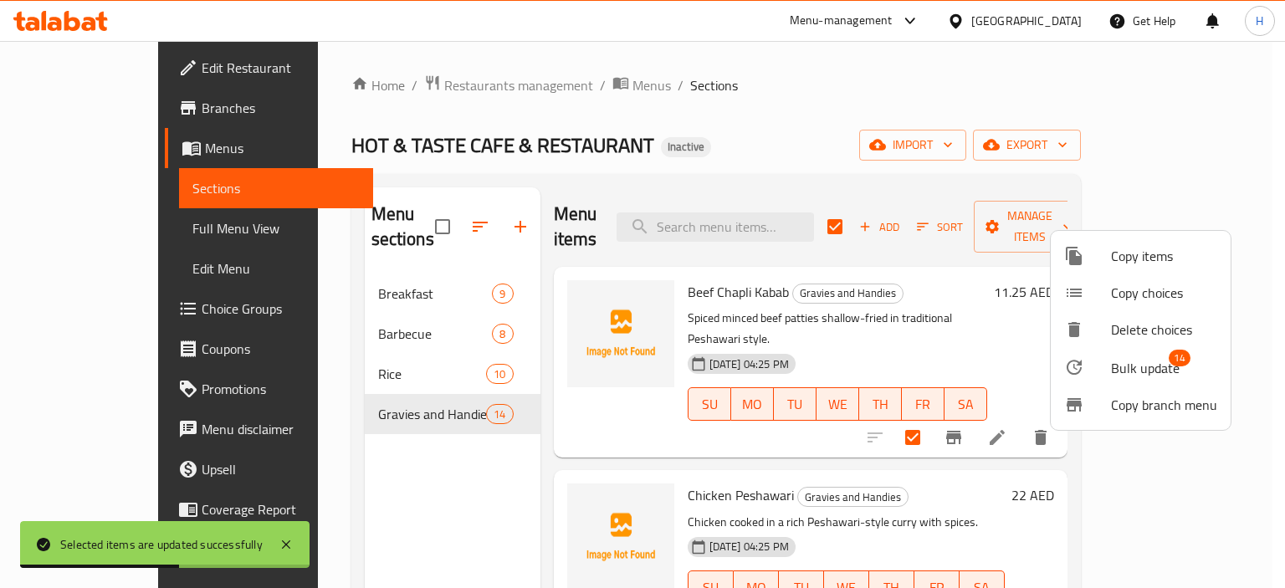
click at [1107, 381] on li "Bulk update 14" at bounding box center [1141, 367] width 180 height 38
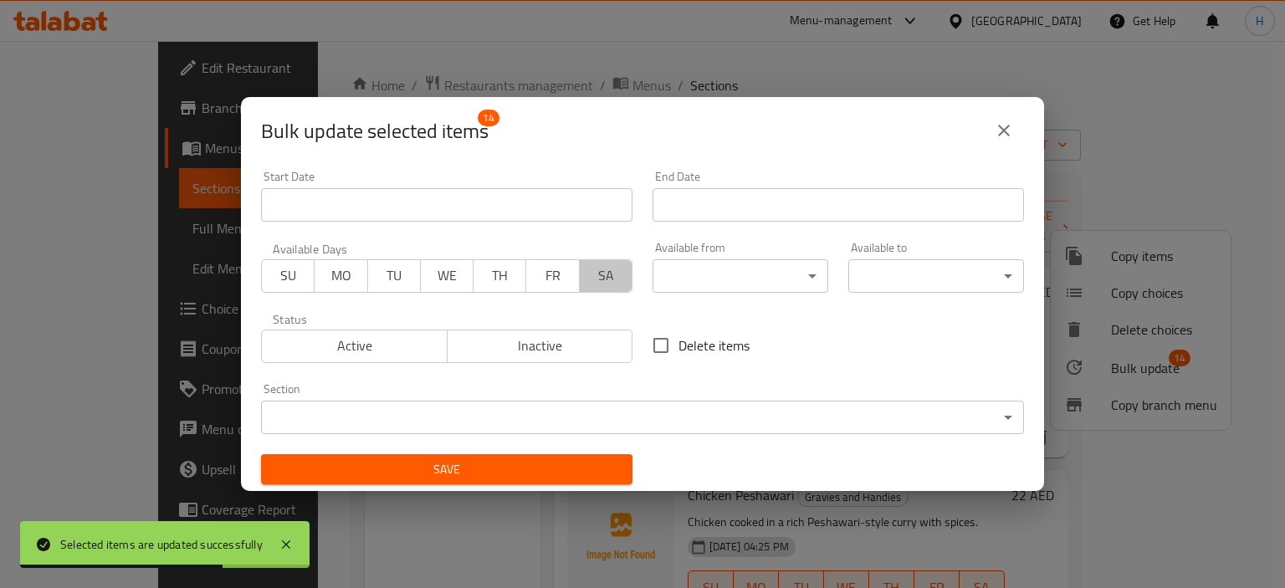
drag, startPoint x: 596, startPoint y: 270, endPoint x: 555, endPoint y: 273, distance: 41.1
click at [592, 270] on span "SA" at bounding box center [605, 275] width 39 height 24
click at [542, 270] on span "FR" at bounding box center [552, 275] width 39 height 24
click at [473, 267] on button "TH" at bounding box center [500, 275] width 54 height 33
click at [427, 273] on span "WE" at bounding box center [446, 275] width 39 height 24
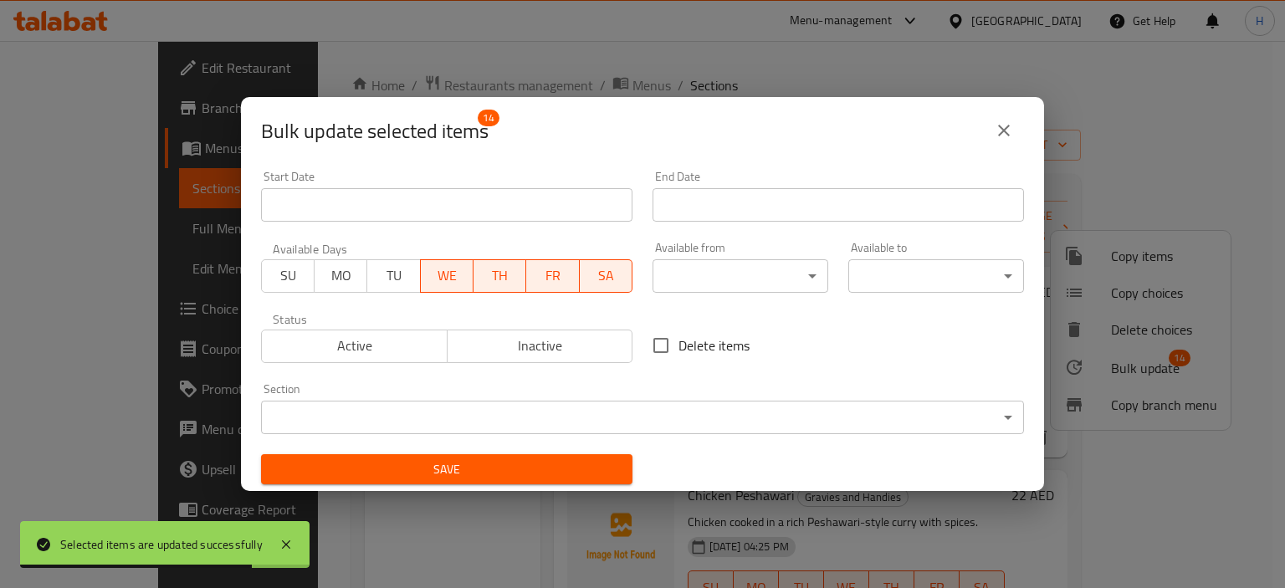
click at [374, 273] on span "TU" at bounding box center [393, 275] width 39 height 24
click at [294, 275] on span "SU" at bounding box center [287, 275] width 39 height 24
click at [329, 278] on span "MO" at bounding box center [340, 275] width 39 height 24
click at [749, 270] on body "Selected items are updated successfully ​ Menu-management United Arab Emirates …" at bounding box center [642, 314] width 1285 height 547
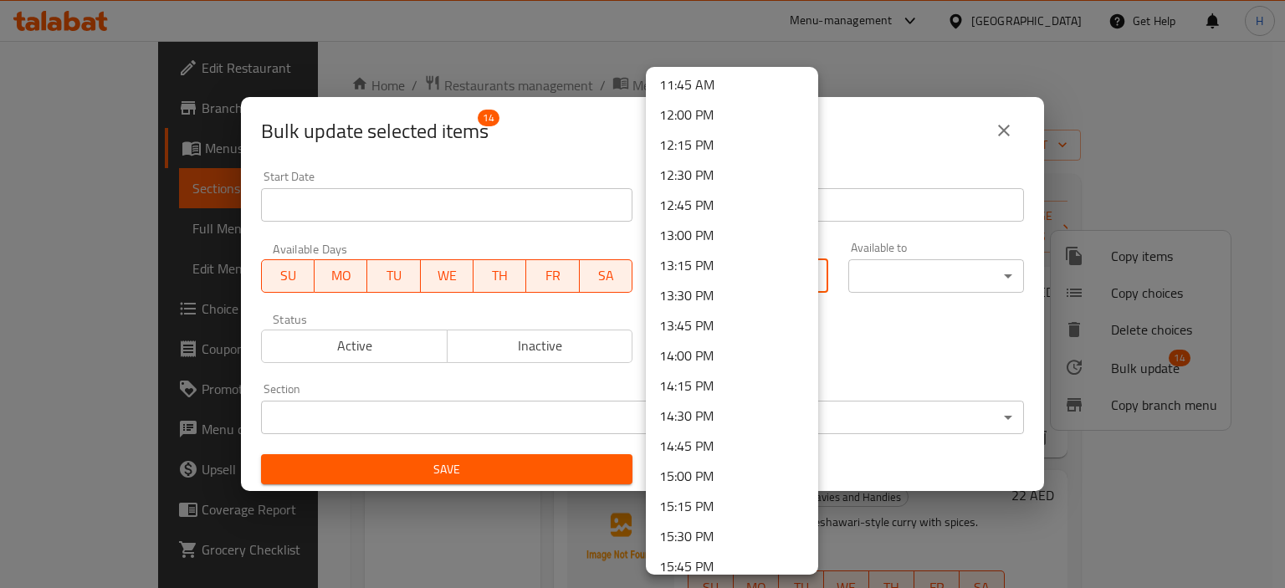
scroll to position [1422, 0]
click at [710, 112] on li "12:00 PM" at bounding box center [732, 112] width 172 height 30
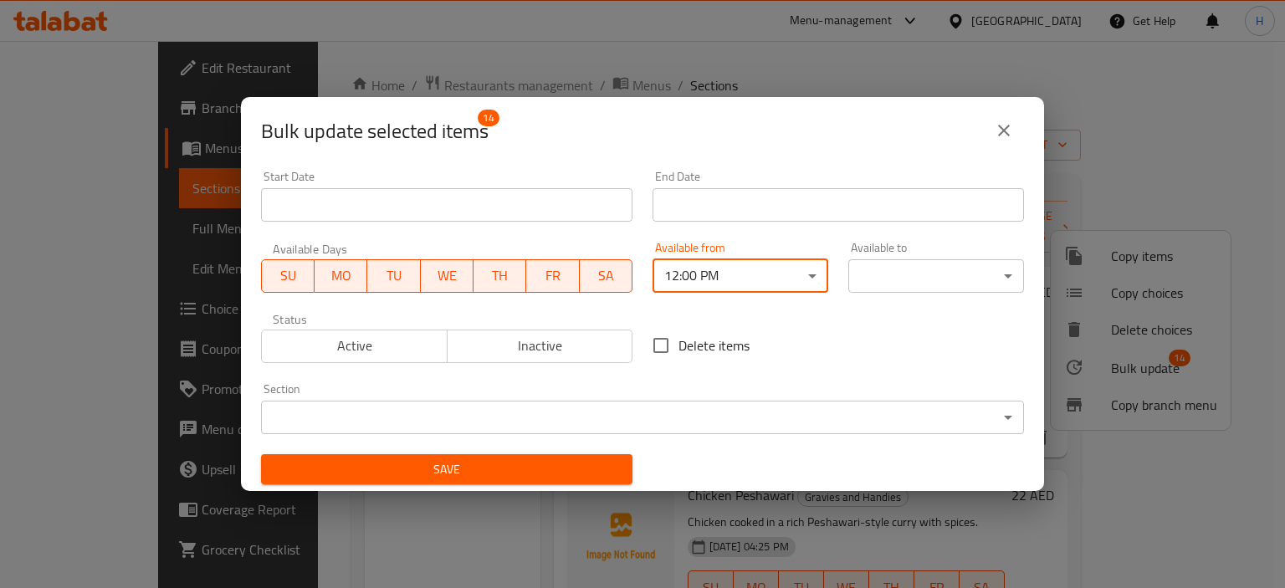
click at [944, 276] on body "​ Menu-management United Arab Emirates Get Help H Edit Restaurant Branches Menu…" at bounding box center [642, 314] width 1285 height 547
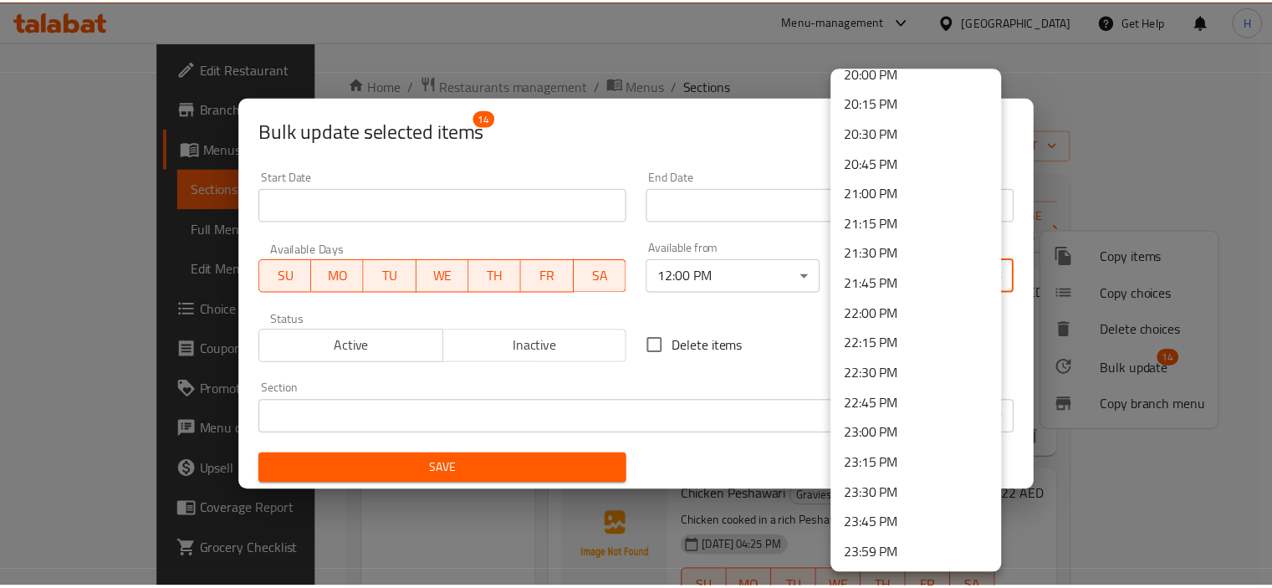
scroll to position [2426, 0]
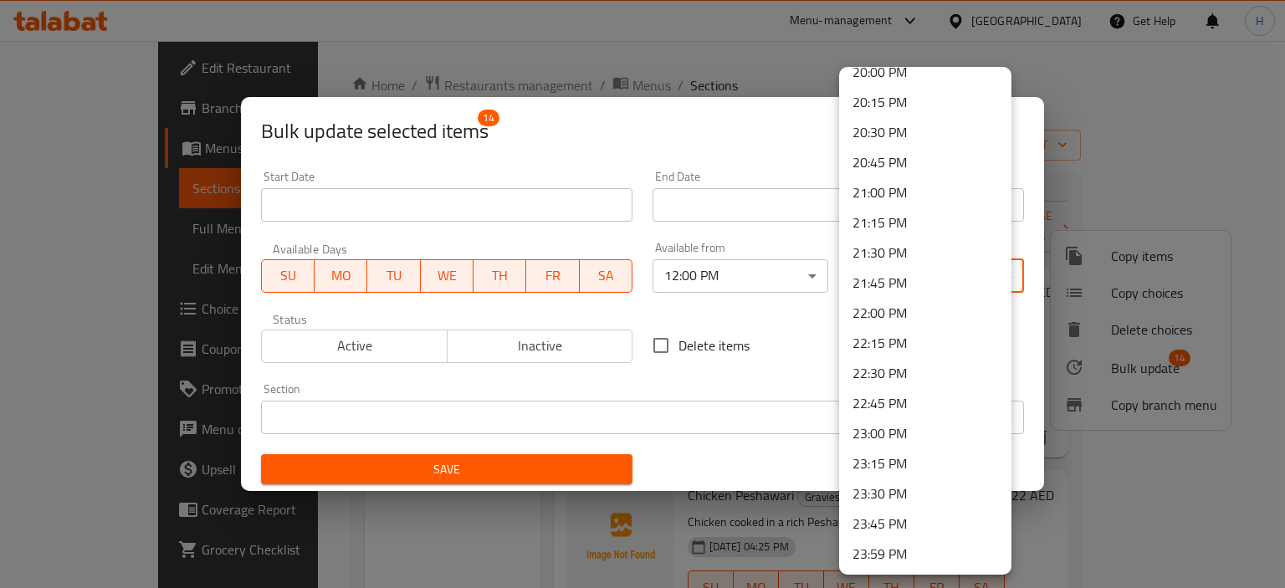
click at [936, 426] on li "23:00 PM" at bounding box center [925, 433] width 172 height 30
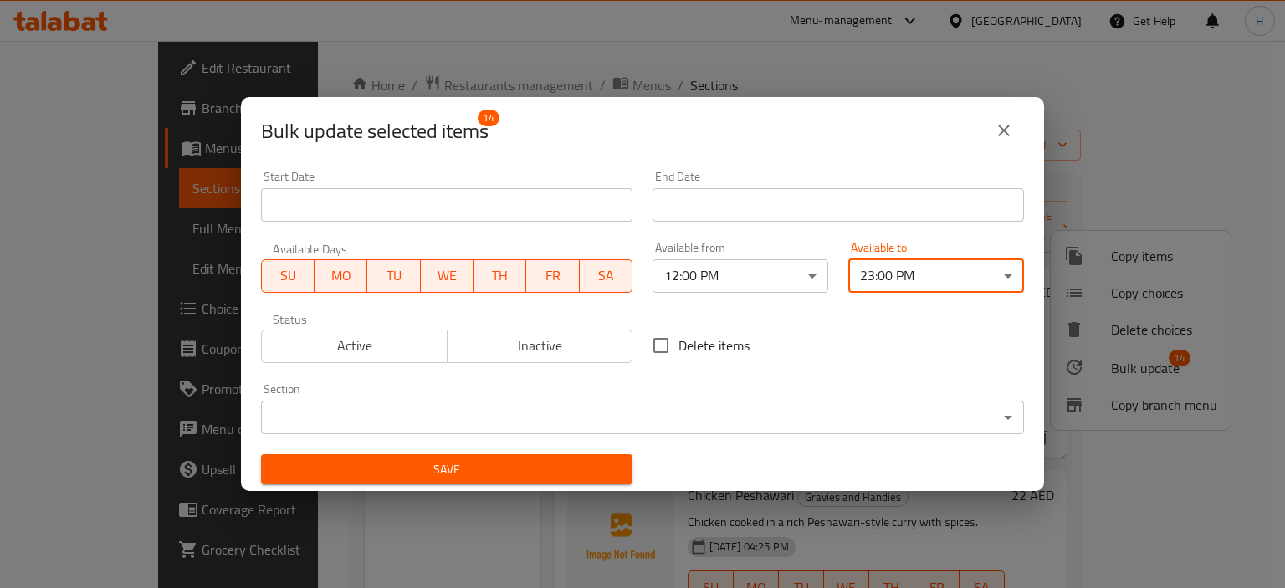
click at [820, 340] on div "Delete items" at bounding box center [837, 345] width 391 height 55
click at [472, 461] on span "Save" at bounding box center [446, 469] width 345 height 21
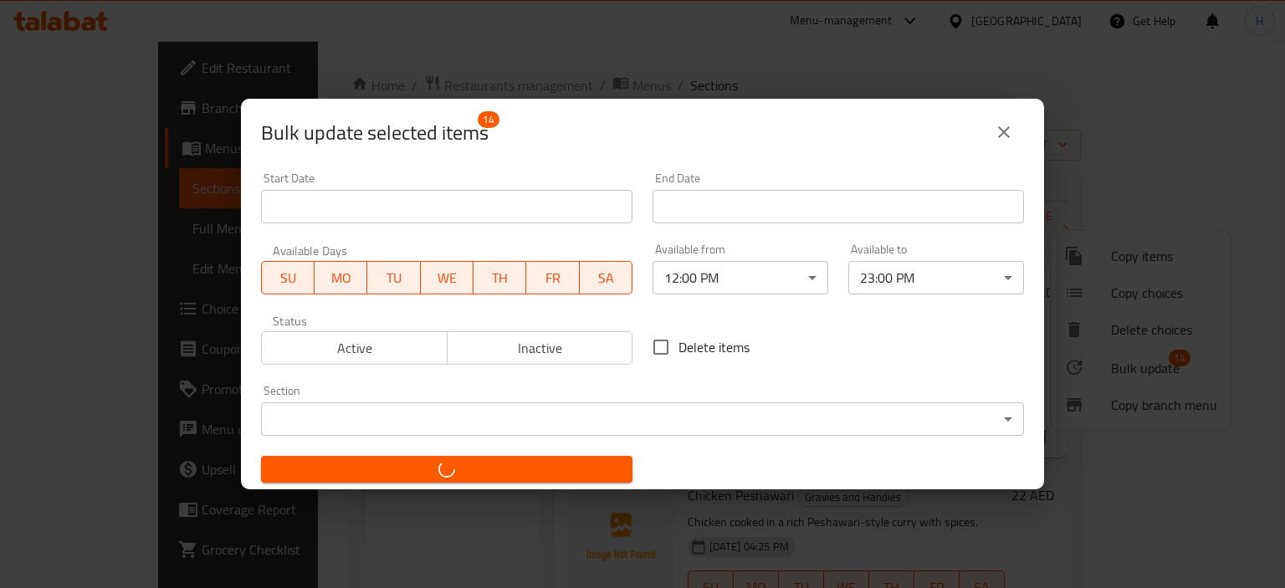
checkbox input "false"
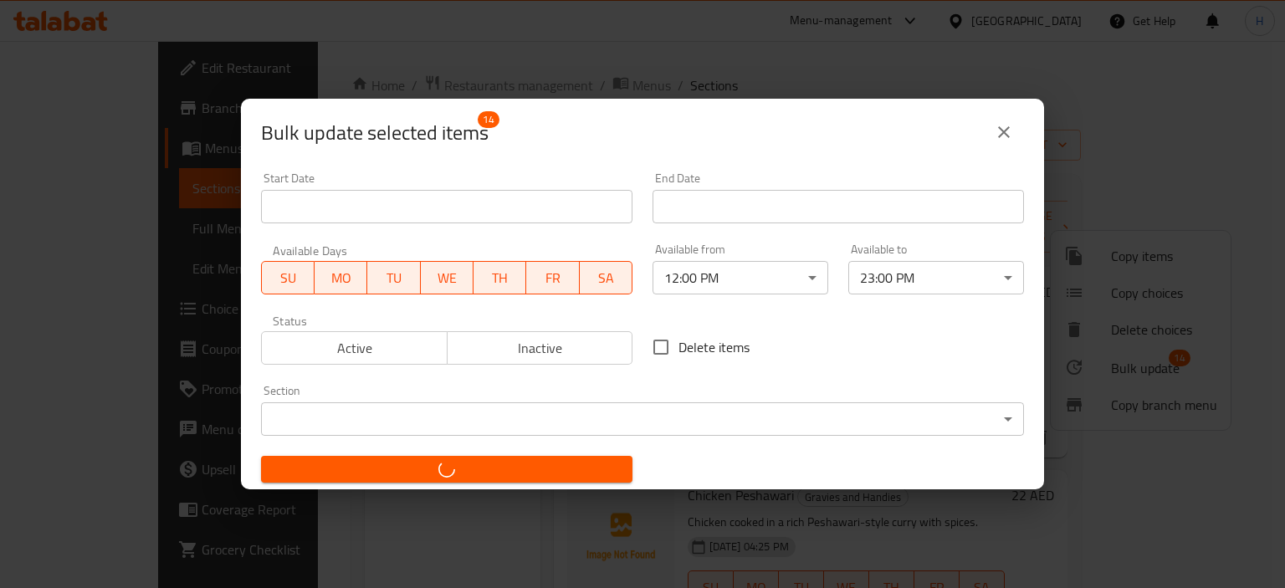
checkbox input "false"
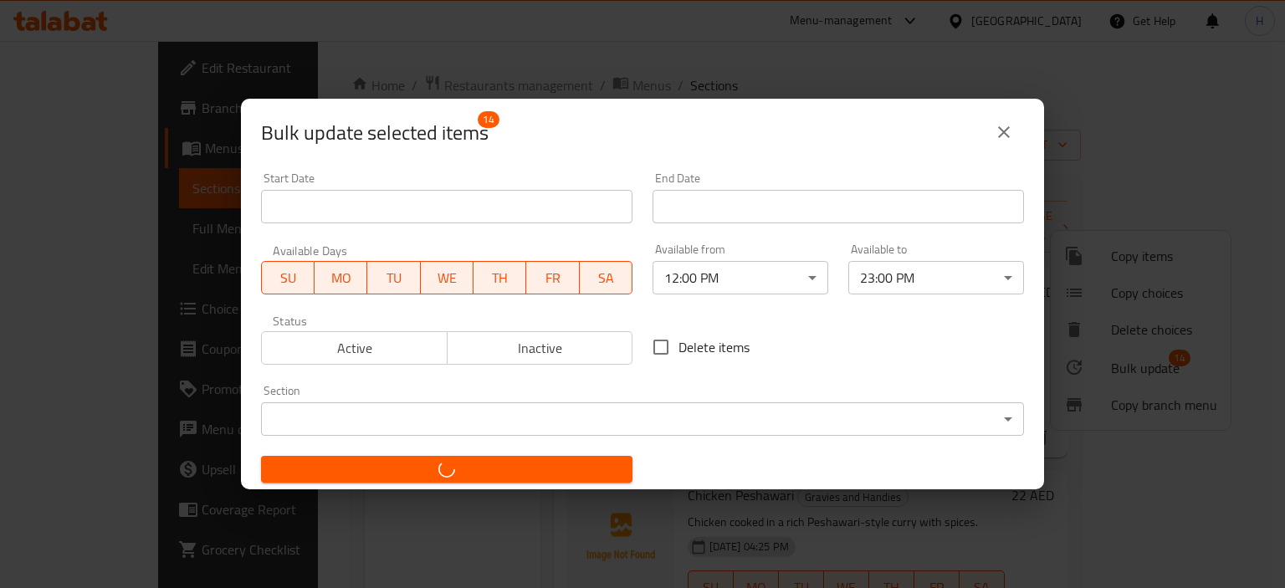
checkbox input "false"
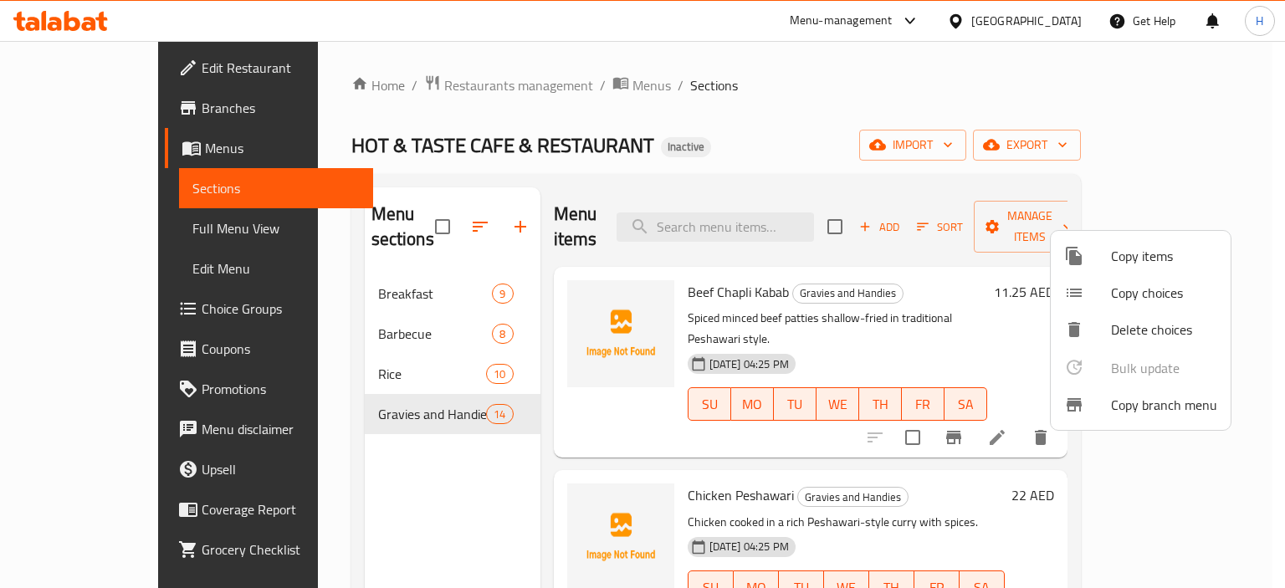
click at [289, 348] on div at bounding box center [642, 294] width 1285 height 588
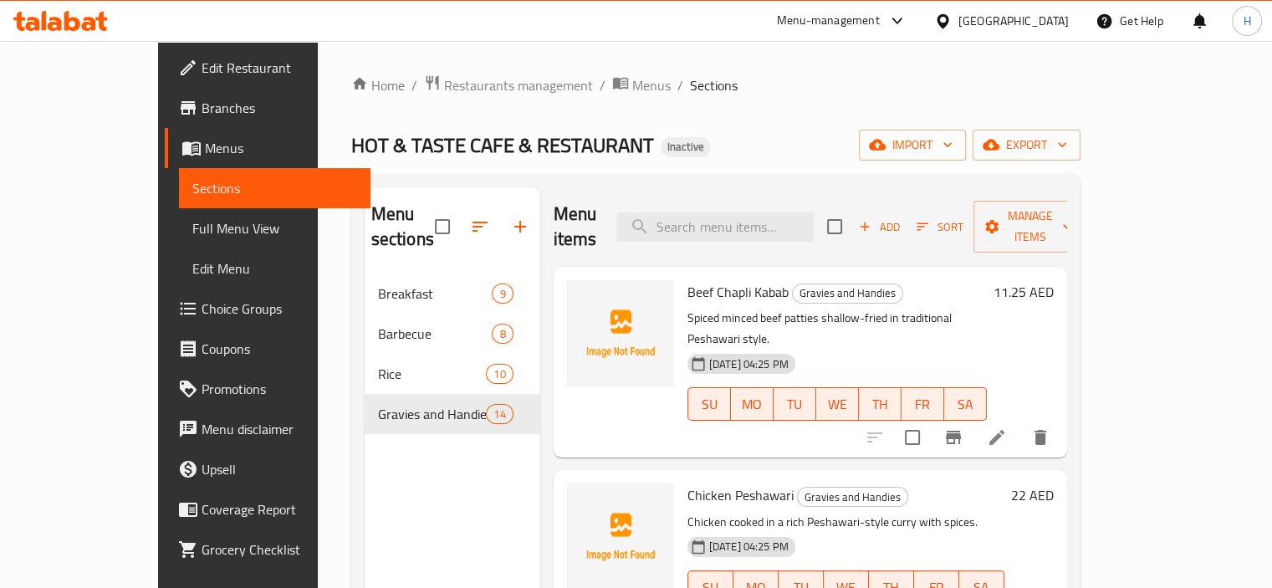
click at [365, 492] on div "Menu sections Breakfast 9 Barbecue 8 Rice 10 Gravies and Handies 14" at bounding box center [453, 481] width 176 height 588
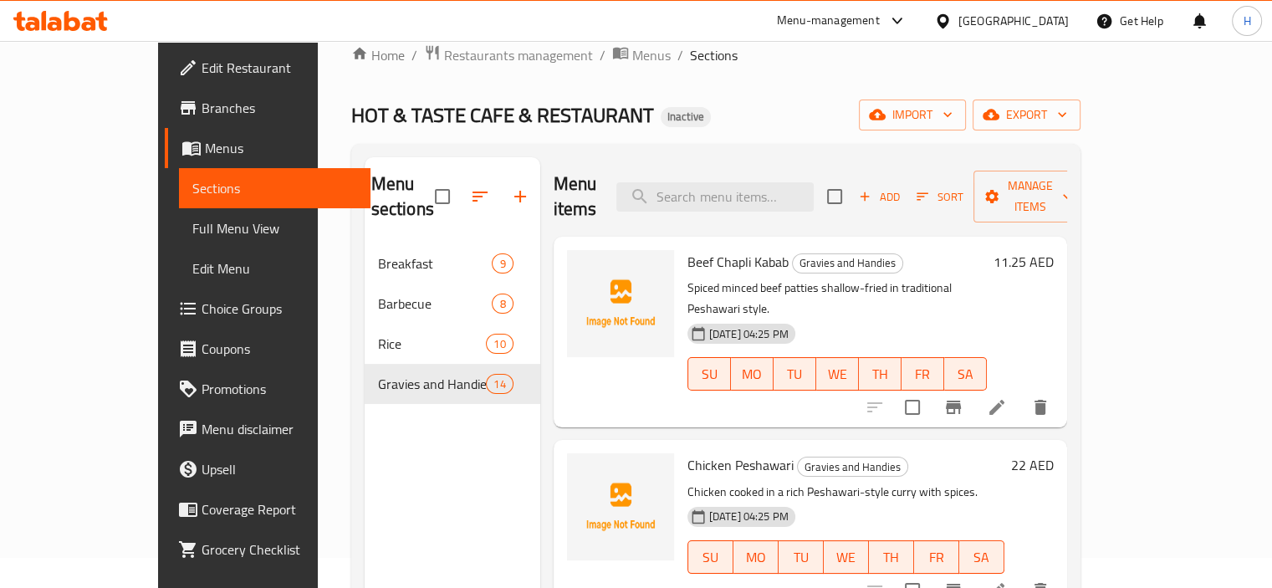
scroll to position [0, 0]
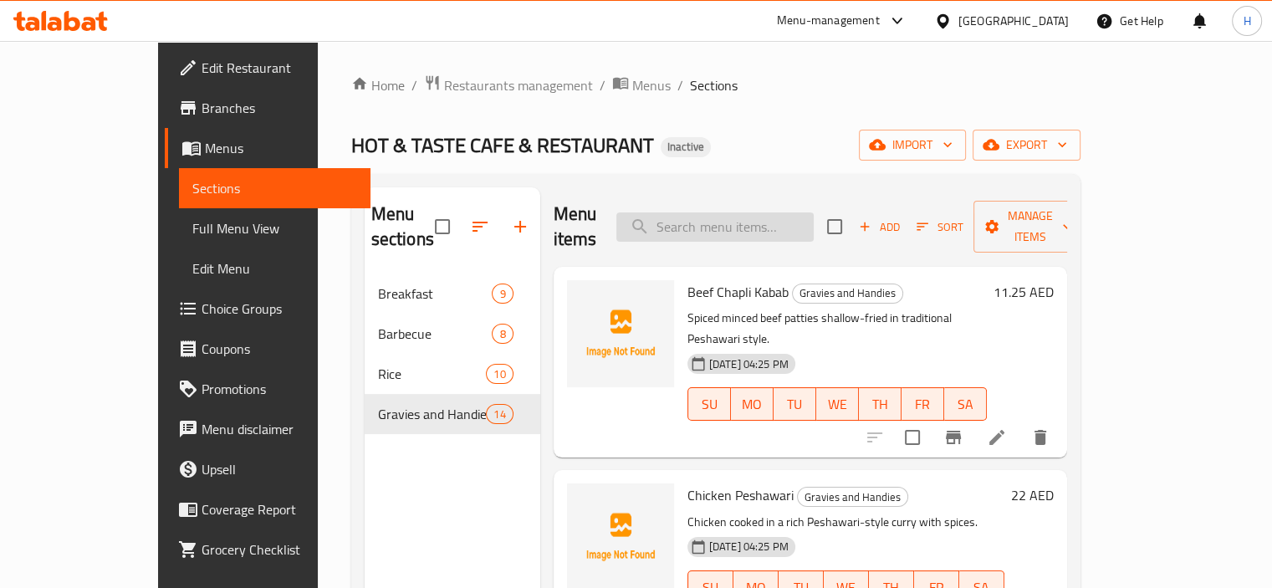
click at [753, 214] on input "search" at bounding box center [714, 226] width 197 height 29
paste input "Beef Chapli Kabab"
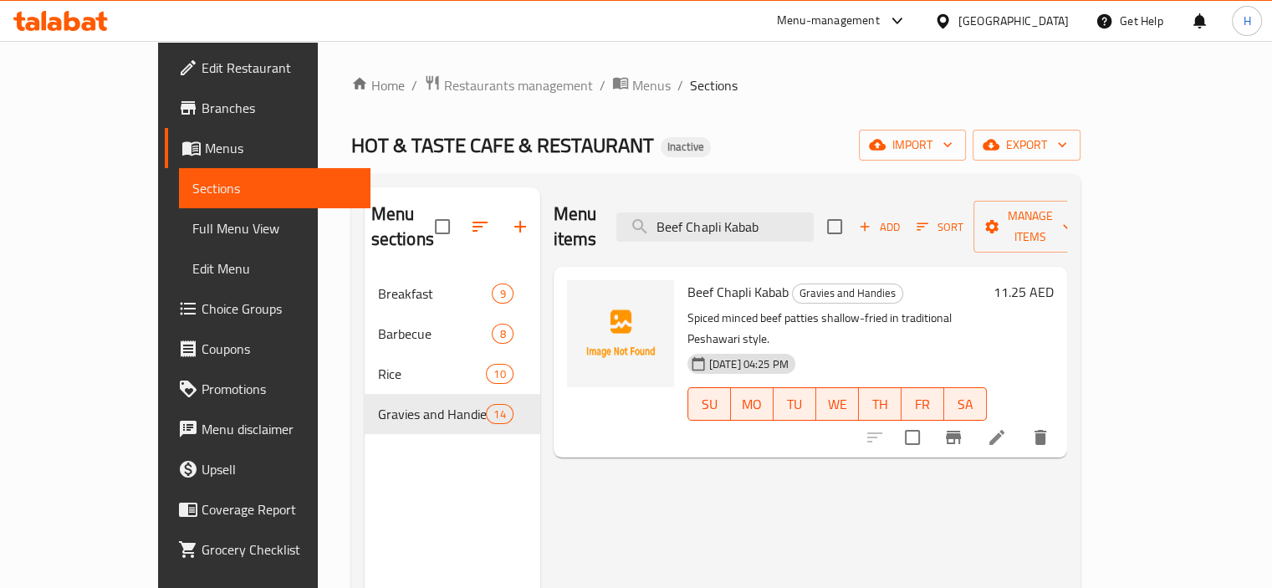
type input "Beef Chapli Kabab"
click at [1020, 422] on li at bounding box center [997, 437] width 47 height 30
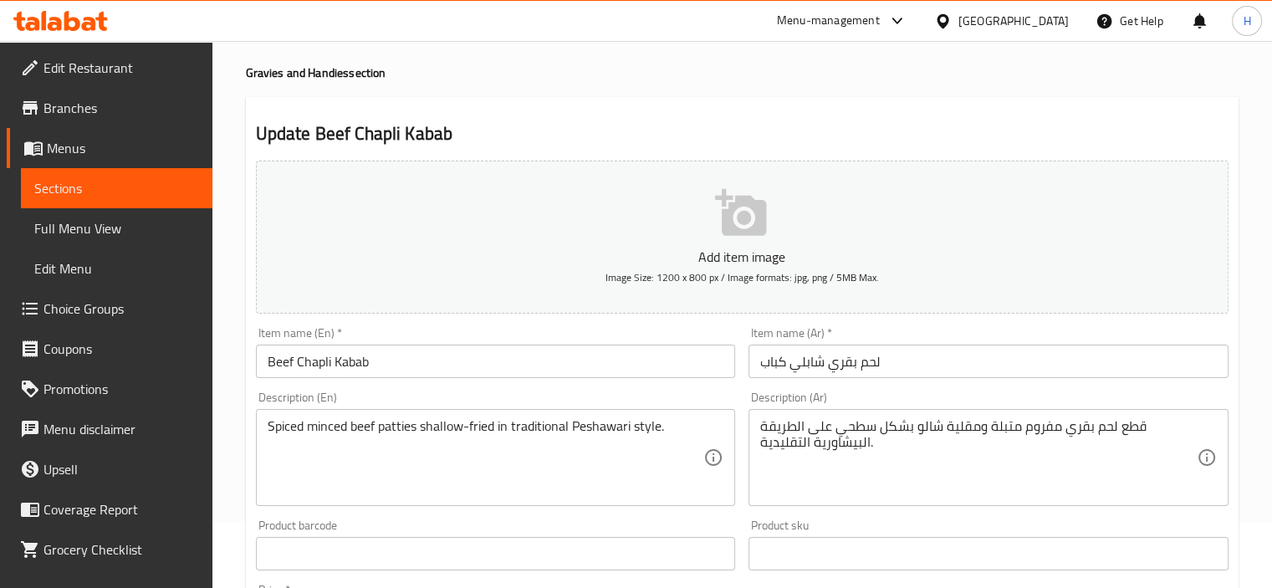
scroll to position [84, 0]
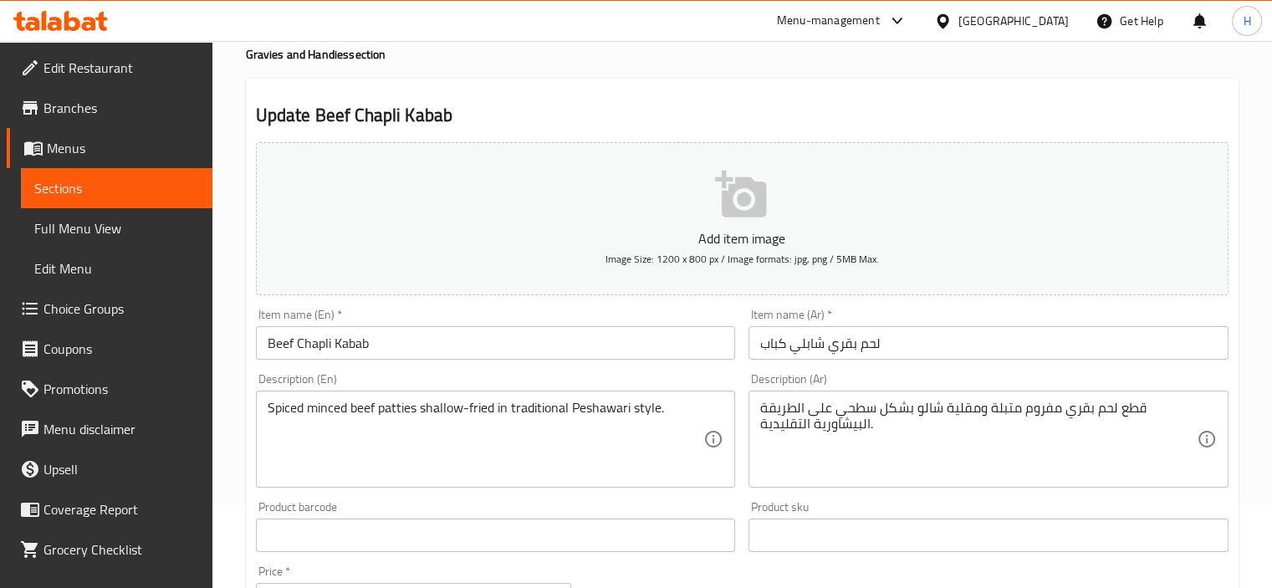
click at [893, 411] on textarea "قطع لحم بقري مفروم متبلة ومقلية شالو بشكل سطحي على الطريقة البيشاورية التقليدية." at bounding box center [978, 439] width 437 height 79
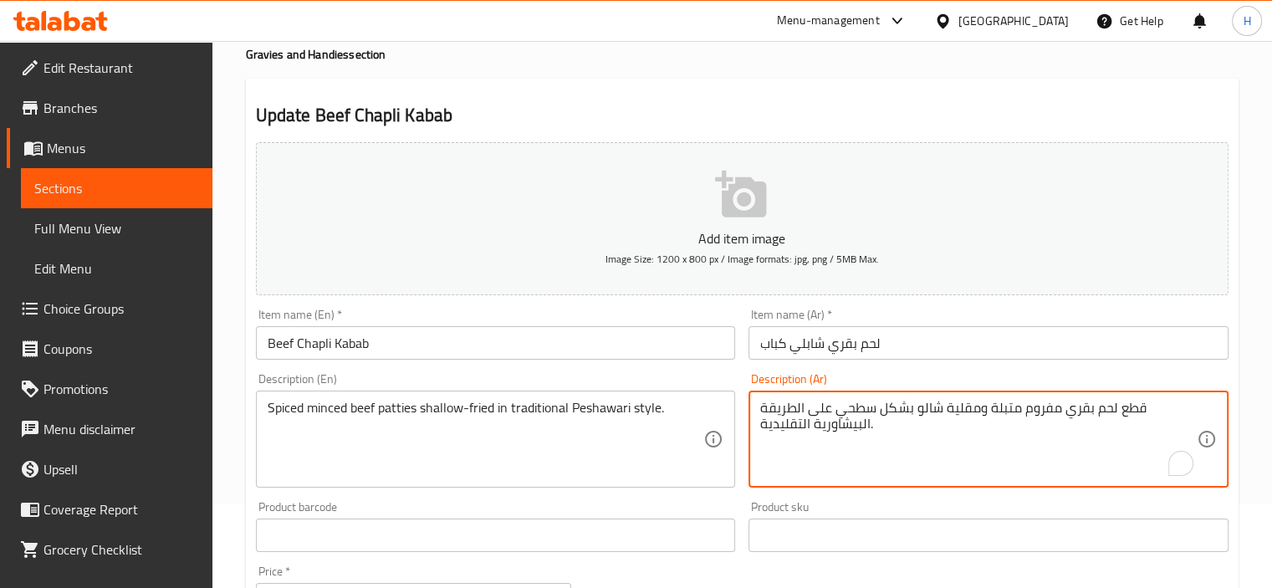
click at [893, 411] on textarea "قطع لحم بقري مفروم متبلة ومقلية شالو بشكل سطحي على الطريقة البيشاورية التقليدية." at bounding box center [978, 439] width 437 height 79
click at [924, 437] on textarea "قطع لحم بقري مفروم متبلة ومقلية شالو بشكل سطحي على الطريقة البيشاورية التقليدية." at bounding box center [978, 439] width 437 height 79
click at [948, 407] on textarea "قطع لحم بقري مفروم متبلة ومقلية شالو بشكل سطحي على الطريقة البيشاورية التقليدية." at bounding box center [978, 439] width 437 height 79
click at [936, 411] on textarea "قطع لحم بقري مفروم متبلة ومقلية شالو سطحي على الطريقة البيشاورية التقليدية." at bounding box center [978, 439] width 437 height 79
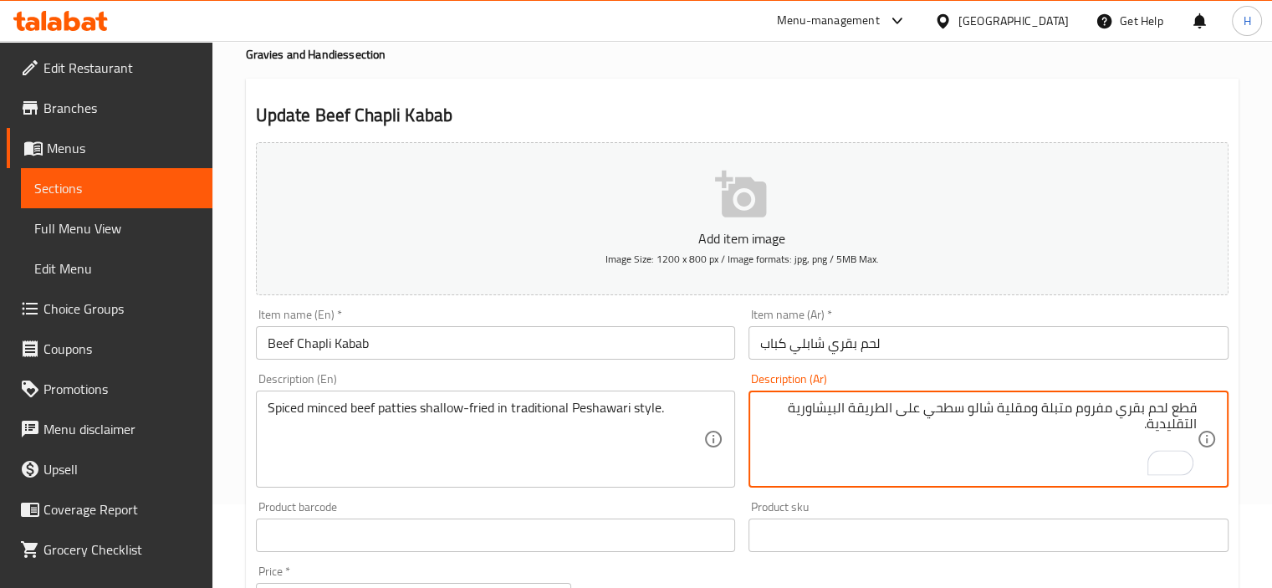
click at [936, 411] on textarea "قطع لحم بقري مفروم متبلة ومقلية شالو سطحي على الطريقة البيشاورية التقليدية." at bounding box center [978, 439] width 437 height 79
type textarea "قطع لحم بقري مفروم متبلة ومقلية شالو على الطريقة البيشاورية التقليدية."
click at [734, 354] on input "Beef Chapli Kabab" at bounding box center [496, 342] width 480 height 33
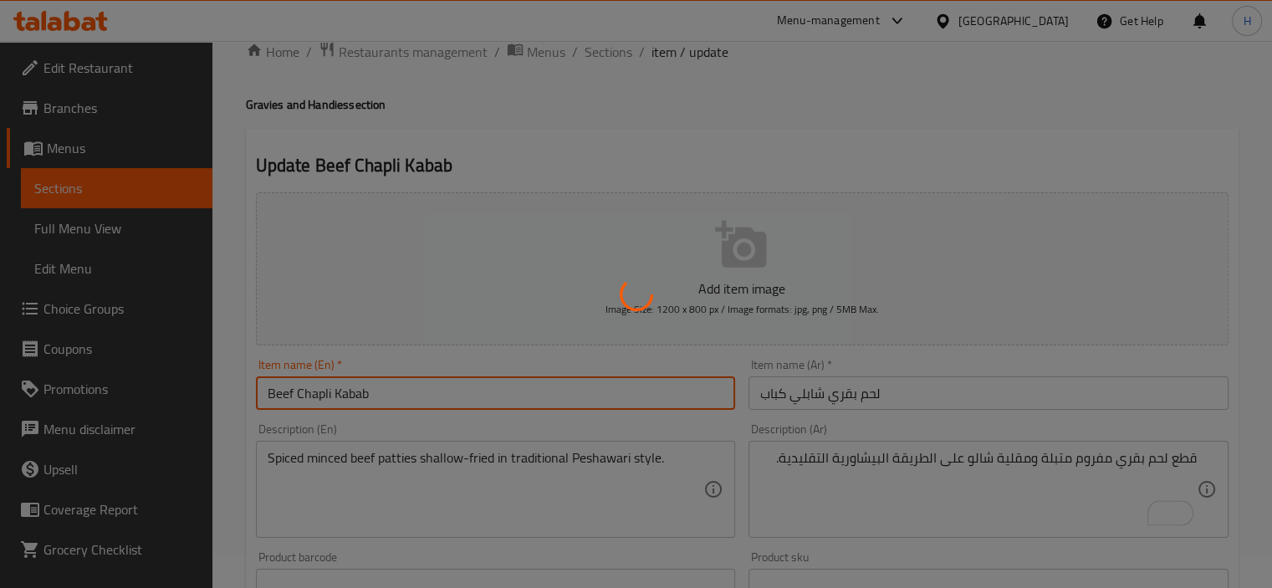
scroll to position [0, 0]
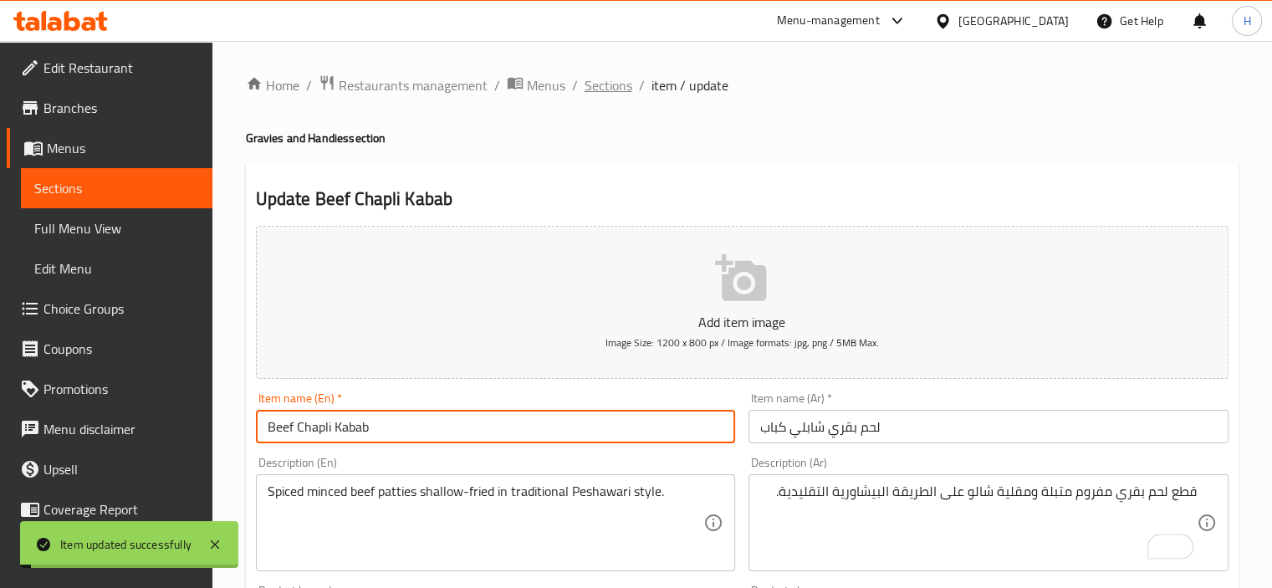
click at [606, 93] on span "Sections" at bounding box center [609, 85] width 48 height 20
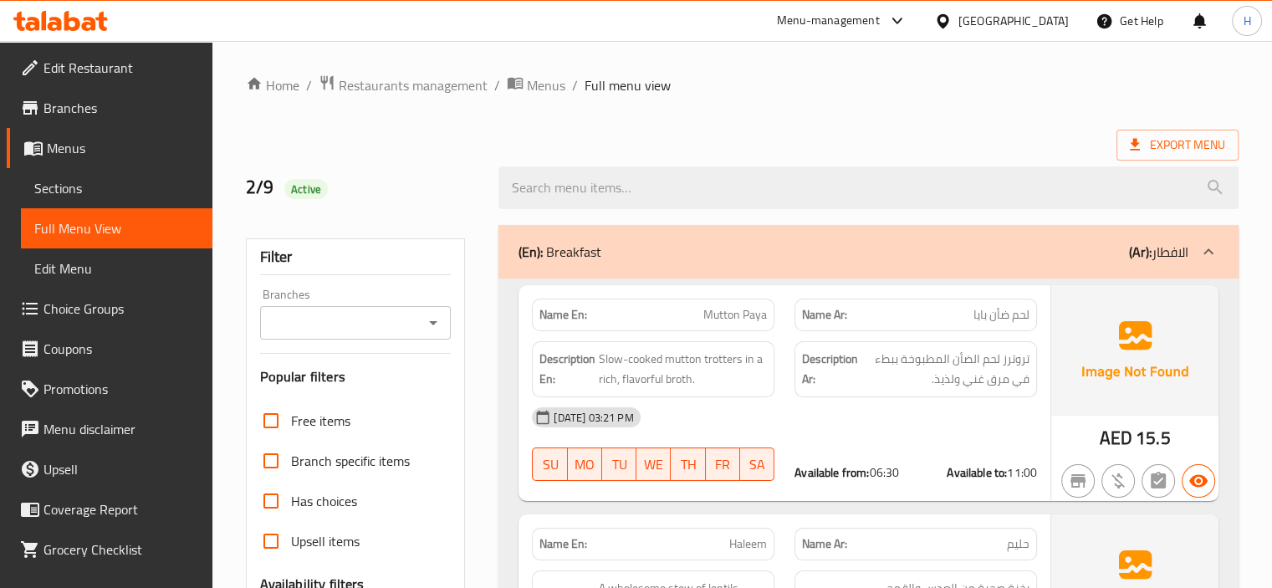
click at [773, 267] on div "(En): Breakfast (Ar): الافطار" at bounding box center [869, 252] width 740 height 54
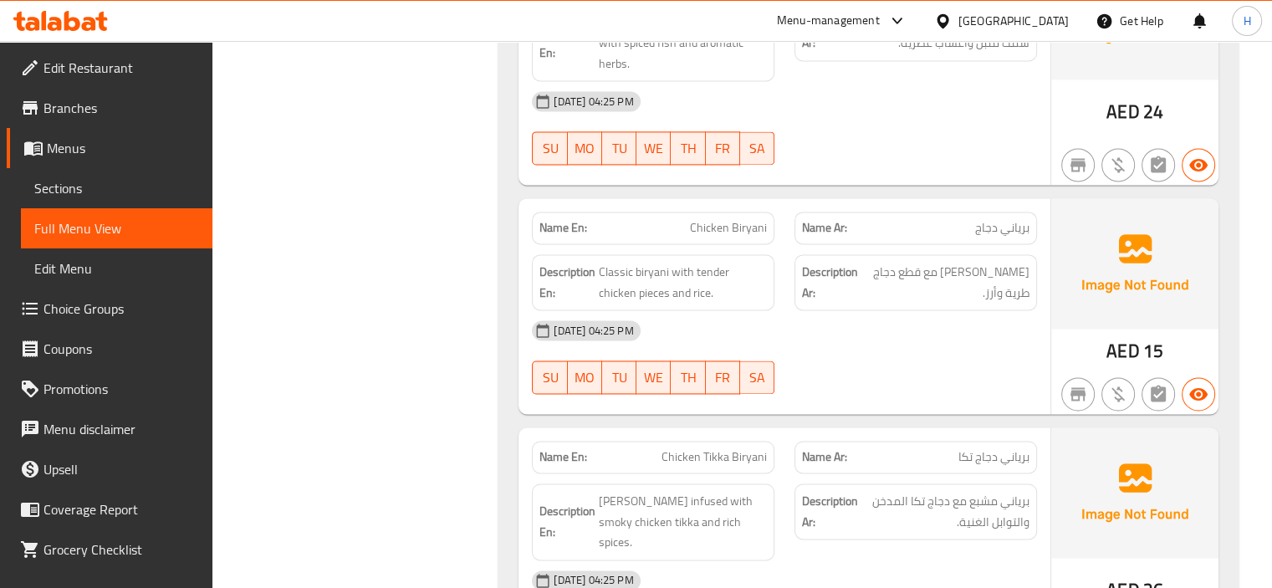
scroll to position [2007, 0]
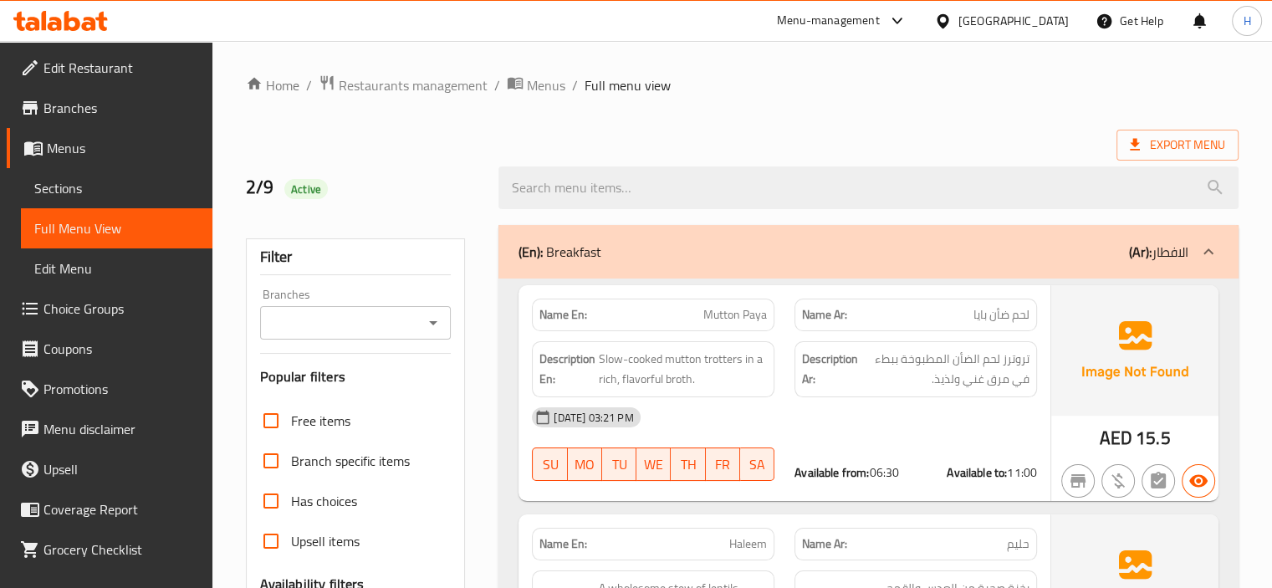
click at [817, 233] on div "(En): Breakfast (Ar): الافطار" at bounding box center [869, 252] width 740 height 54
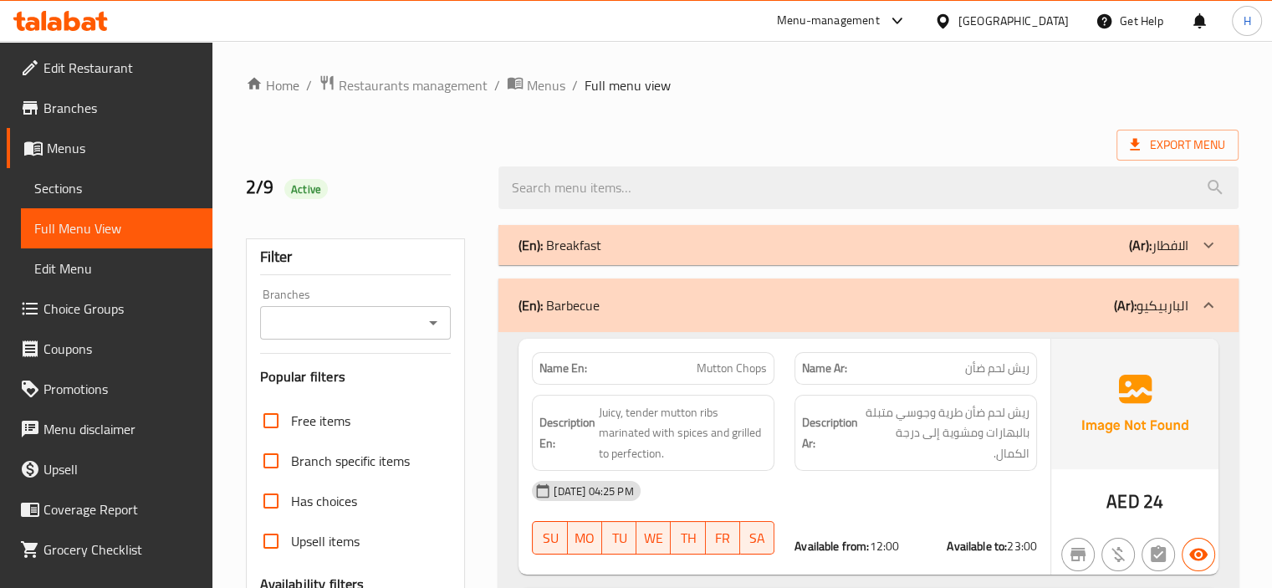
click at [764, 253] on div "(En): Breakfast (Ar): الافطار" at bounding box center [854, 245] width 670 height 20
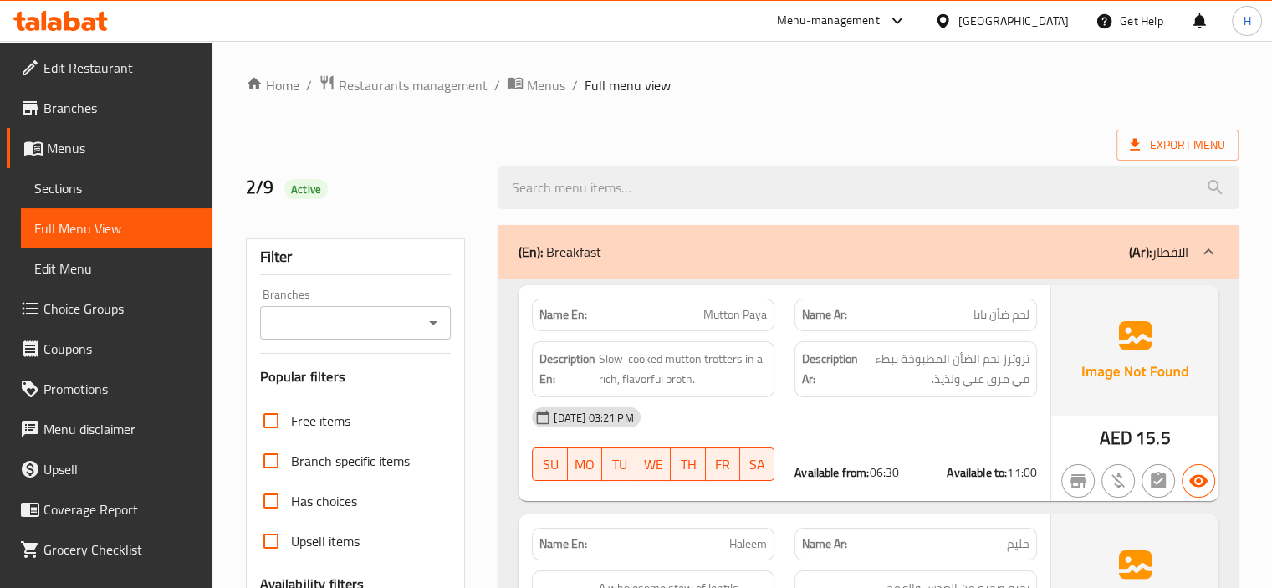
click at [753, 247] on div "(En): Breakfast (Ar): الافطار" at bounding box center [854, 252] width 670 height 20
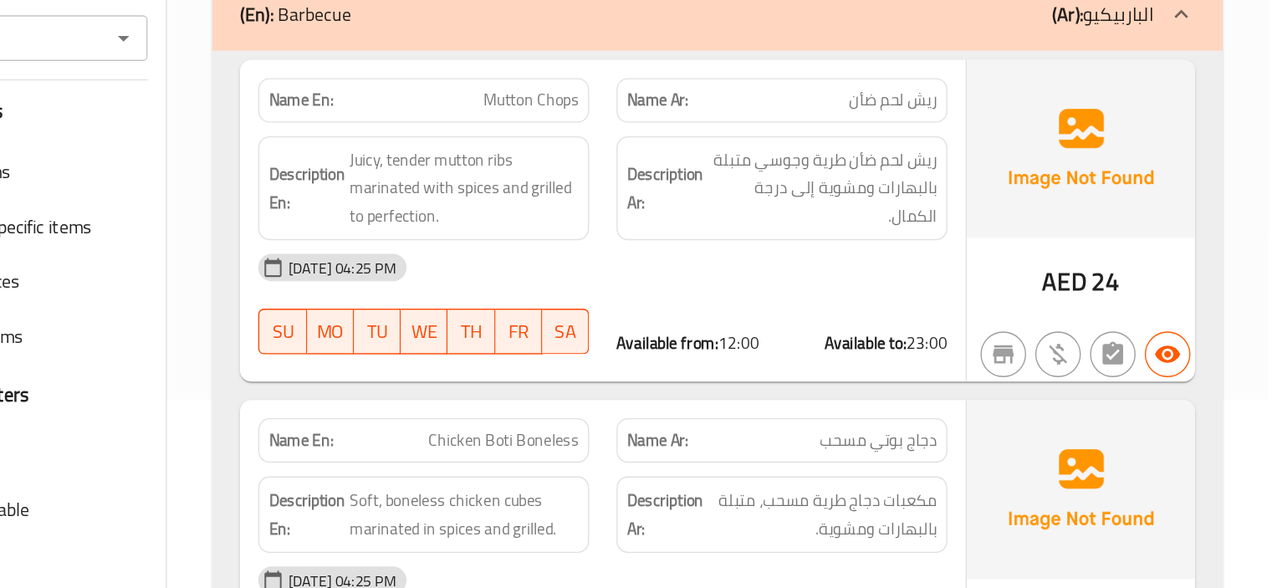
scroll to position [140, 0]
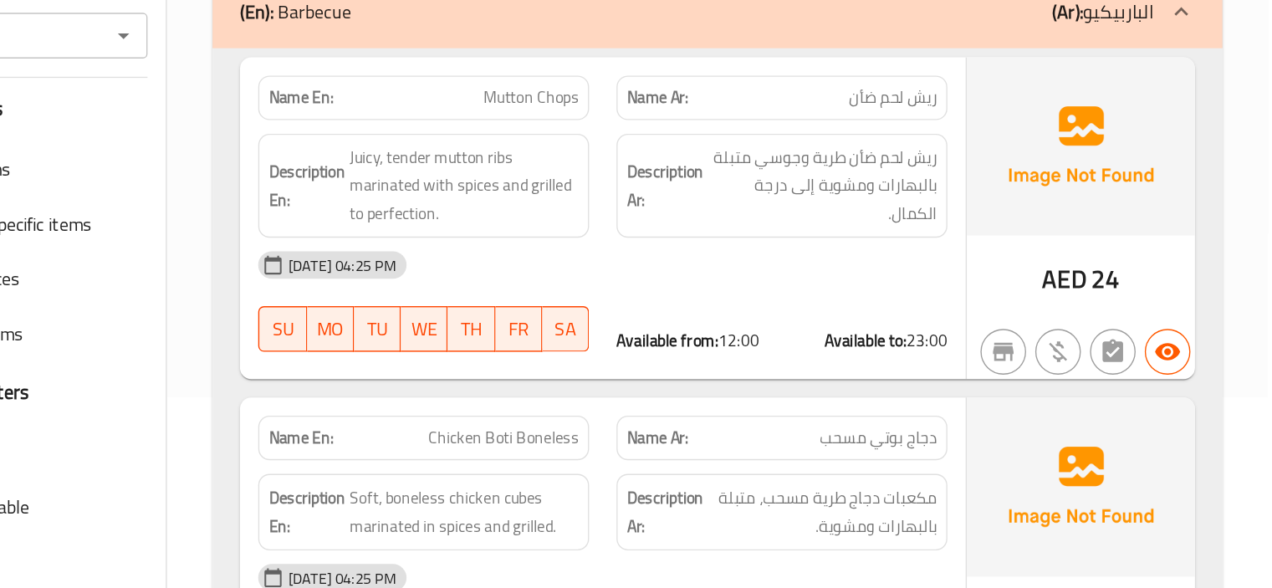
click at [739, 227] on span "Mutton Chops" at bounding box center [732, 229] width 70 height 18
copy span "Mutton Chops"
click at [794, 331] on div "[DATE] 04:25 PM" at bounding box center [784, 351] width 525 height 40
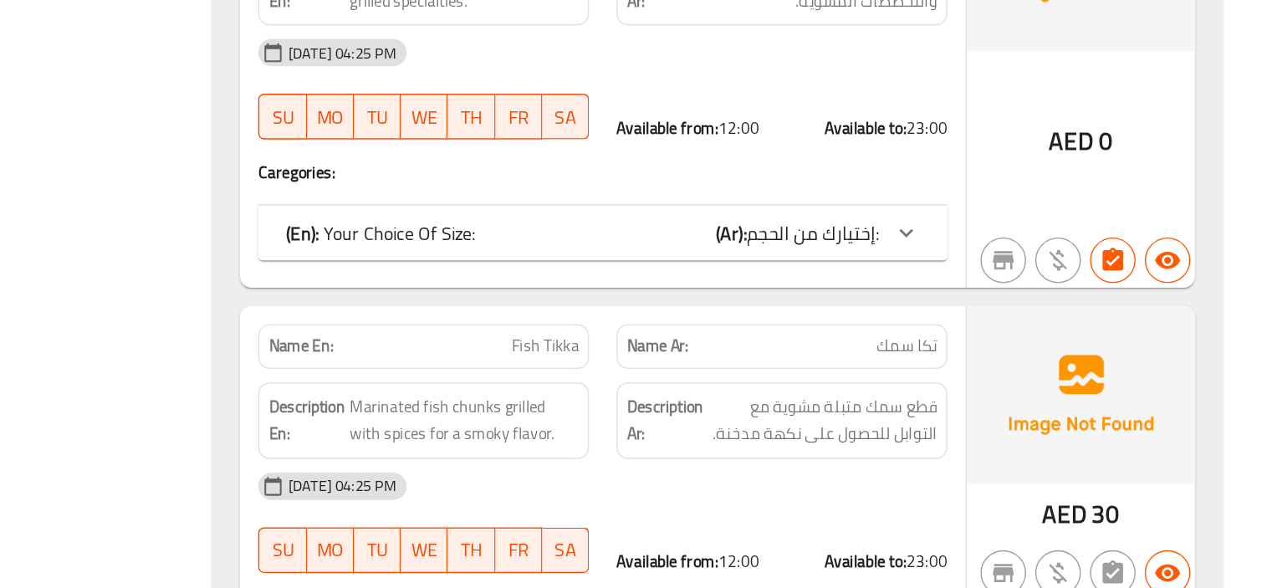
scroll to position [1691, 0]
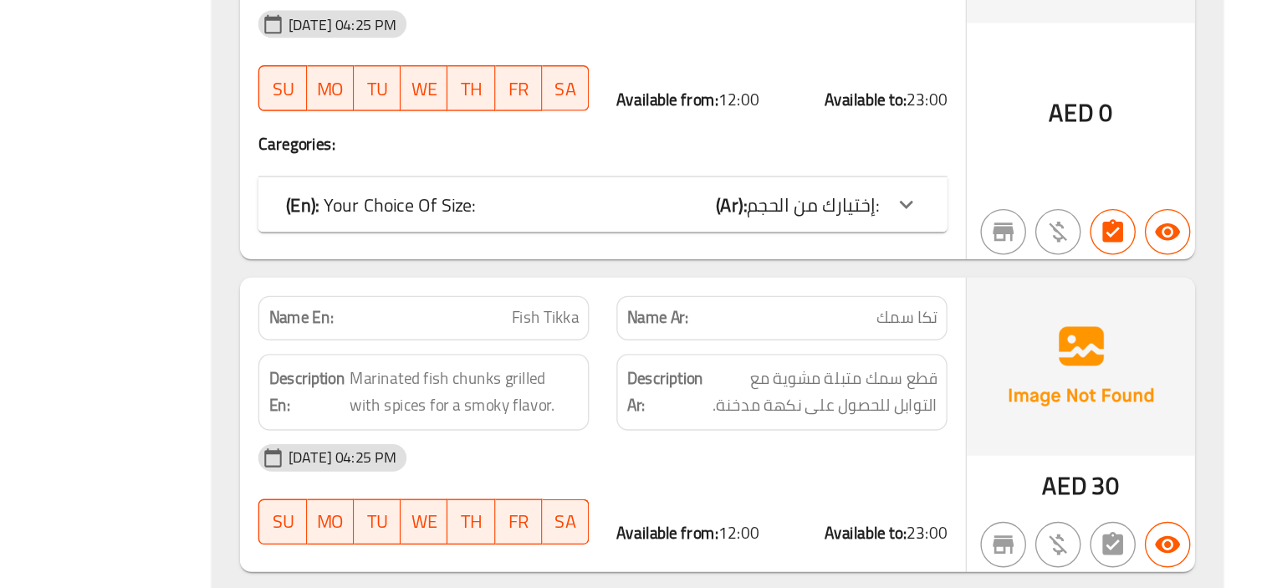
click at [780, 297] on div "(En): Your Choice Of Size: (Ar): إختيارك من الحجم:" at bounding box center [769, 307] width 435 height 20
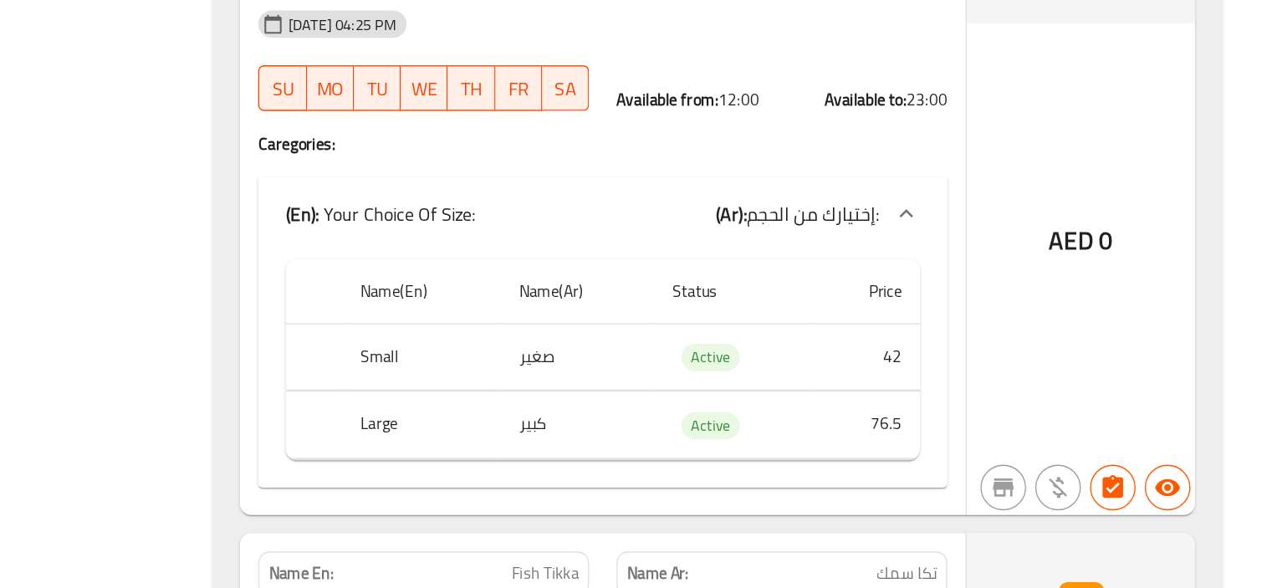
click at [776, 304] on div "(En): Your Choice Of Size: (Ar): إختيارك من الحجم:" at bounding box center [769, 314] width 435 height 20
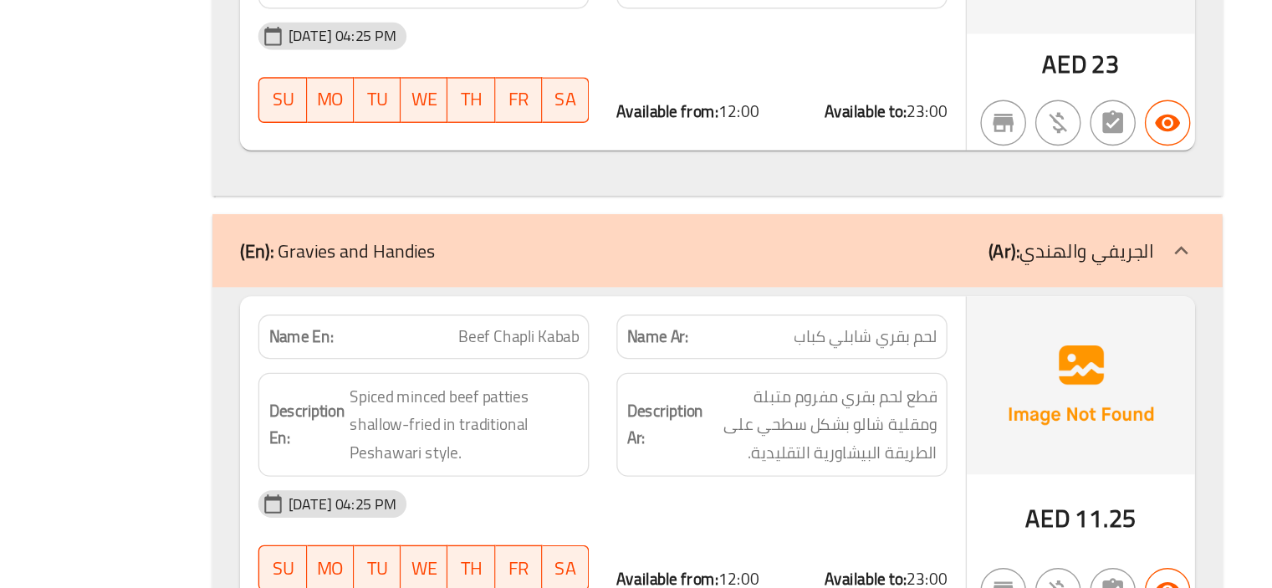
scroll to position [4511, 0]
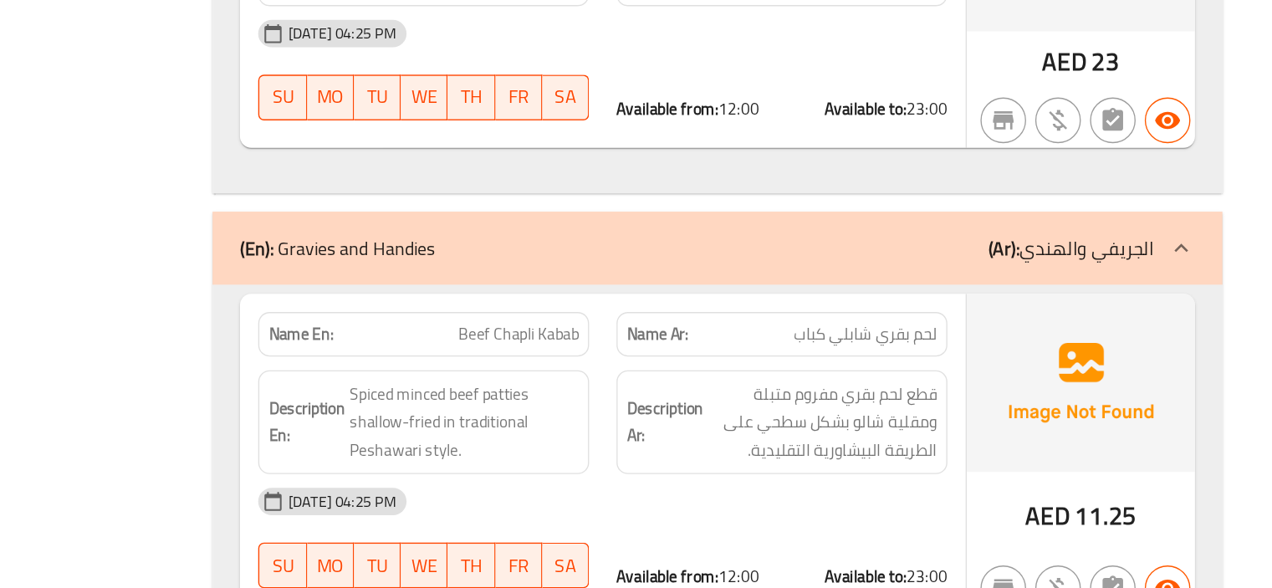
copy span "Beef Chapli Kabab"
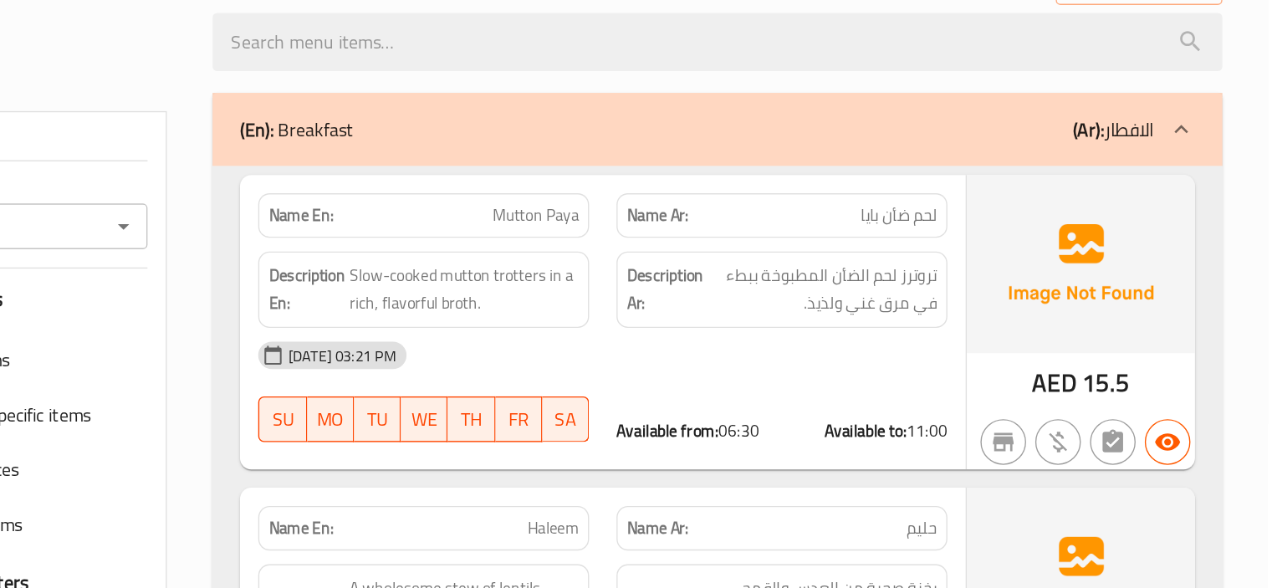
click at [858, 260] on div "(En): Breakfast (Ar): الافطار" at bounding box center [854, 252] width 670 height 20
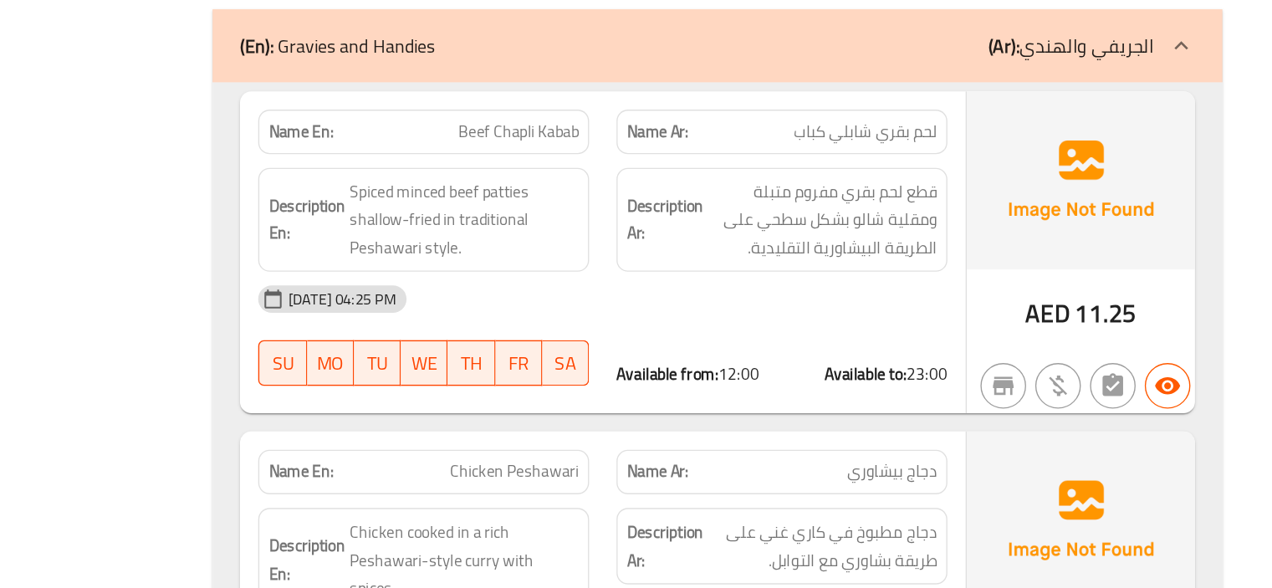
scroll to position [4466, 0]
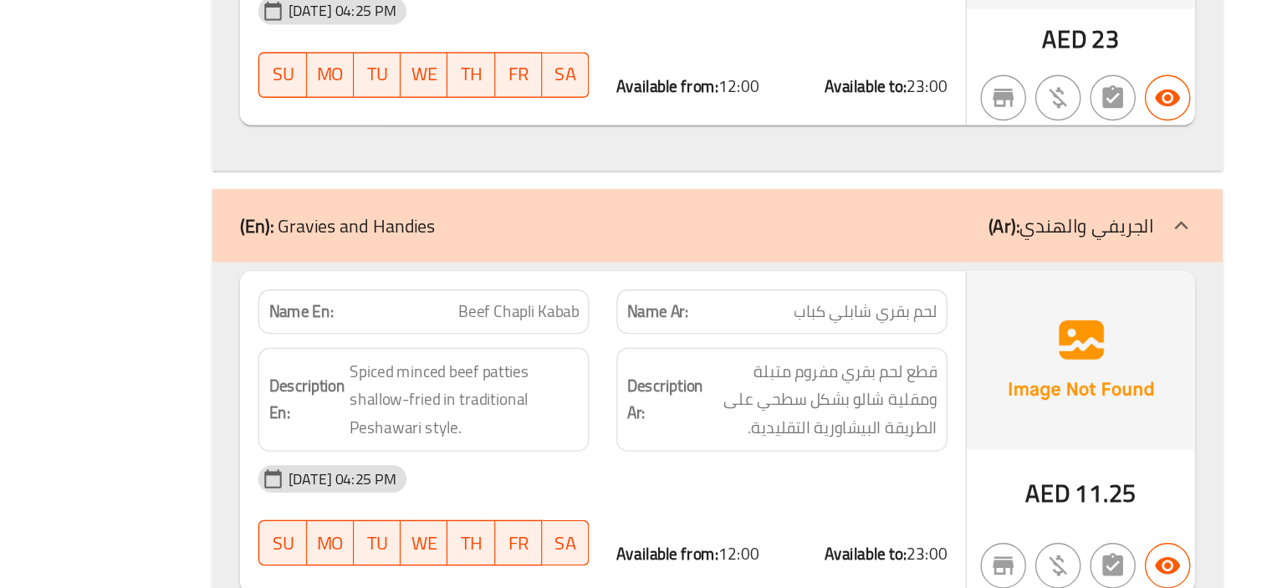
scroll to position [4585, 0]
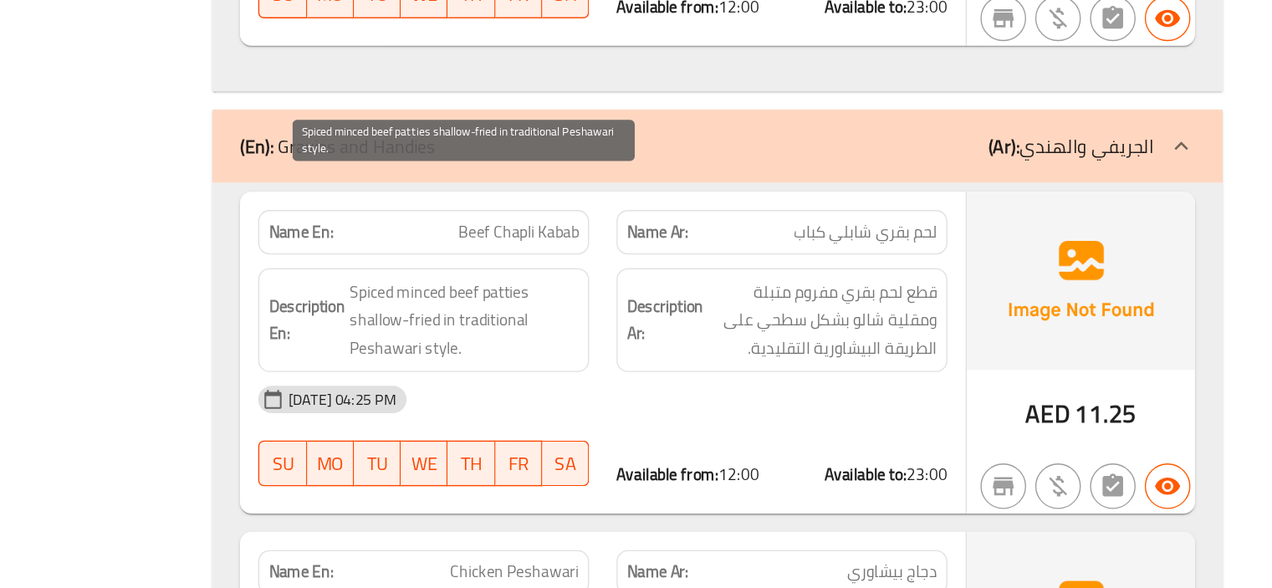
click at [714, 361] on span "Spiced minced beef patties shallow-fried in traditional Peshawari style." at bounding box center [683, 392] width 168 height 62
copy span "patties"
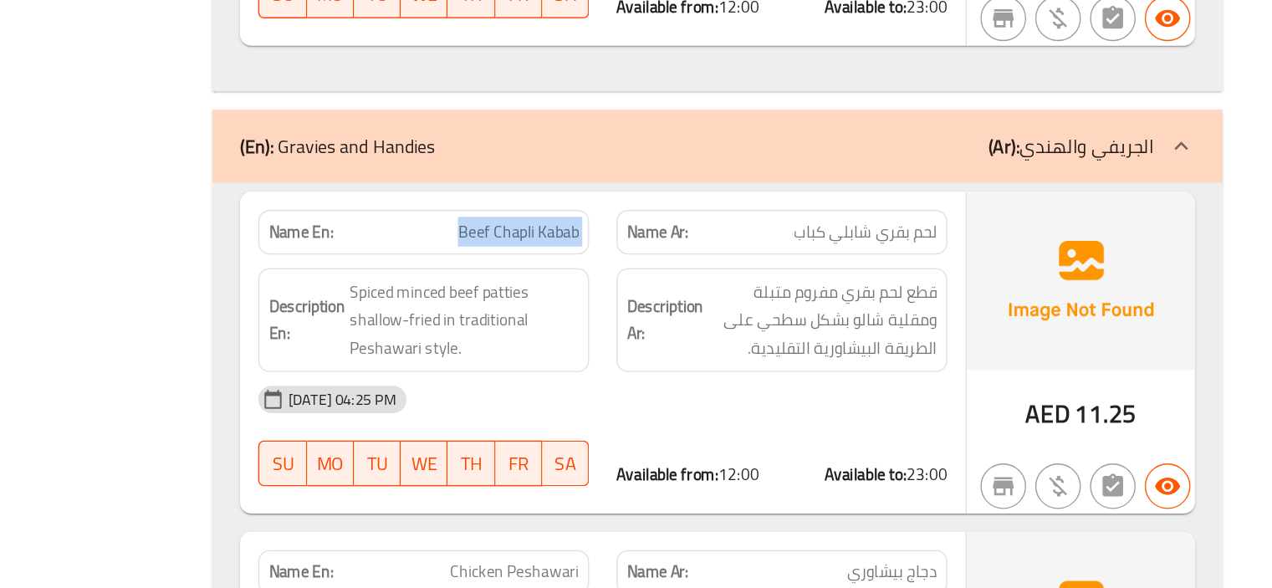
copy span "Beef Chapli Kabab"
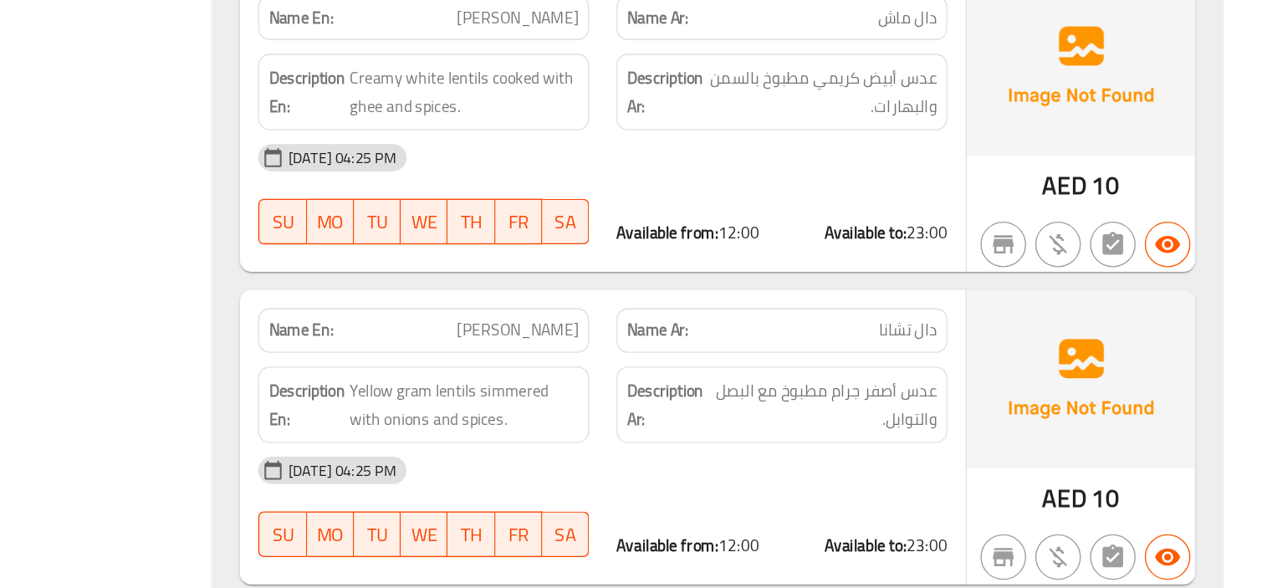
scroll to position [6180, 0]
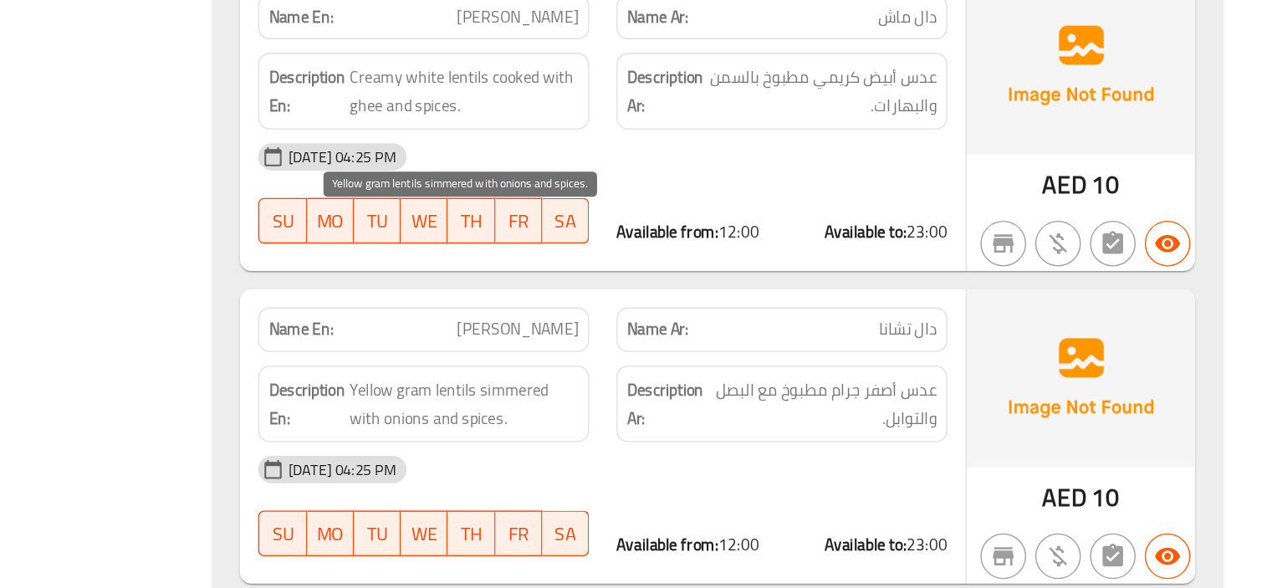
click at [637, 432] on span "Yellow gram lentils simmered with onions and spices." at bounding box center [683, 452] width 168 height 41
copy span "gram"
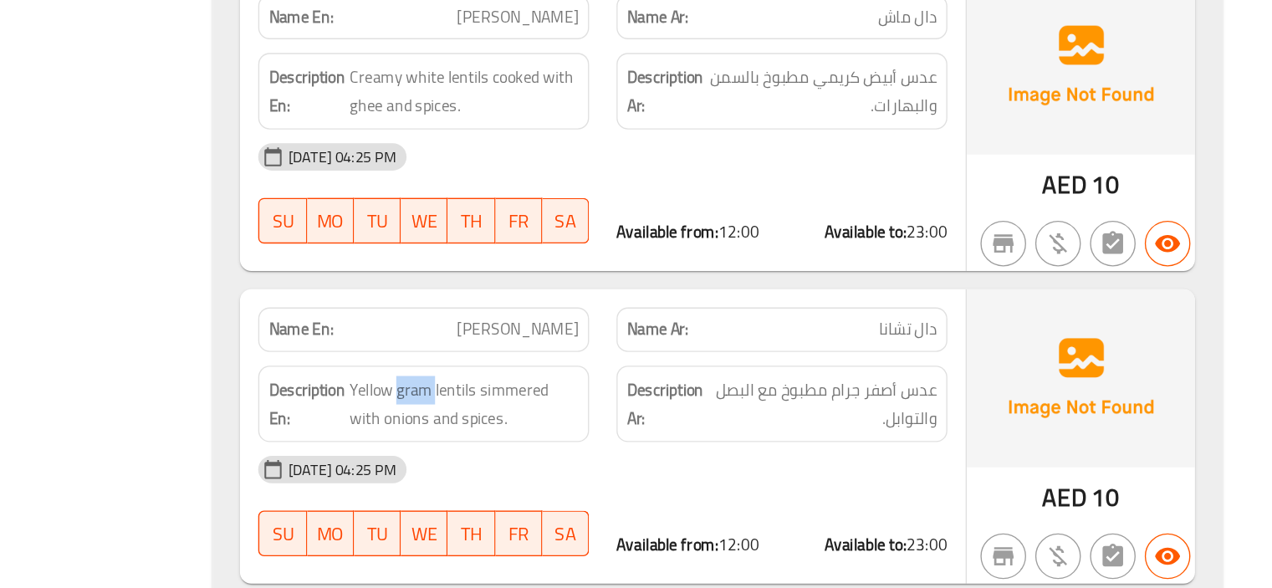
copy span "[PERSON_NAME]"
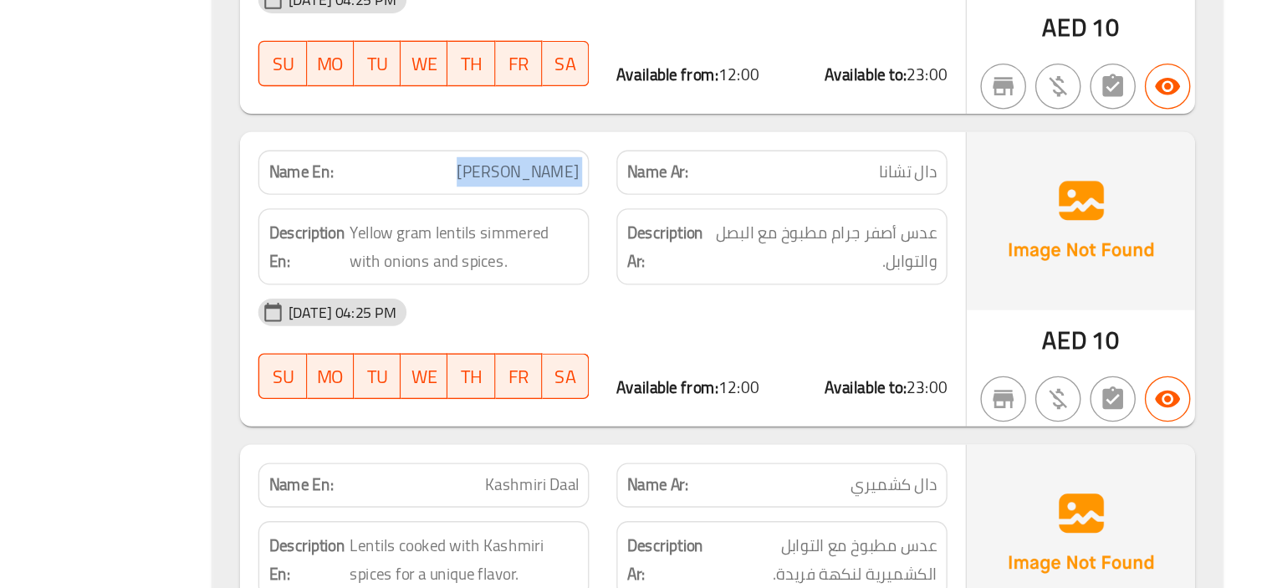
scroll to position [6302, 0]
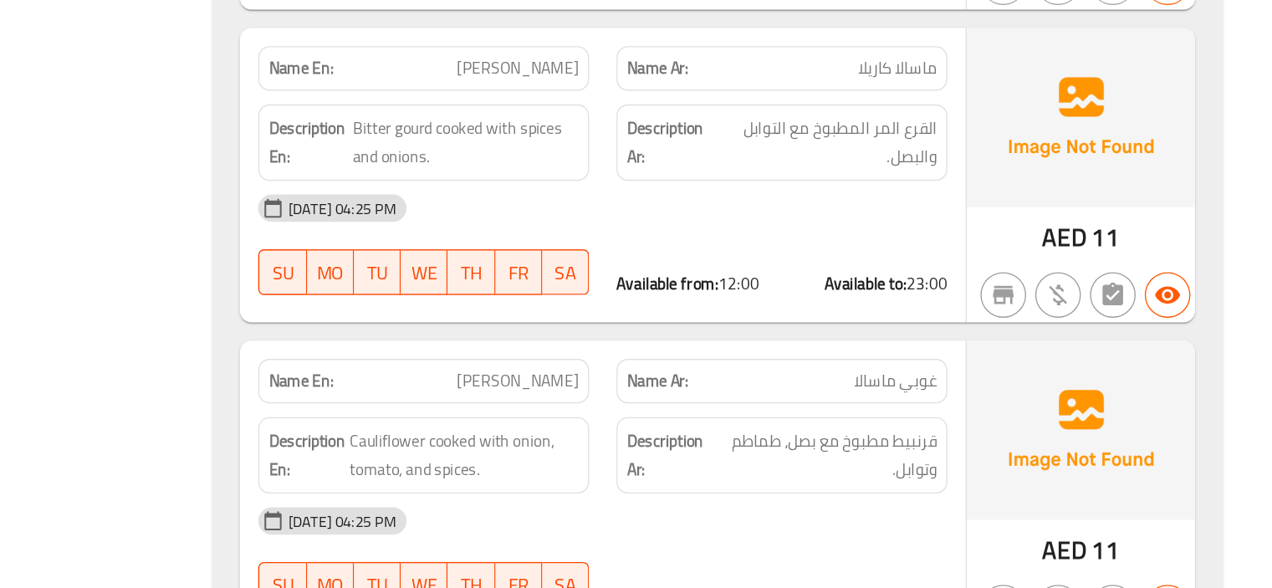
scroll to position [7290, 0]
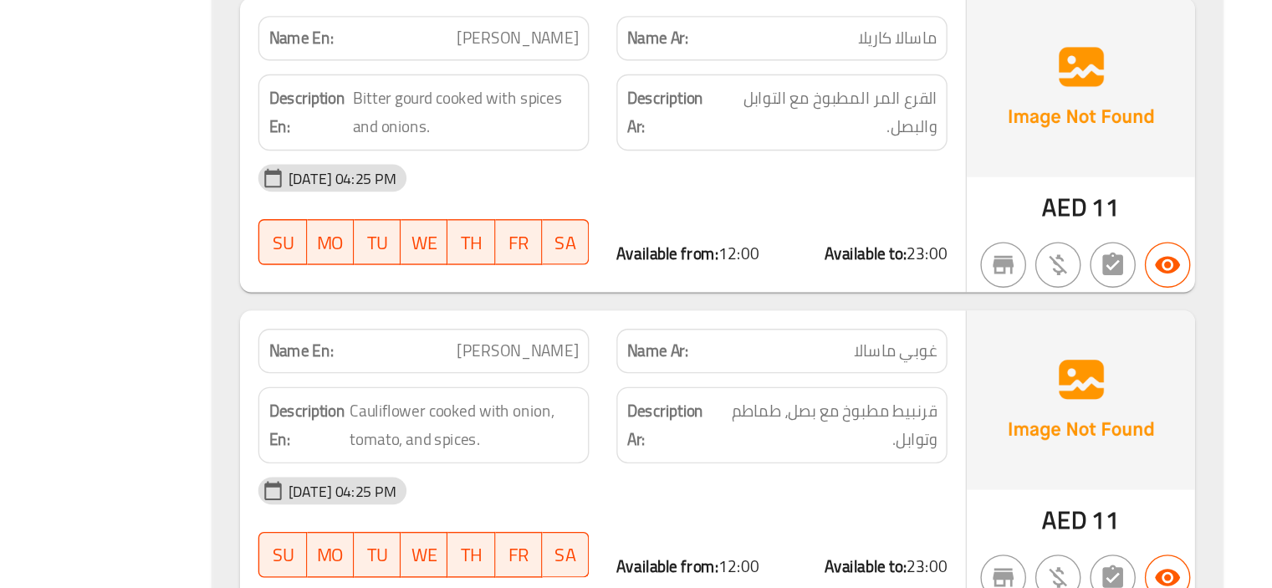
click at [745, 406] on span "[PERSON_NAME]" at bounding box center [722, 415] width 89 height 18
copy span "[PERSON_NAME]"
click at [785, 431] on div "Description Ar: قرنبيط مطبوخ مع بصل، طماطم وتوابل." at bounding box center [916, 469] width 263 height 76
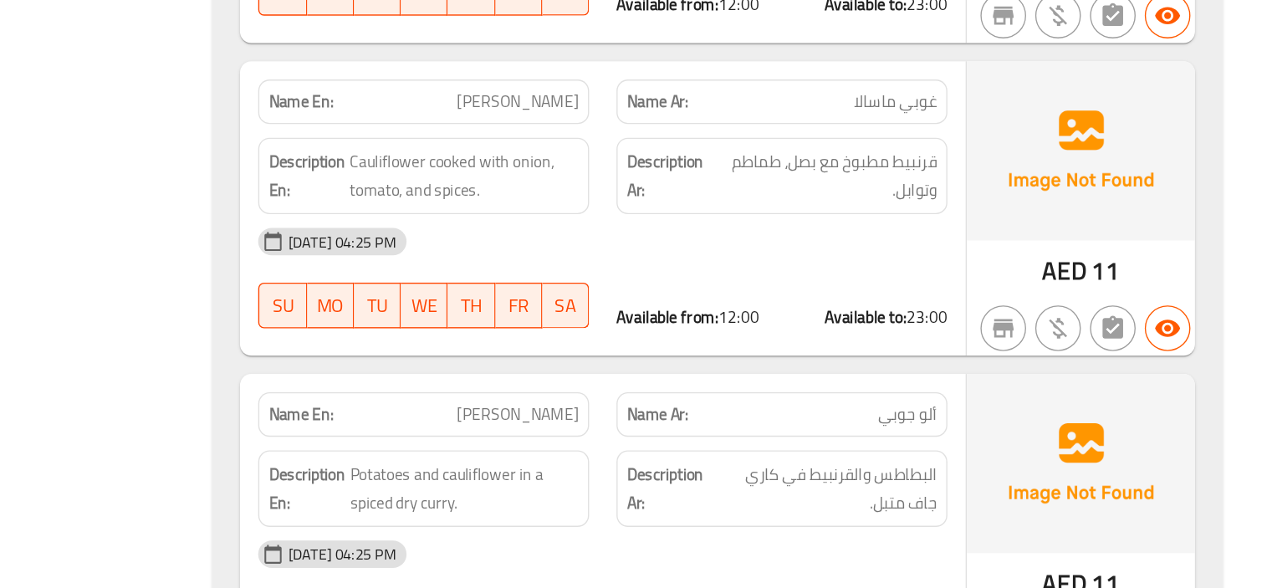
scroll to position [7475, 0]
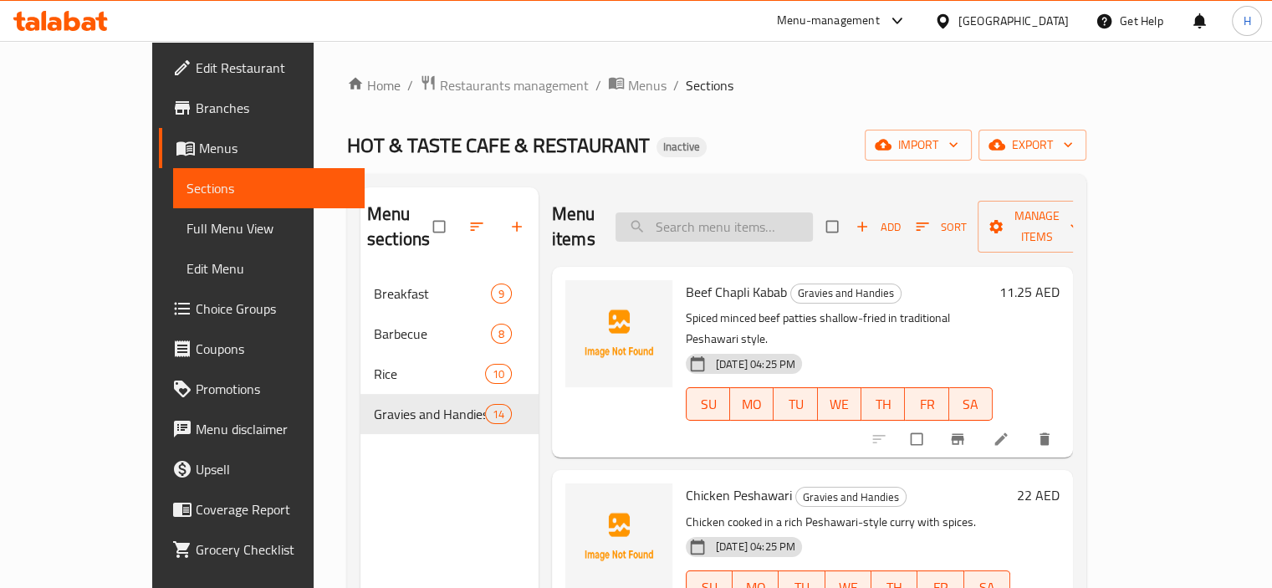
click at [740, 212] on input "search" at bounding box center [714, 226] width 197 height 29
paste input "[PERSON_NAME]"
type input "[PERSON_NAME]"
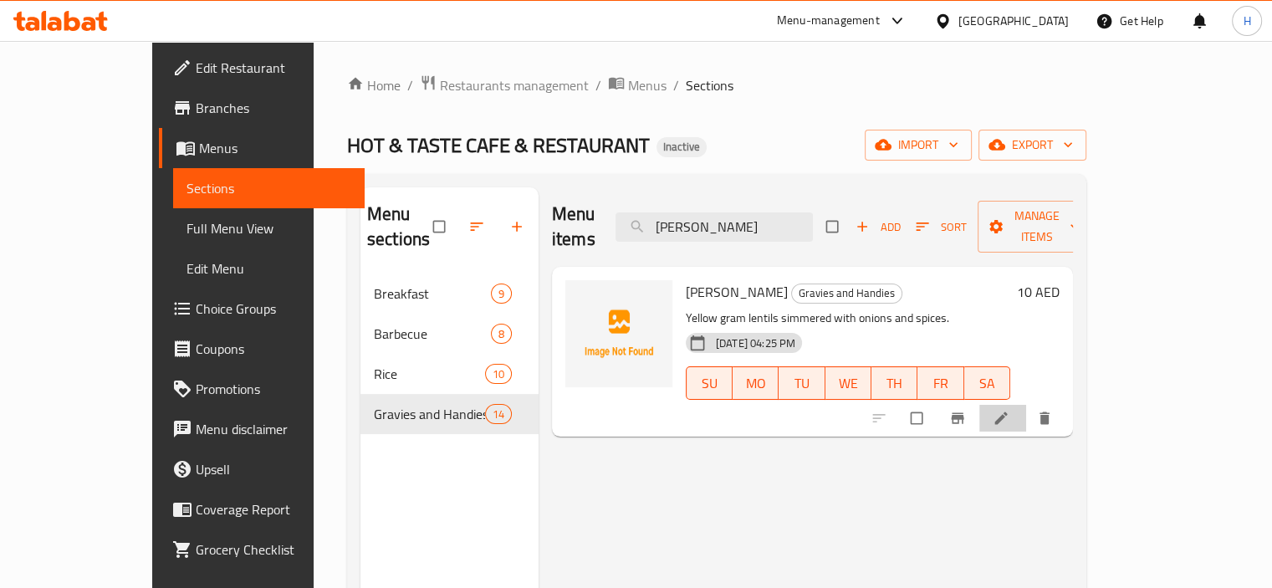
click at [1013, 410] on link at bounding box center [1003, 418] width 20 height 17
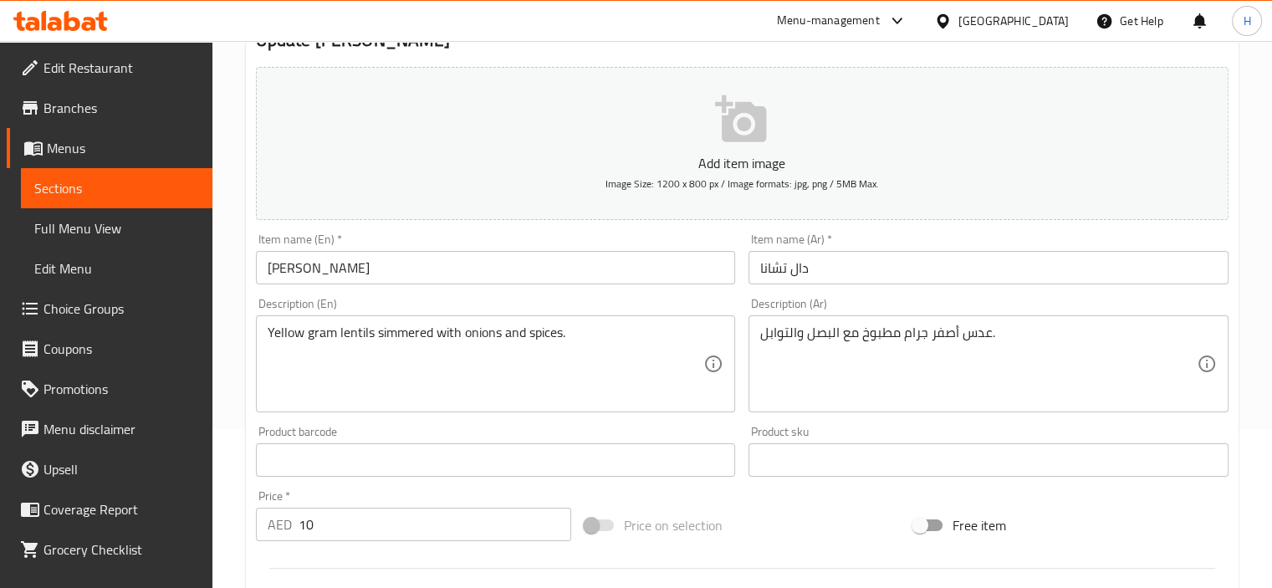
scroll to position [167, 0]
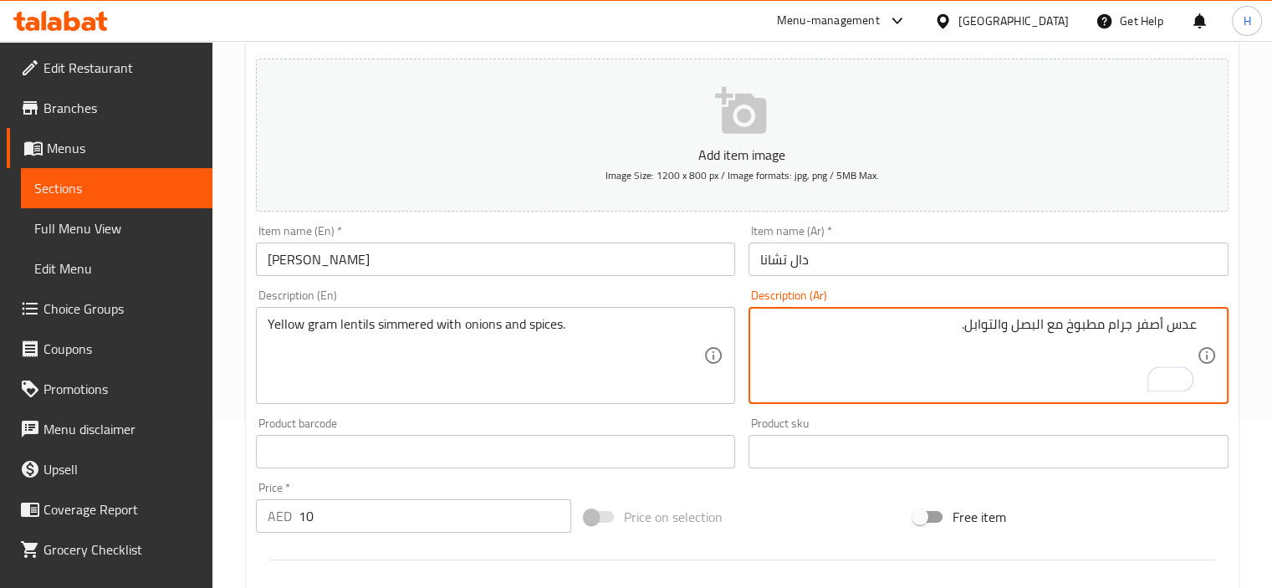
click at [723, 290] on div "Description (En) Yellow gram lentils simmered with onions and spices. Descripti…" at bounding box center [496, 346] width 480 height 115
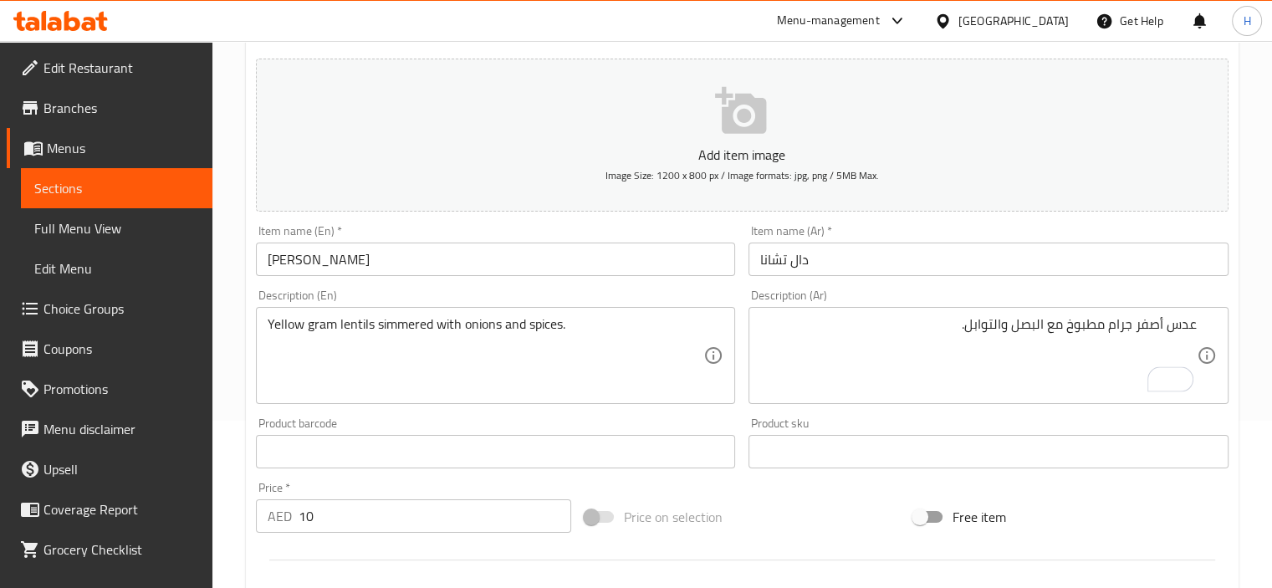
click at [400, 321] on textarea "Yellow gram lentils simmered with onions and spices." at bounding box center [486, 355] width 437 height 79
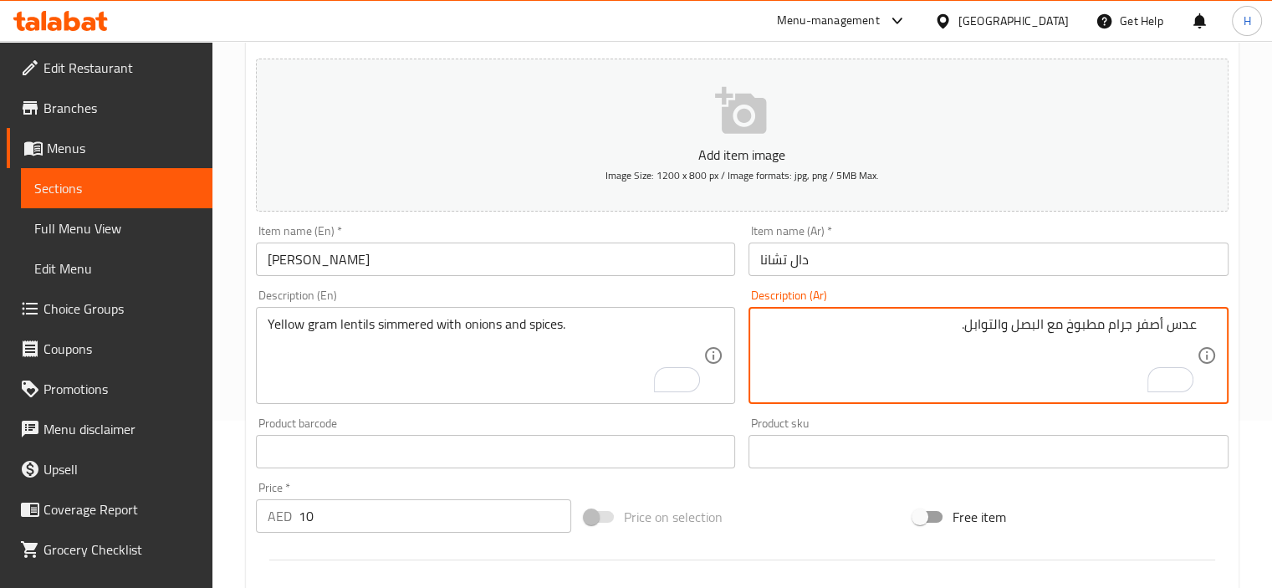
click at [1092, 327] on textarea "عدس أصفر جرام مطبوخ مع البصل والتوابل." at bounding box center [978, 355] width 437 height 79
paste textarea "هو ببطء"
type textarea "عدس أصفر جرام مطهو ببطء مع البصل والتوابل."
click at [428, 286] on div "Description (En) Yellow gram lentils simmered with onions and spices. Descripti…" at bounding box center [496, 347] width 494 height 128
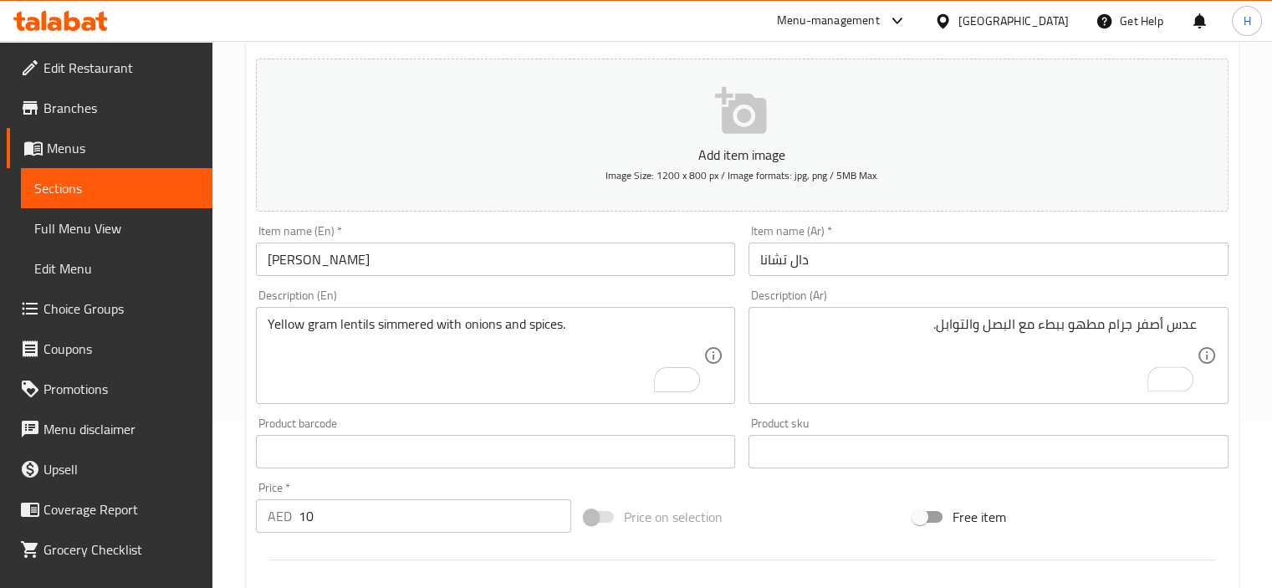
click at [425, 268] on input "[PERSON_NAME]" at bounding box center [496, 259] width 480 height 33
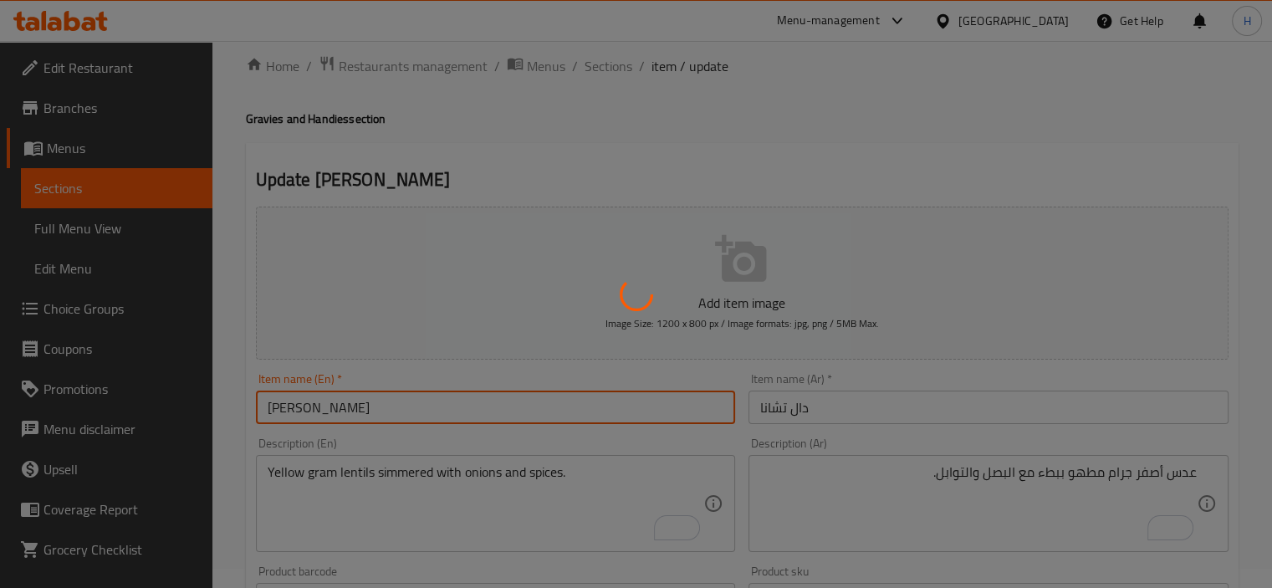
scroll to position [0, 0]
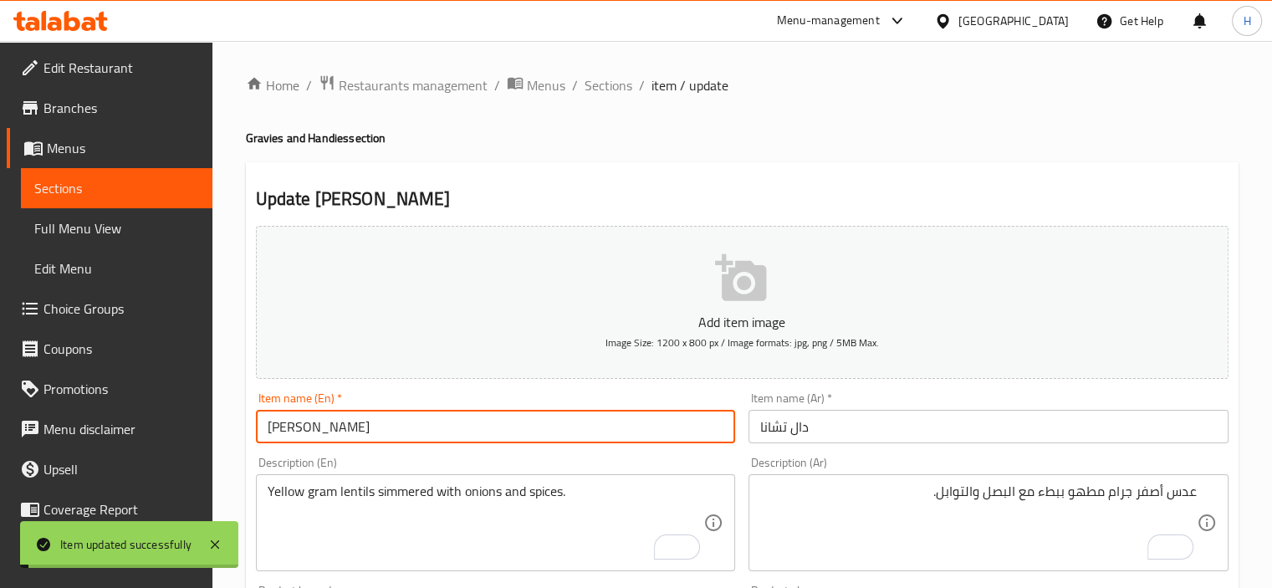
click at [610, 86] on span "Sections" at bounding box center [609, 85] width 48 height 20
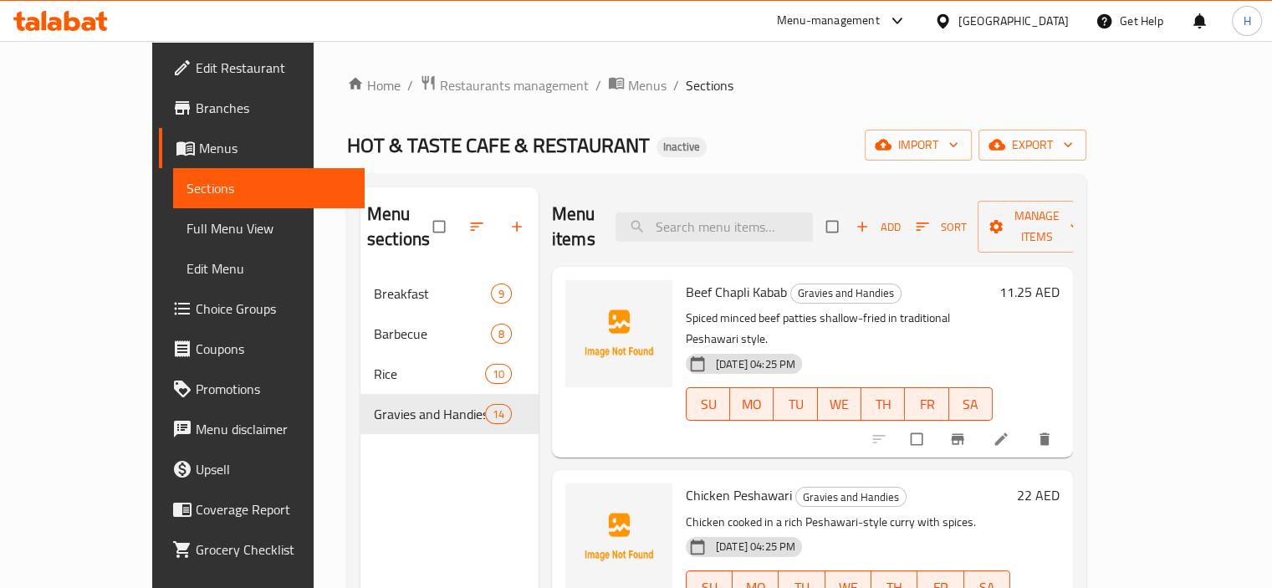
click at [722, 197] on div "Menu items Add Sort Manage items" at bounding box center [812, 226] width 521 height 79
click at [722, 212] on input "search" at bounding box center [714, 226] width 197 height 29
paste input "[PERSON_NAME]"
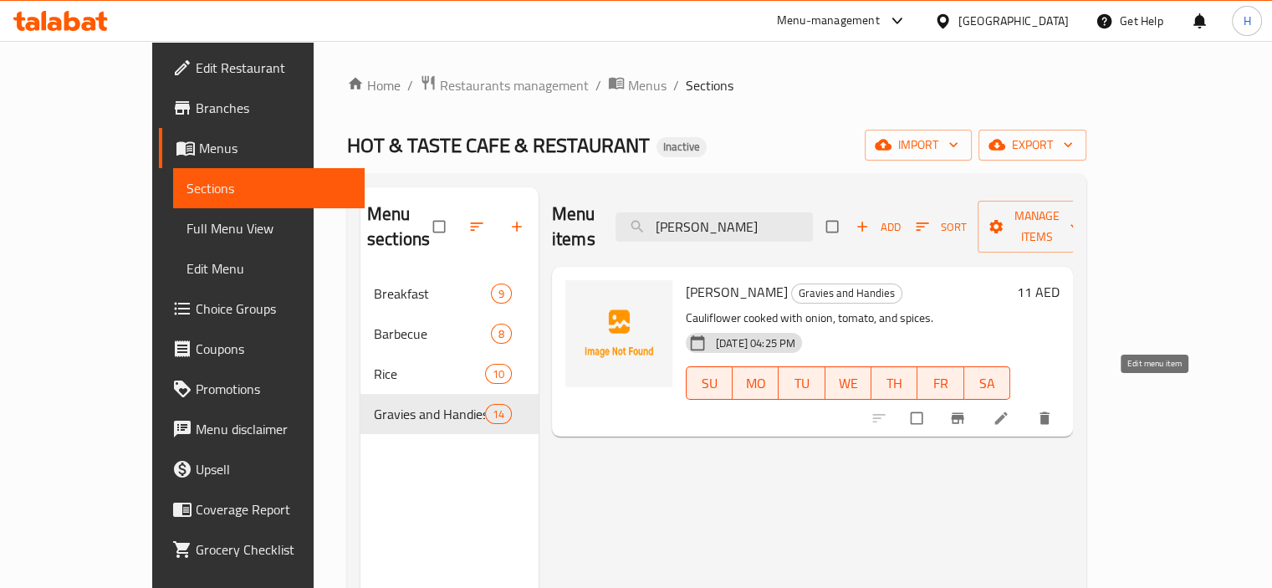
type input "[PERSON_NAME]"
click at [1010, 410] on icon at bounding box center [1001, 418] width 17 height 17
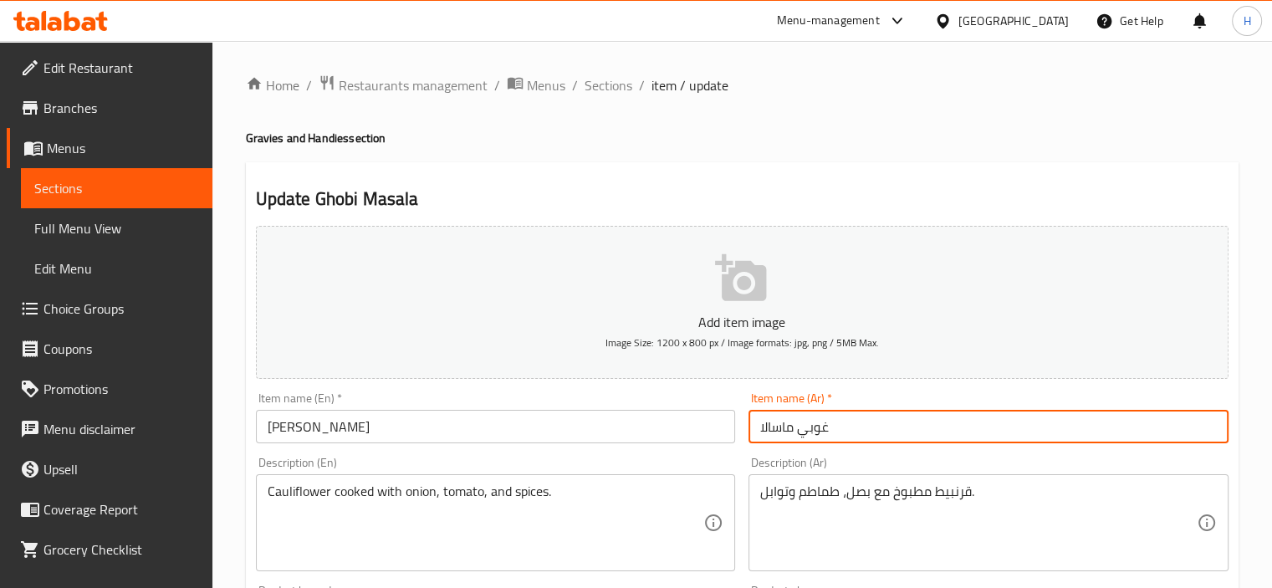
click at [800, 427] on input "غوبي ماسالا" at bounding box center [989, 426] width 480 height 33
click at [1209, 424] on input "غوبي ماسالا" at bounding box center [989, 426] width 480 height 33
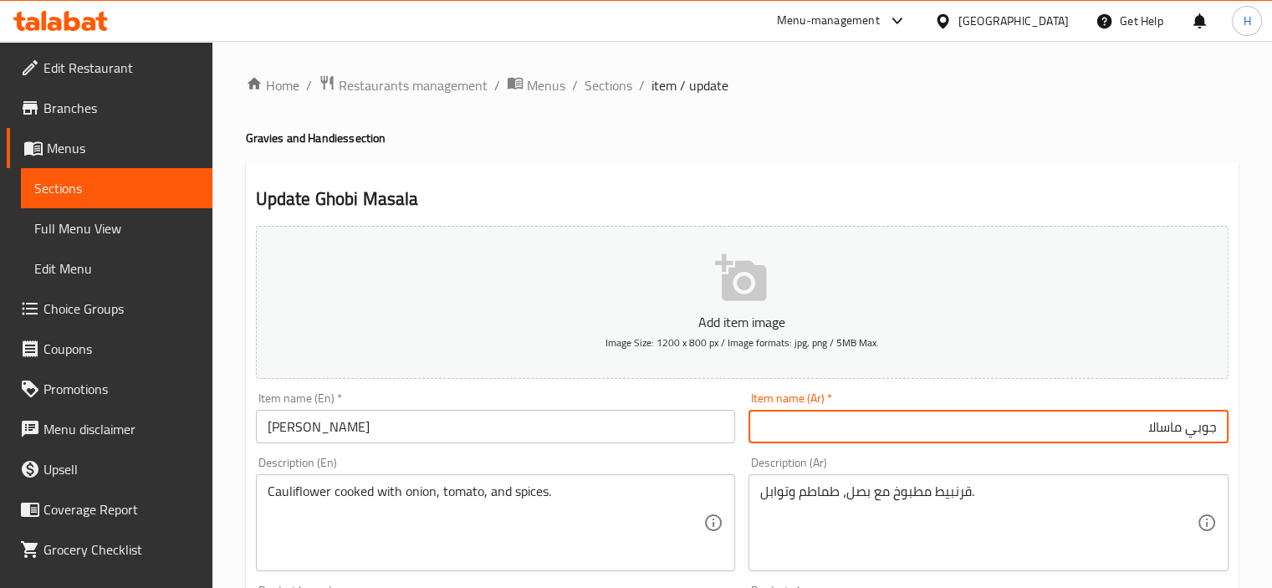
type input "جوبي ماسالا"
click at [773, 454] on div "Description (Ar) قرنبيط مطبوخ مع بصل، طماطم وتوابل. Description (Ar)" at bounding box center [989, 514] width 494 height 128
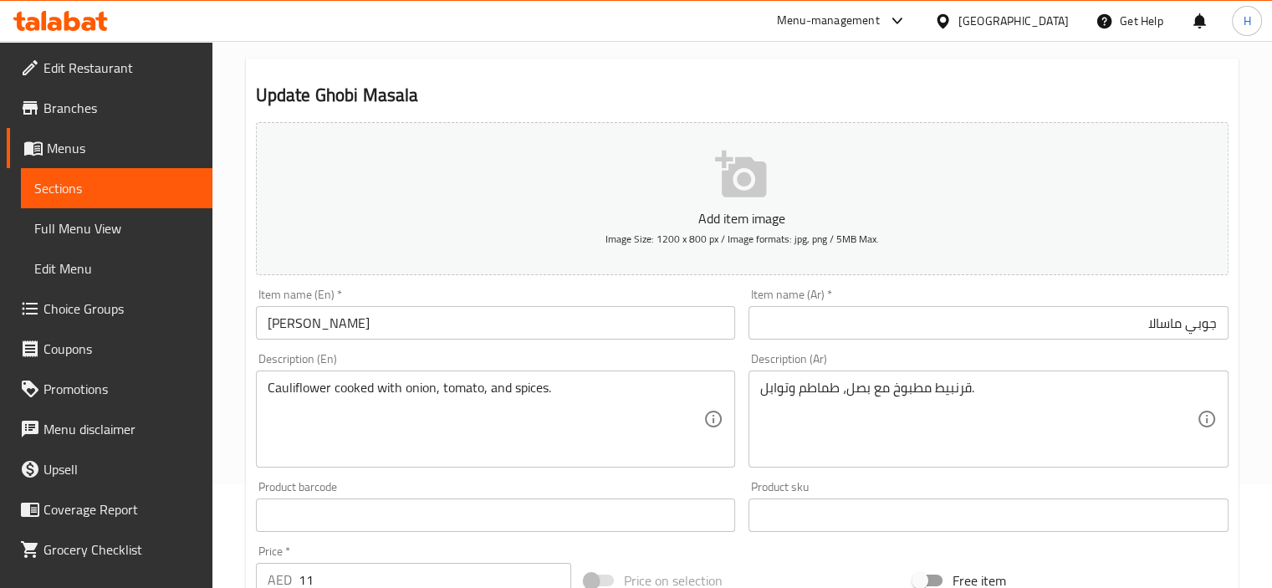
scroll to position [167, 0]
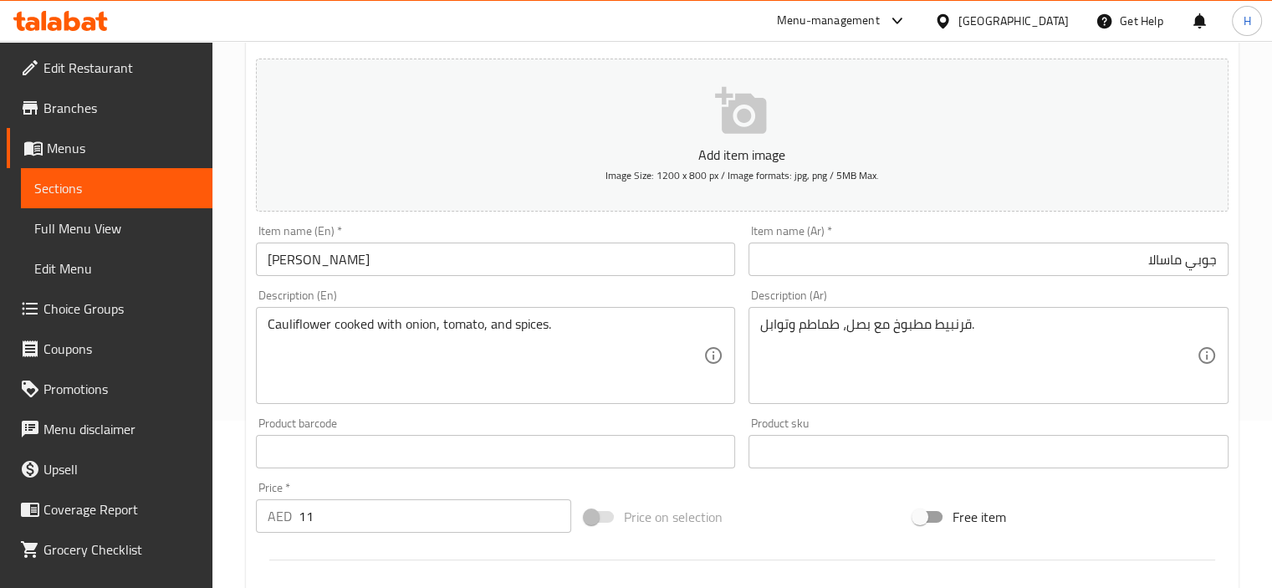
click at [378, 264] on input "[PERSON_NAME]" at bounding box center [496, 259] width 480 height 33
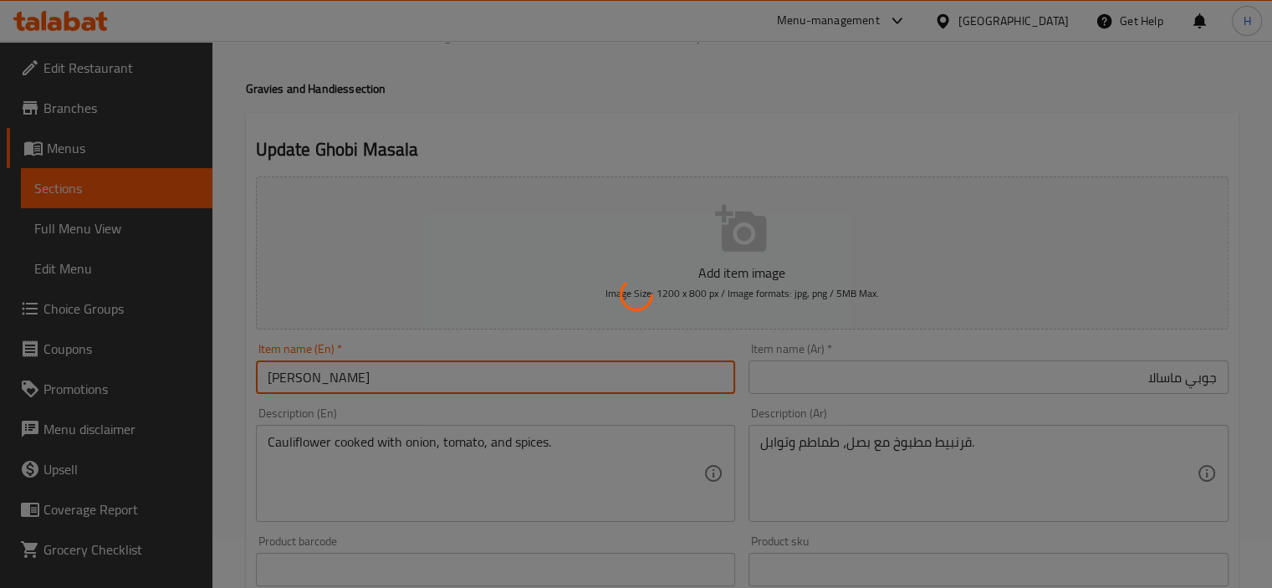
scroll to position [0, 0]
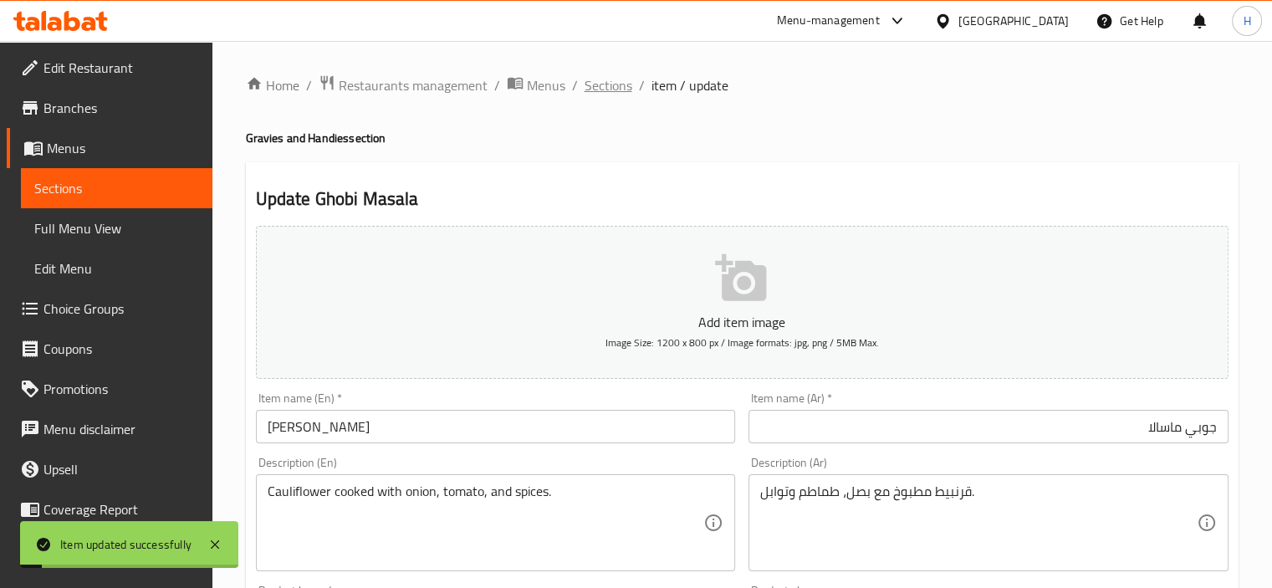
click at [606, 89] on span "Sections" at bounding box center [609, 85] width 48 height 20
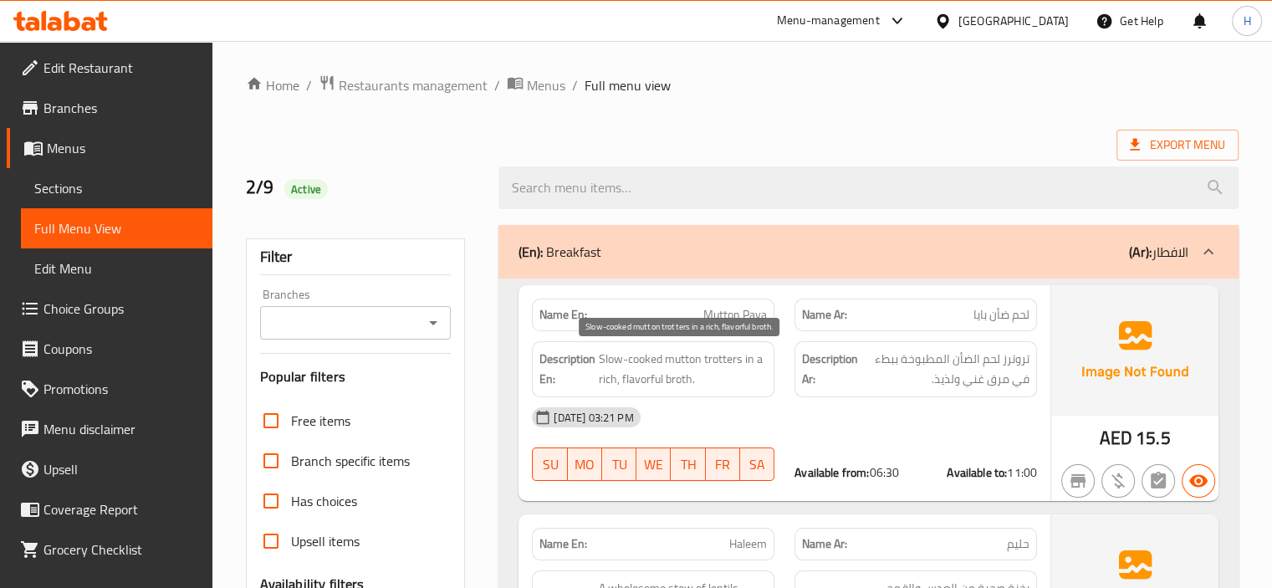
scroll to position [251, 0]
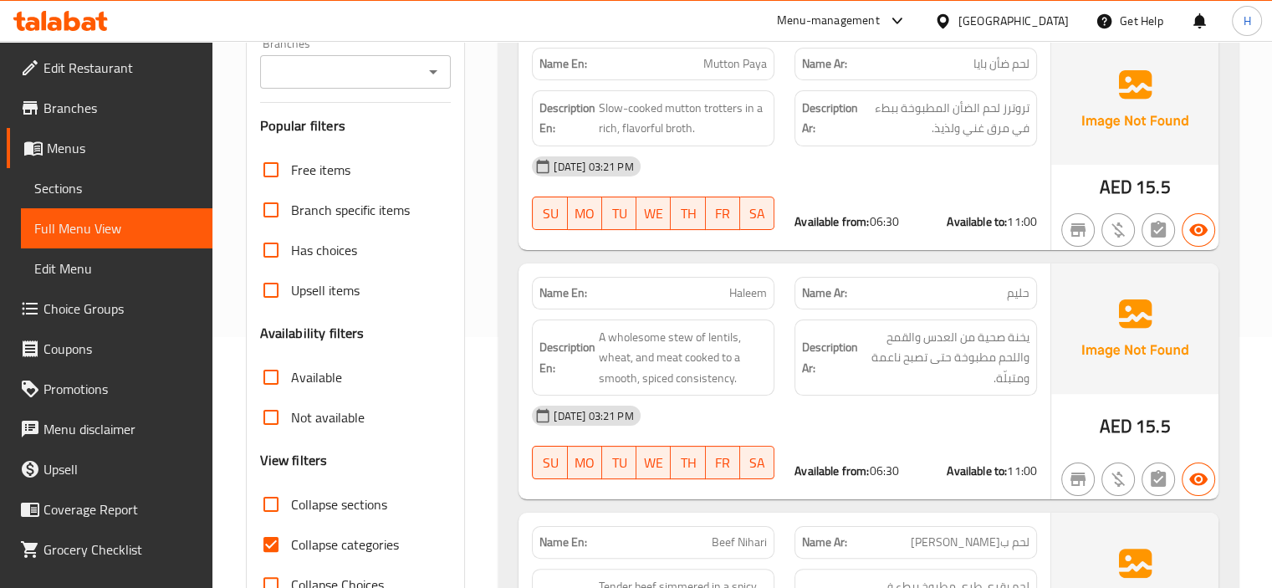
click at [274, 550] on input "Collapse categories" at bounding box center [271, 544] width 40 height 40
checkbox input "false"
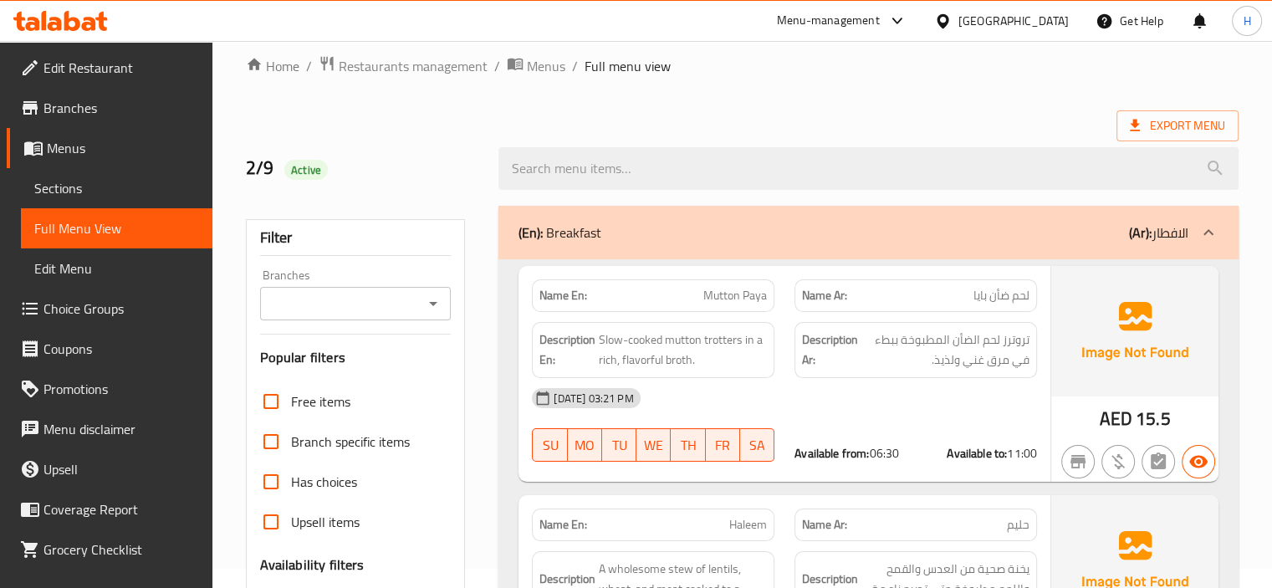
scroll to position [0, 0]
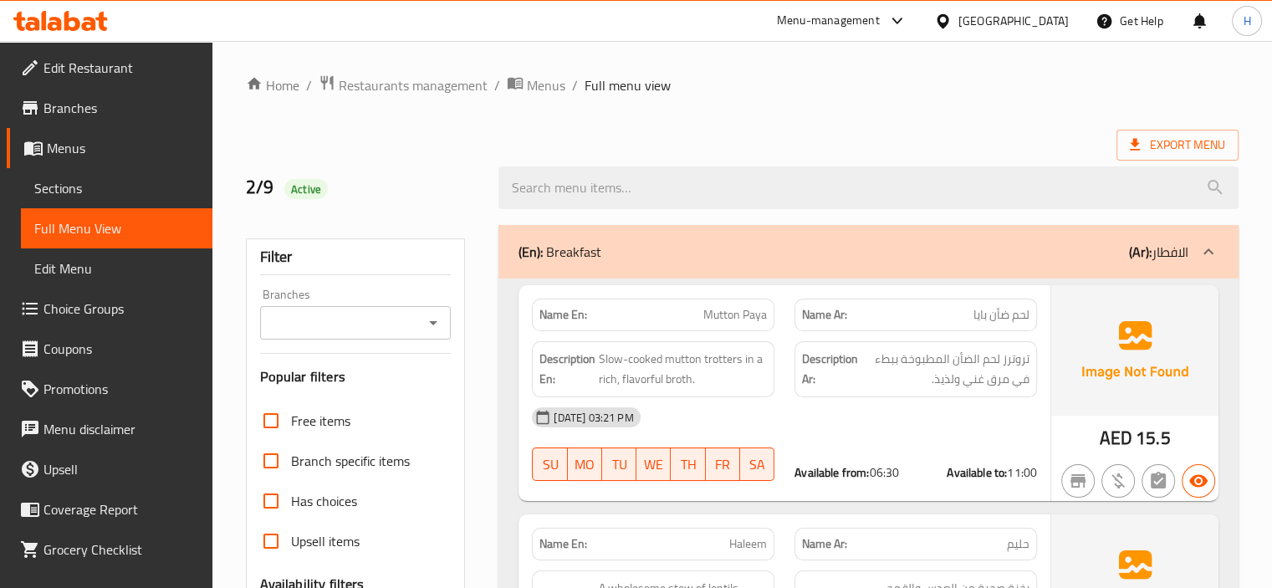
click at [780, 263] on div "(En): Breakfast (Ar): الافطار" at bounding box center [869, 252] width 740 height 54
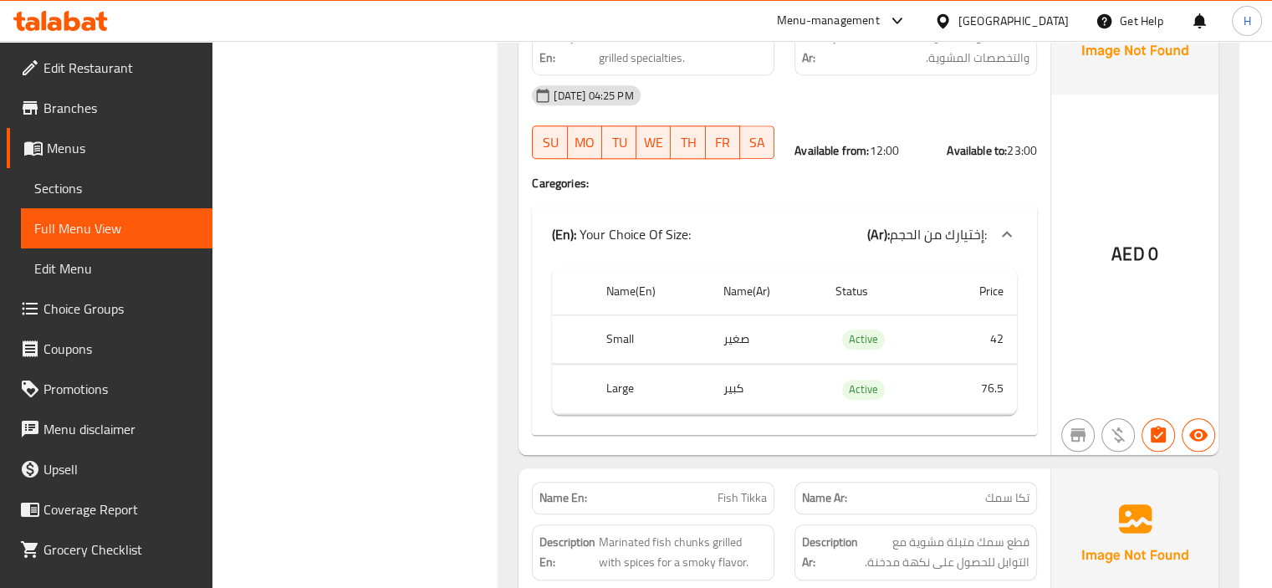
scroll to position [1742, 0]
